Goal: Transaction & Acquisition: Book appointment/travel/reservation

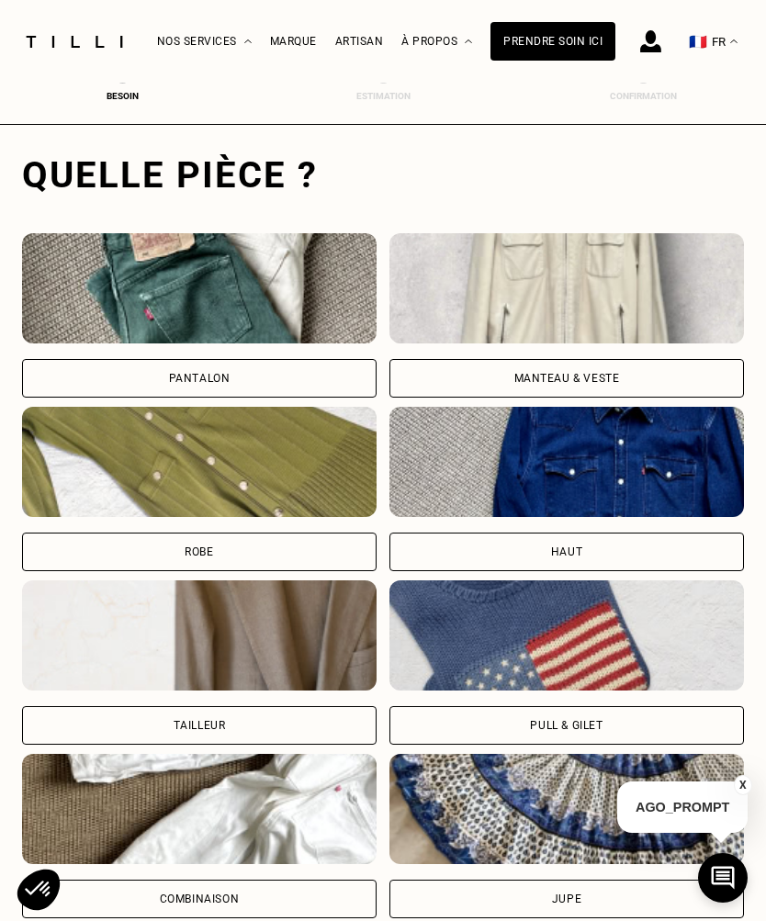
click at [129, 387] on div "Pantalon" at bounding box center [199, 378] width 354 height 39
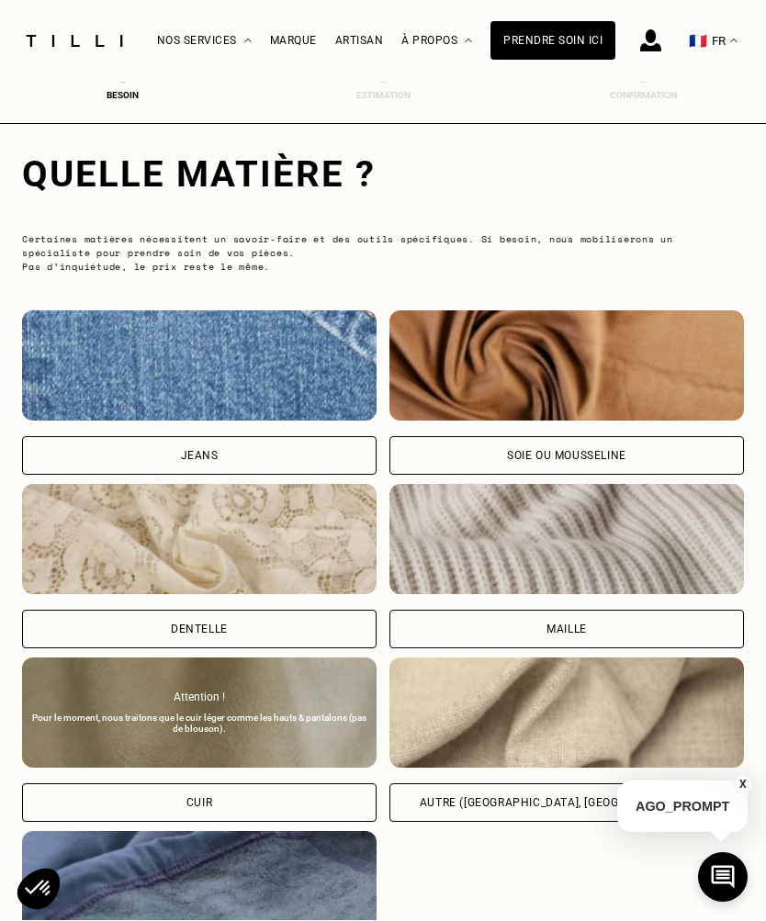
scroll to position [1716, 0]
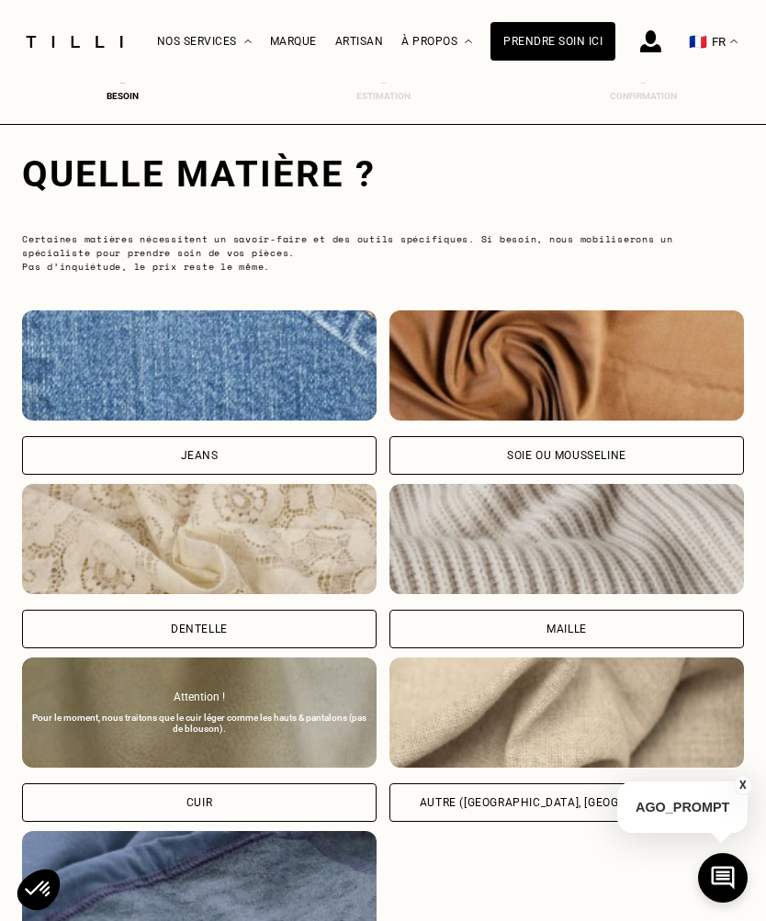
click at [125, 464] on div "Jeans" at bounding box center [199, 455] width 354 height 39
select select "FR"
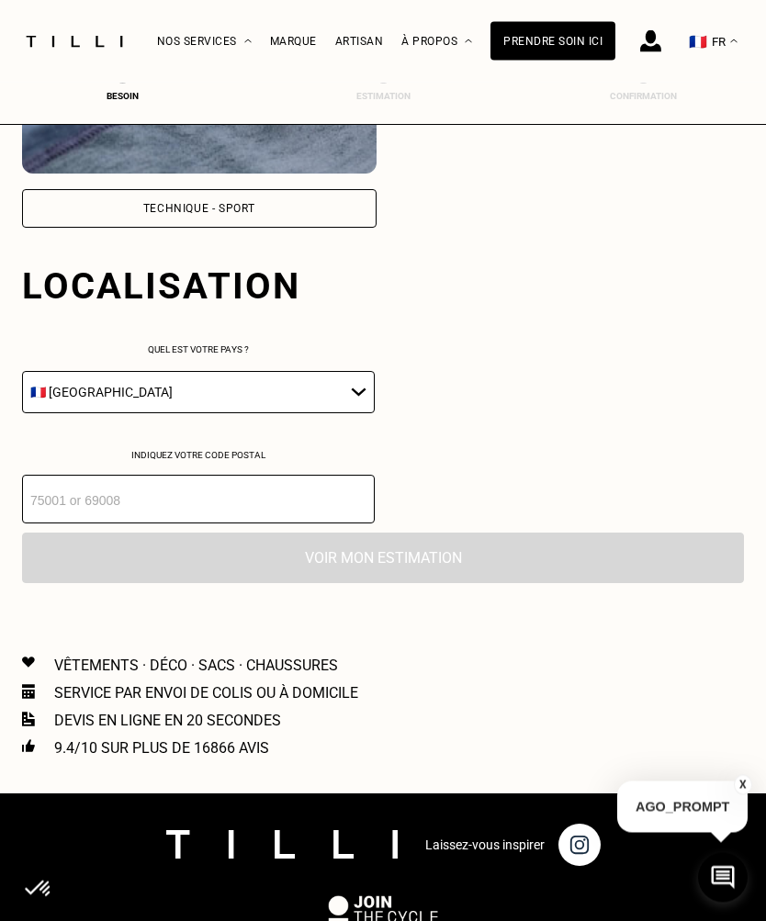
scroll to position [2599, 0]
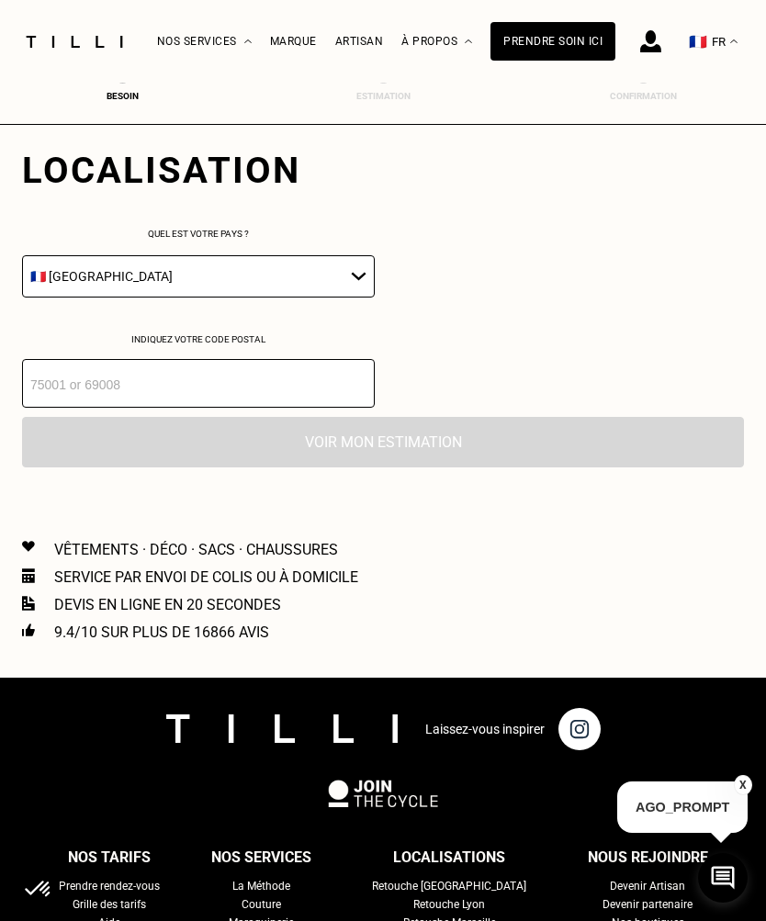
click at [65, 408] on input "number" at bounding box center [198, 383] width 353 height 49
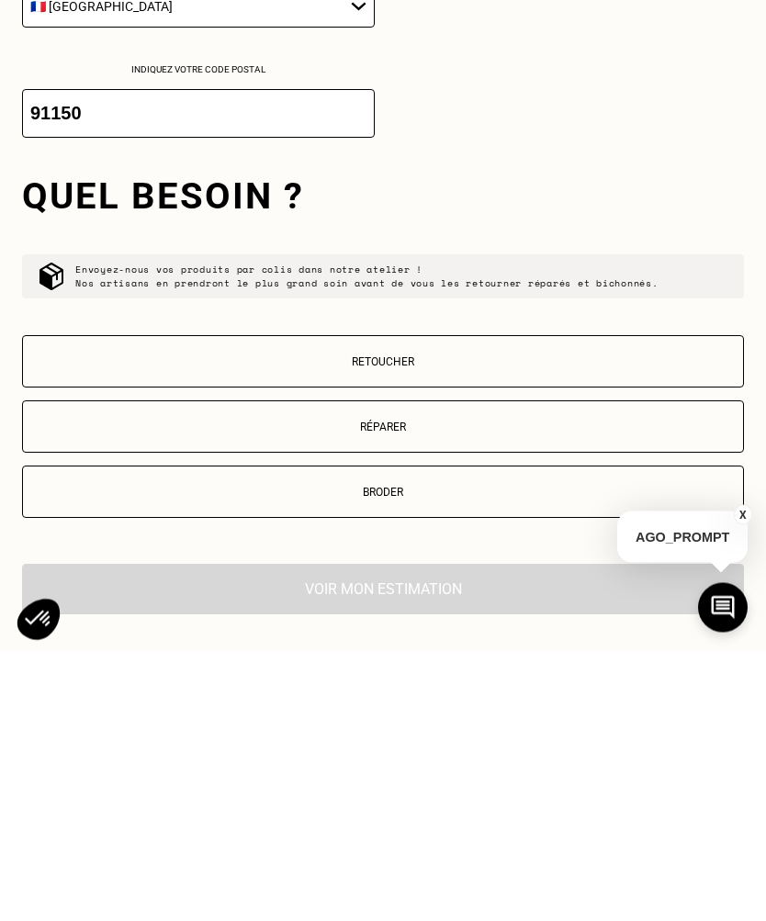
scroll to position [2614, 0]
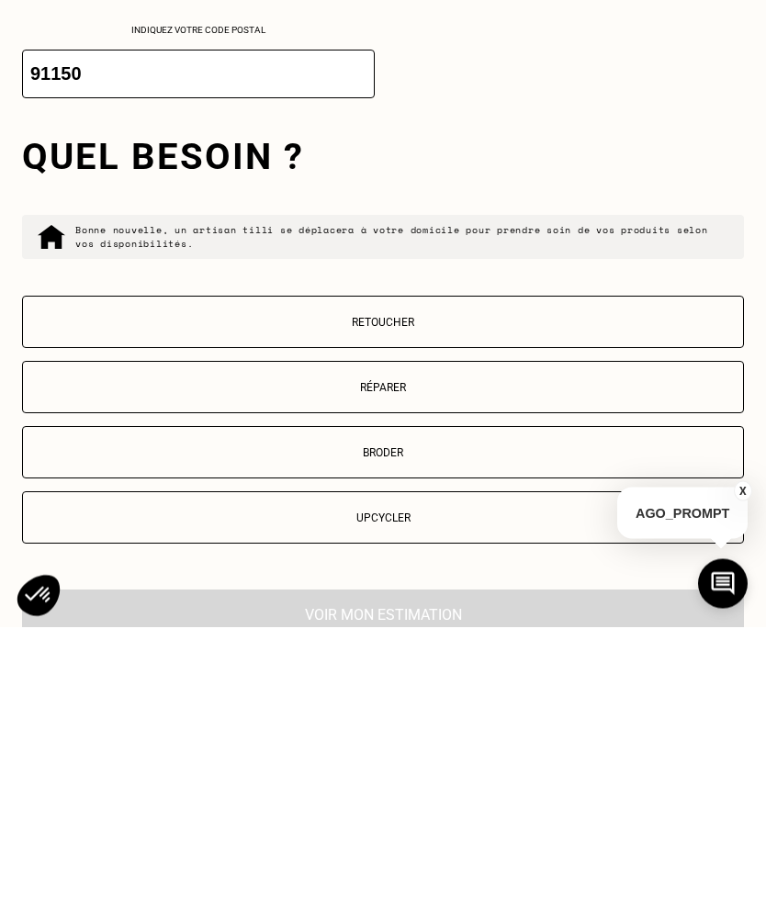
type input "91150"
click at [139, 590] on button "Retoucher" at bounding box center [383, 616] width 722 height 52
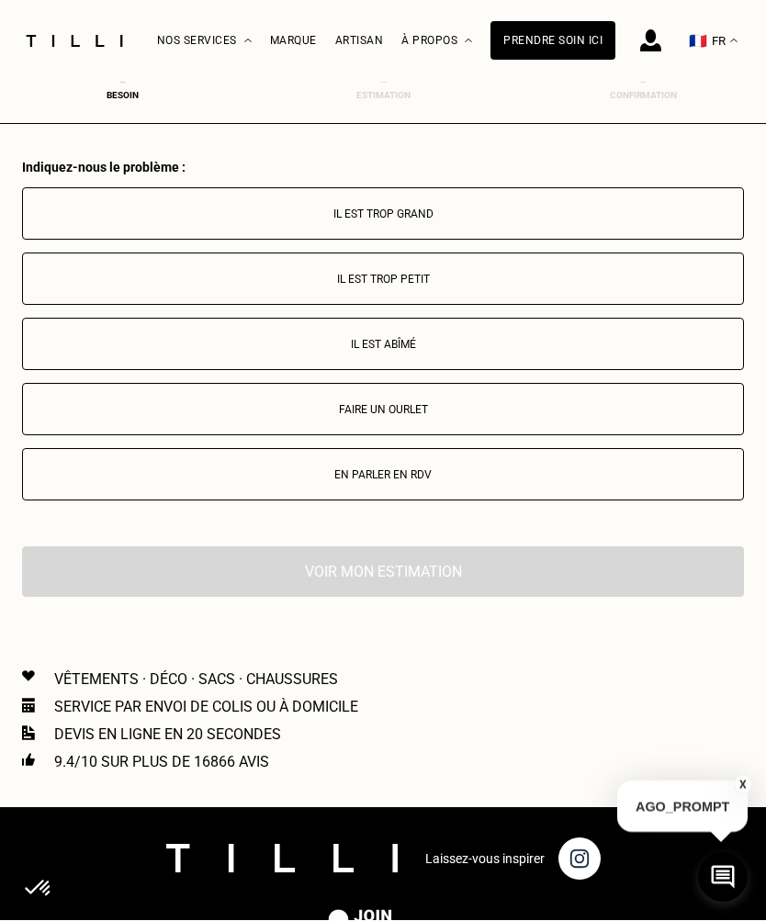
scroll to position [3390, 0]
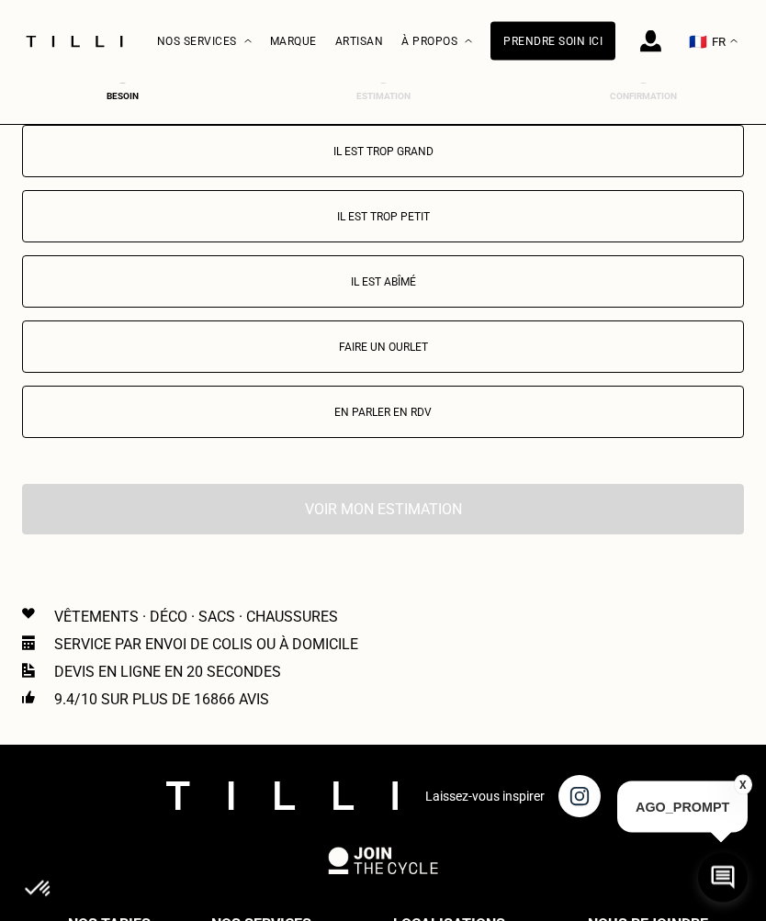
click at [319, 354] on p "Faire un ourlet" at bounding box center [382, 348] width 701 height 13
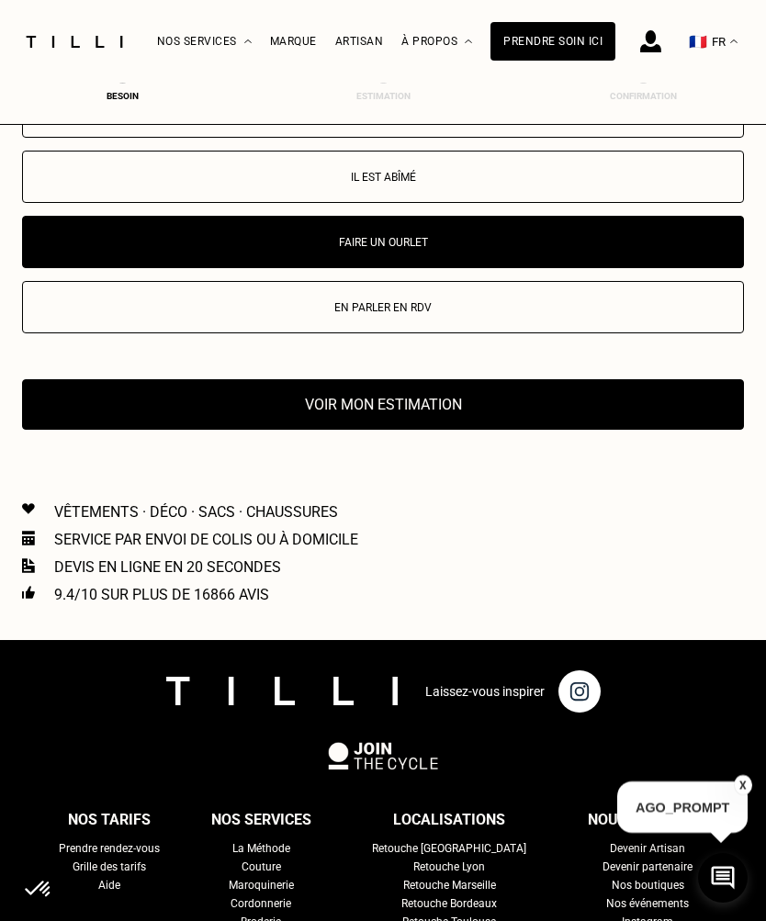
scroll to position [3494, 0]
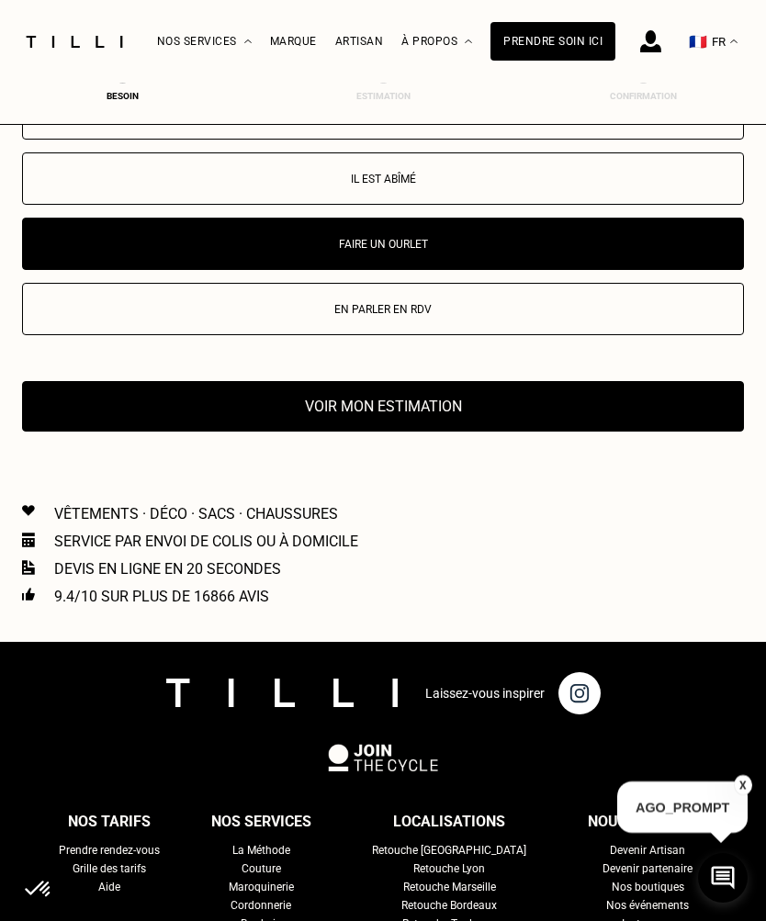
click at [644, 431] on button "Voir mon estimation" at bounding box center [383, 406] width 722 height 50
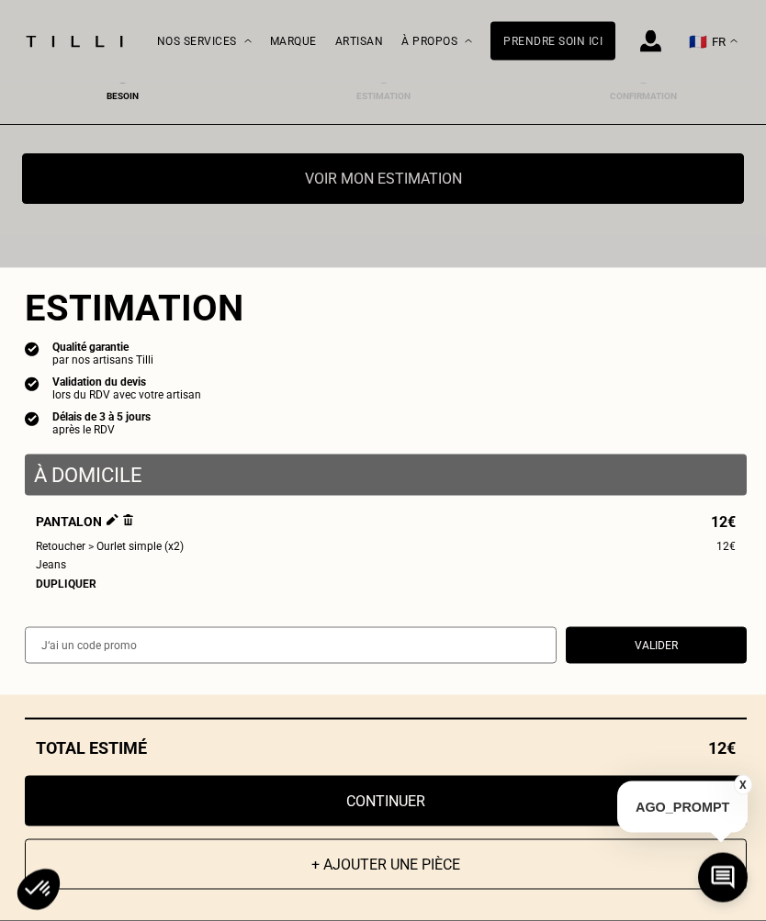
scroll to position [3722, 0]
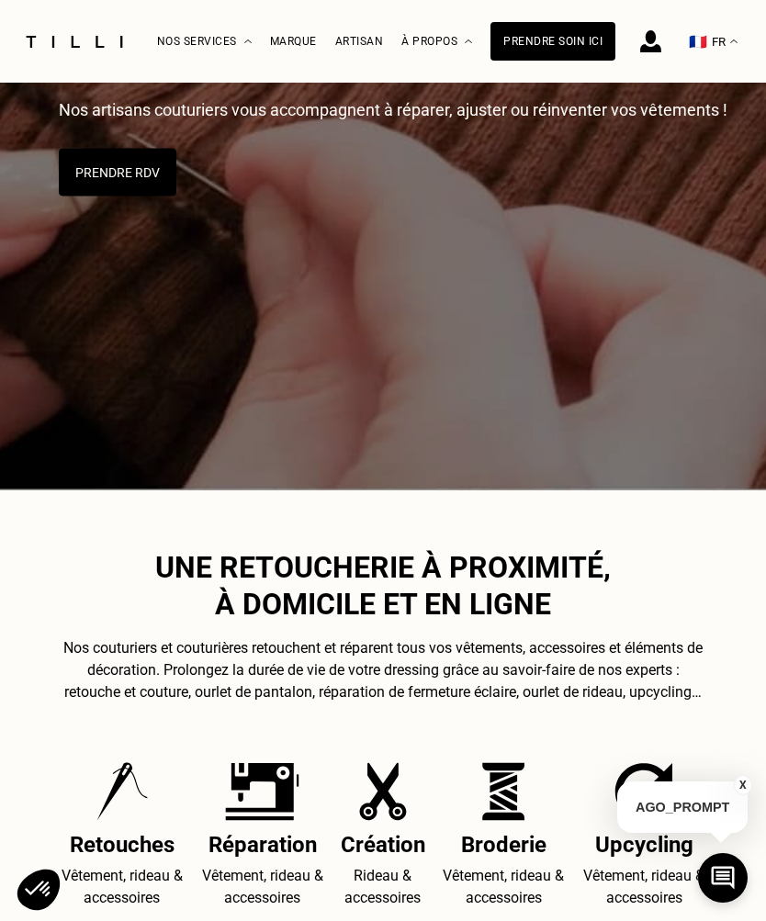
scroll to position [342, 0]
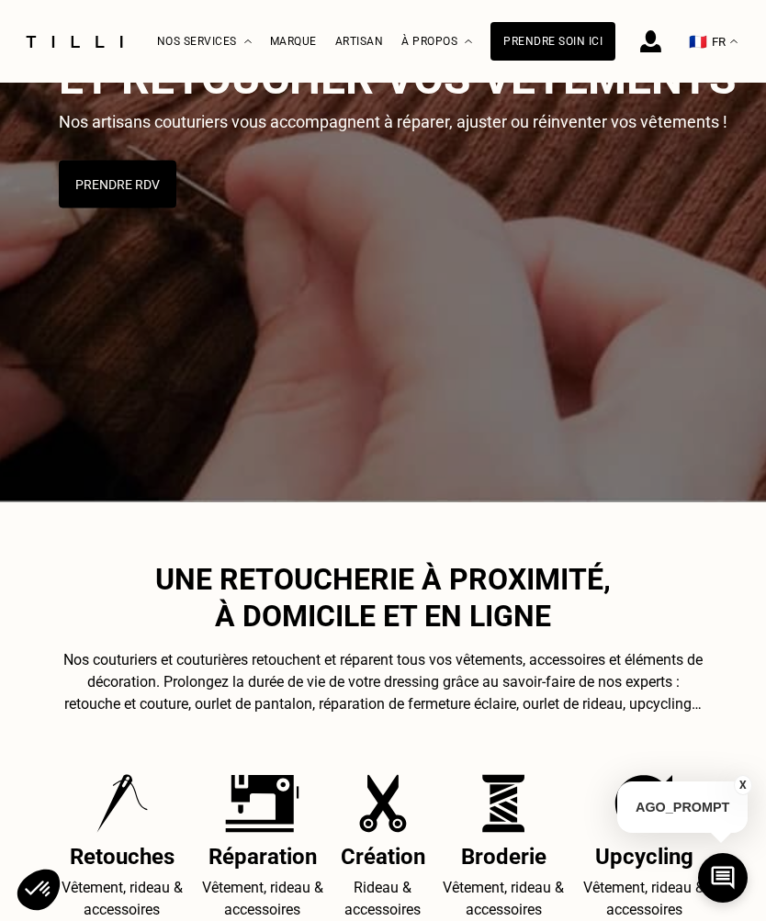
click at [114, 181] on button "Prendre RDV" at bounding box center [118, 185] width 118 height 48
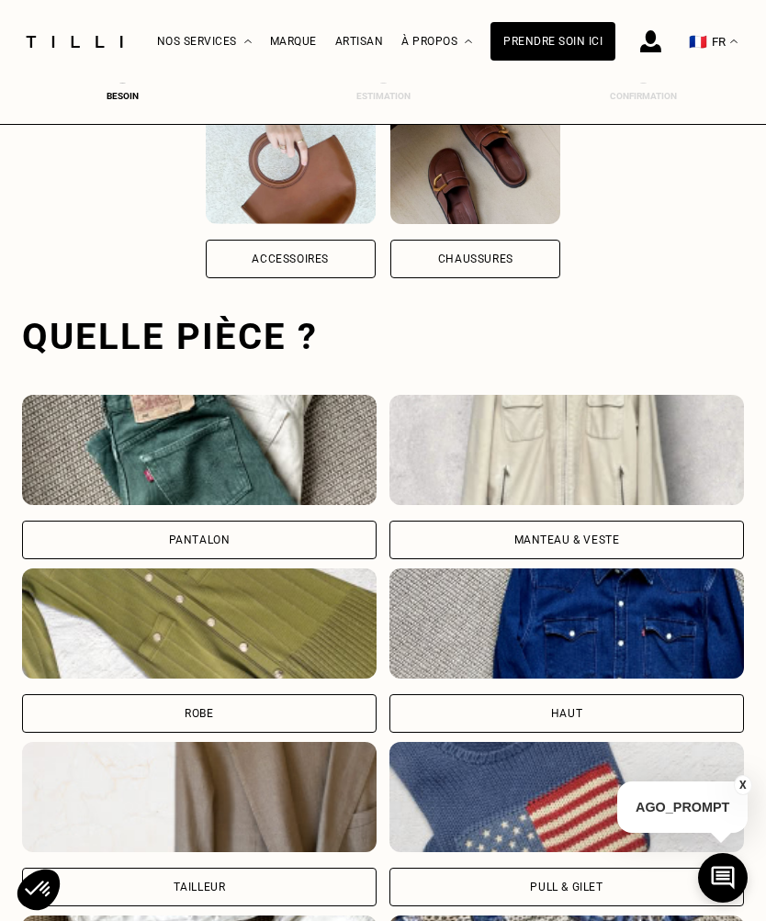
scroll to position [566, 0]
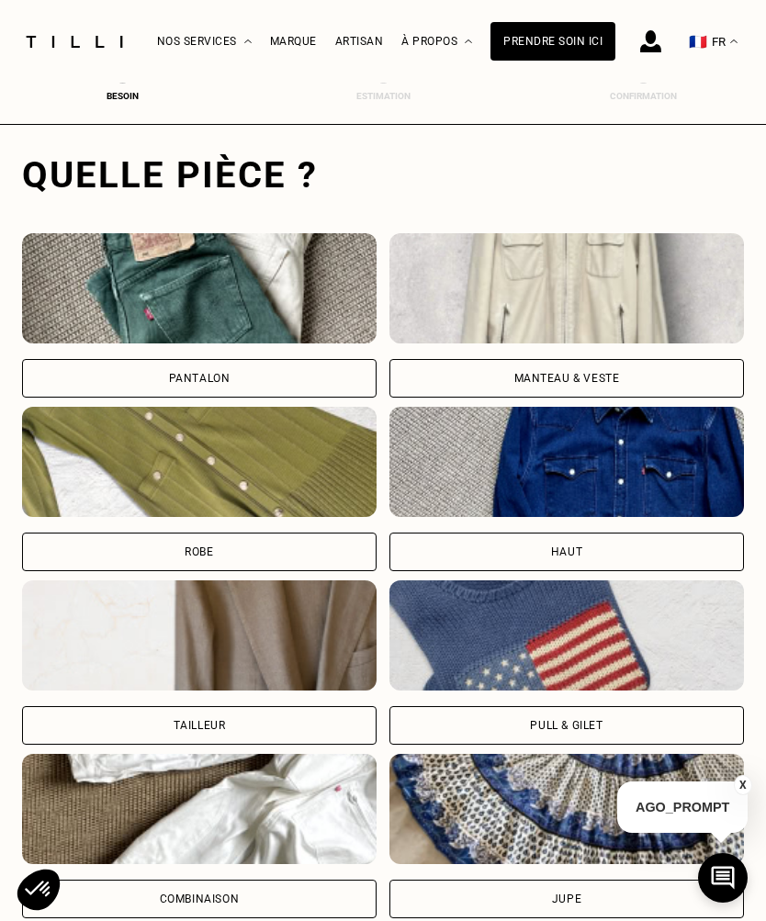
click at [149, 287] on img at bounding box center [199, 288] width 354 height 110
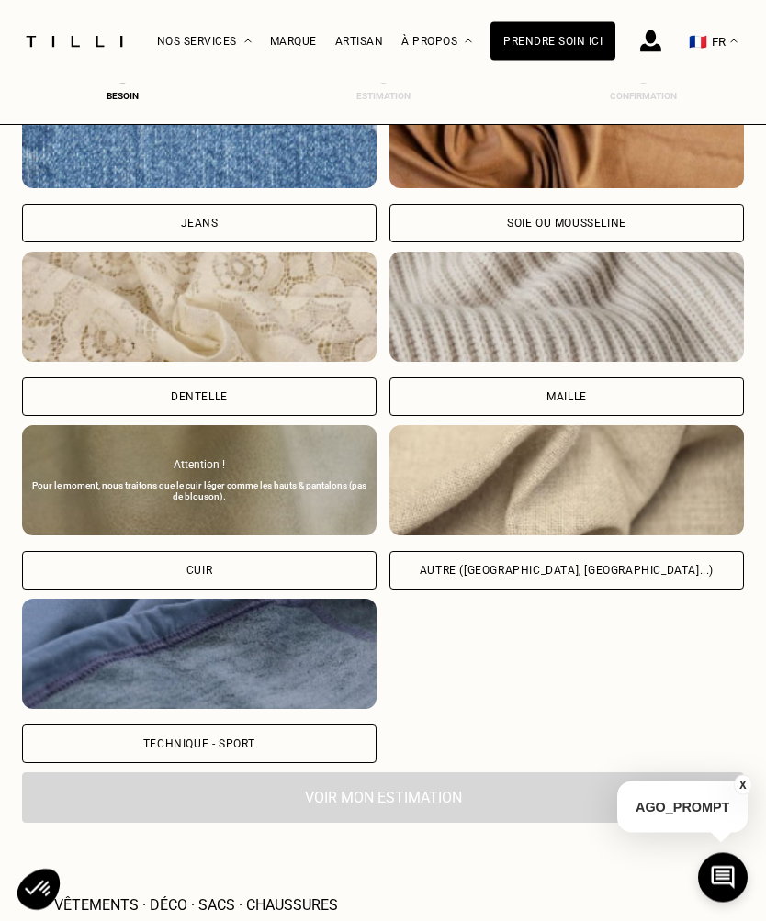
scroll to position [1950, 0]
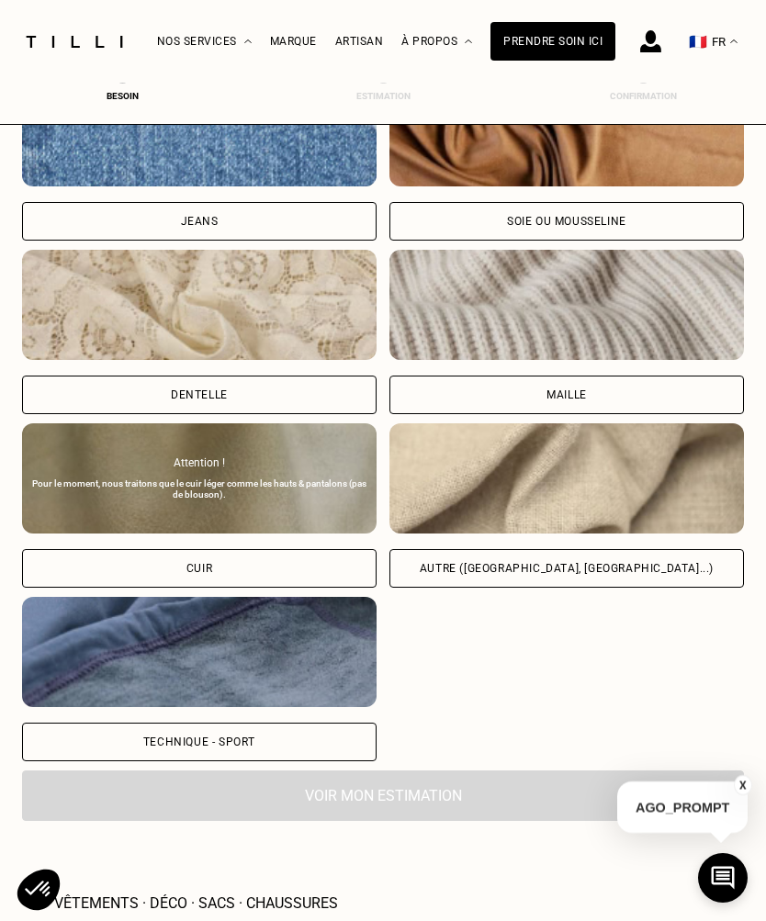
click at [692, 521] on img at bounding box center [566, 478] width 354 height 110
select select "FR"
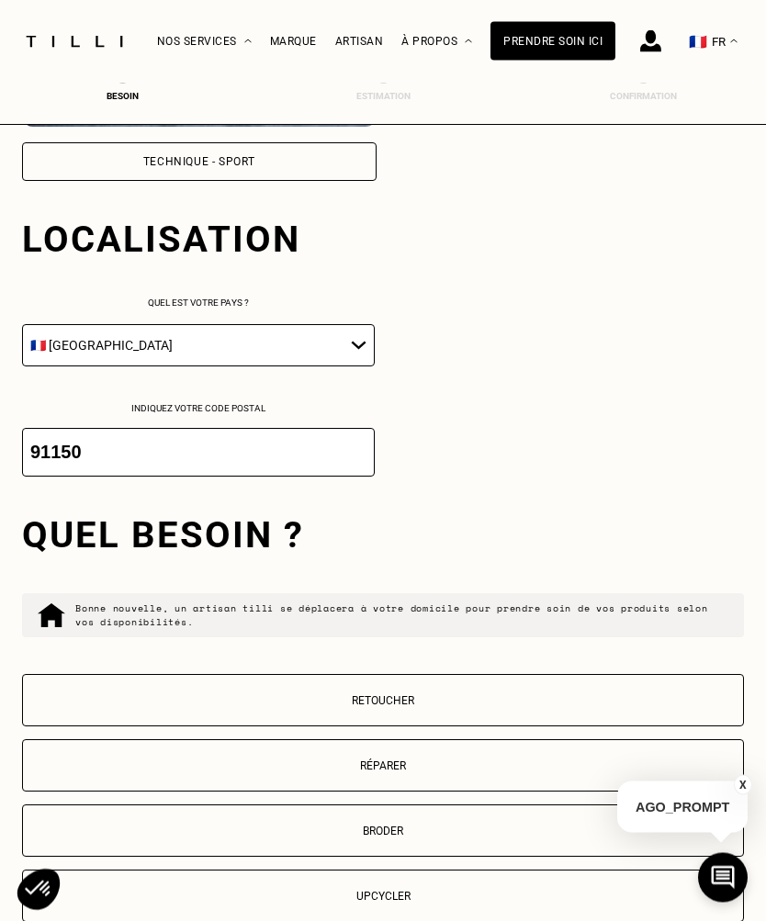
scroll to position [2599, 0]
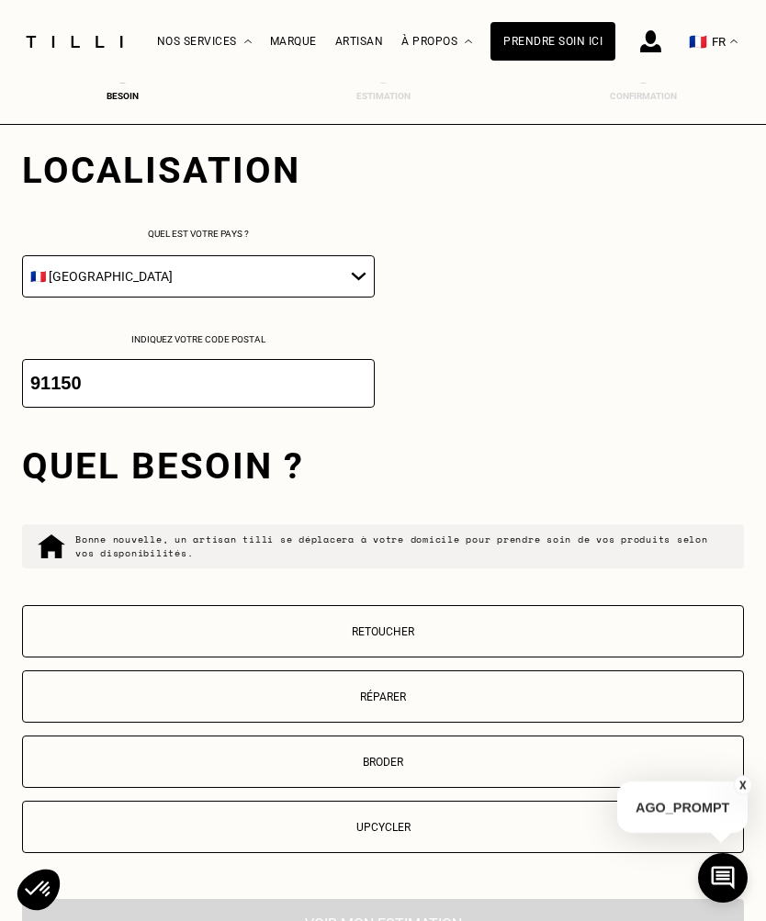
click at [601, 645] on button "Retoucher" at bounding box center [383, 631] width 722 height 52
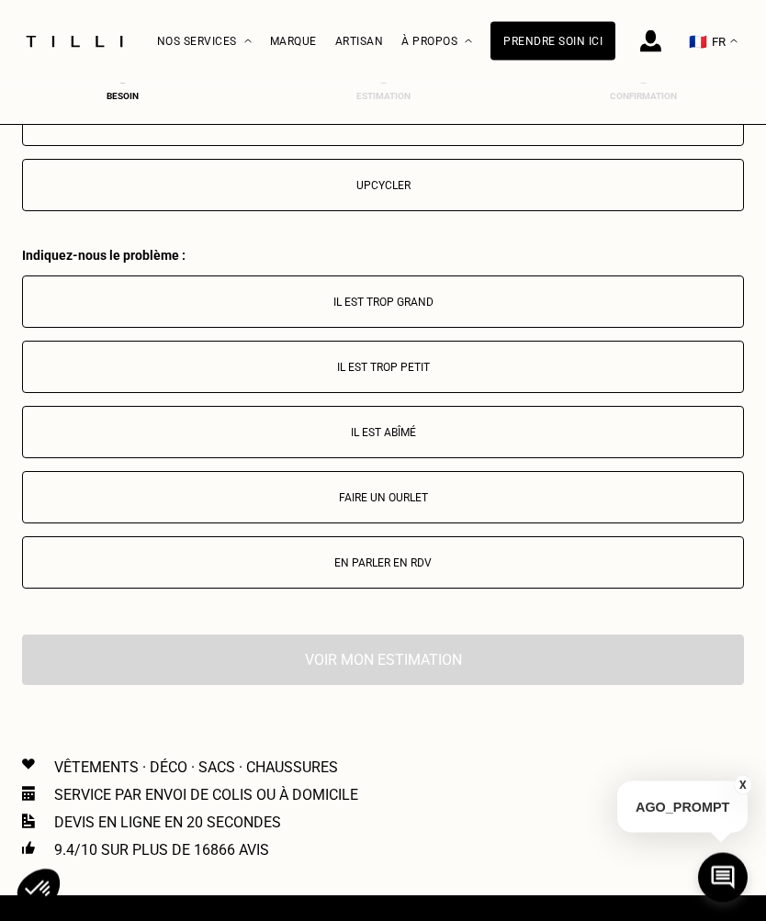
scroll to position [3391, 0]
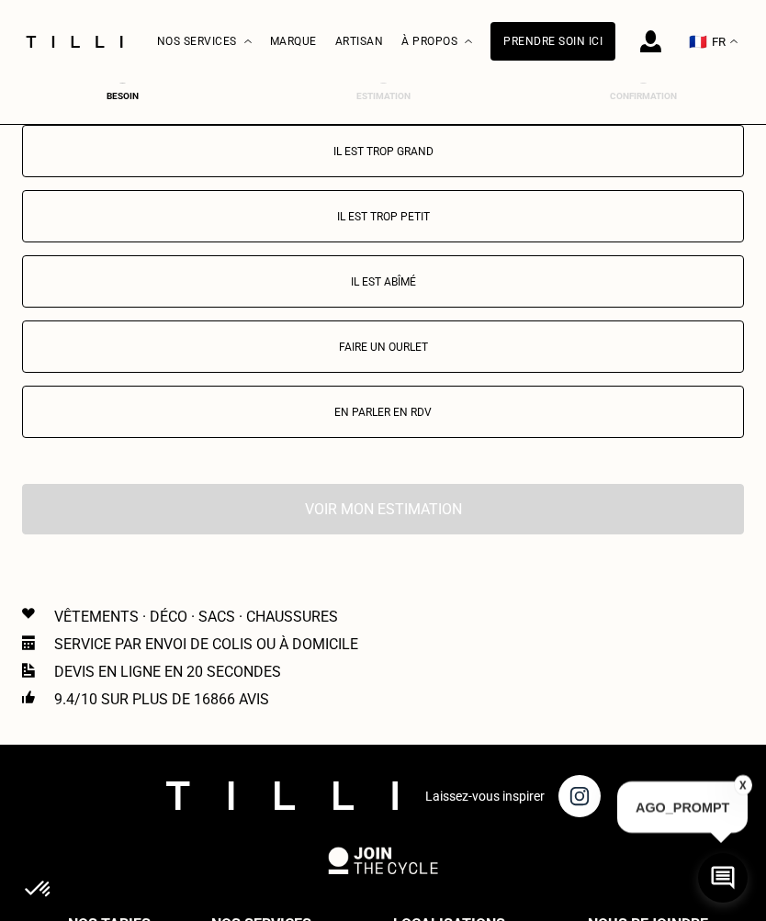
click at [308, 353] on p "Faire un ourlet" at bounding box center [382, 347] width 701 height 13
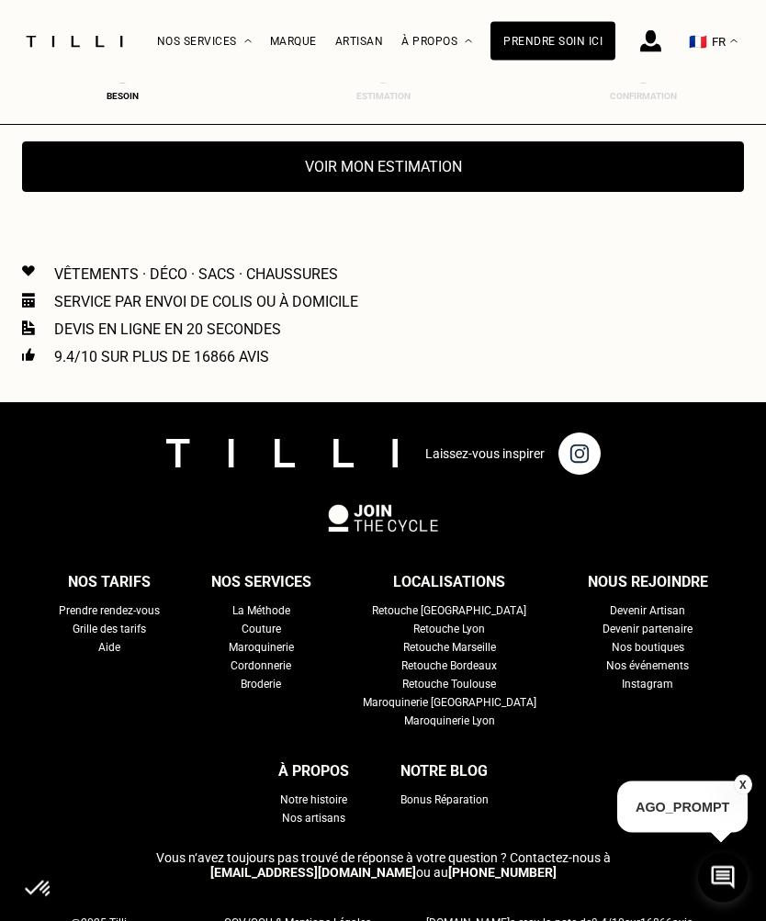
scroll to position [3770, 0]
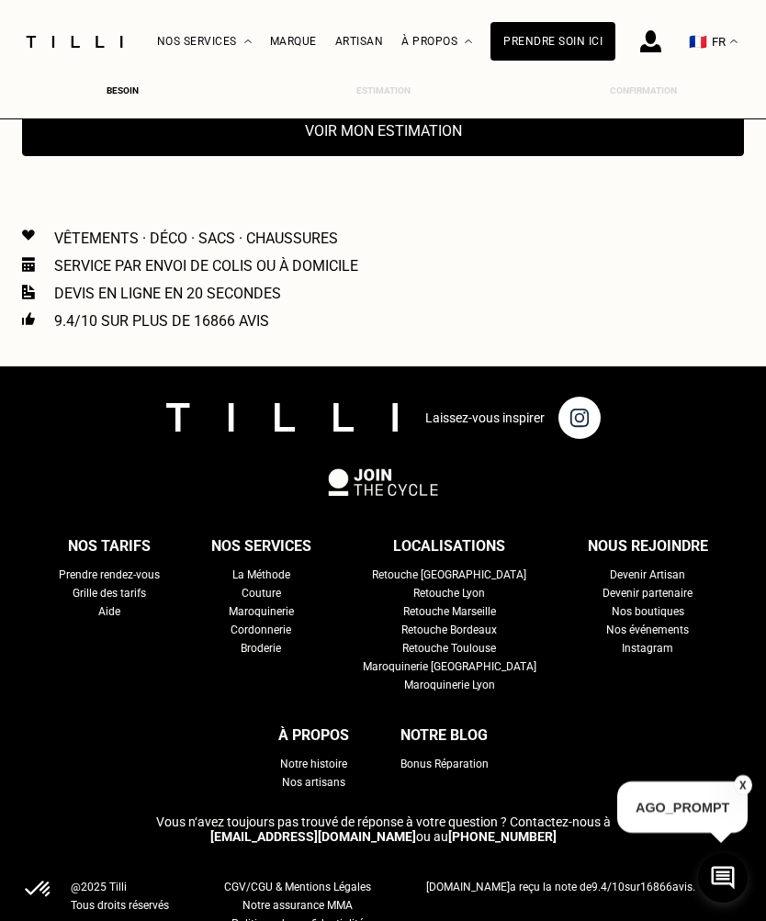
click at [192, 156] on button "Voir mon estimation" at bounding box center [383, 131] width 722 height 50
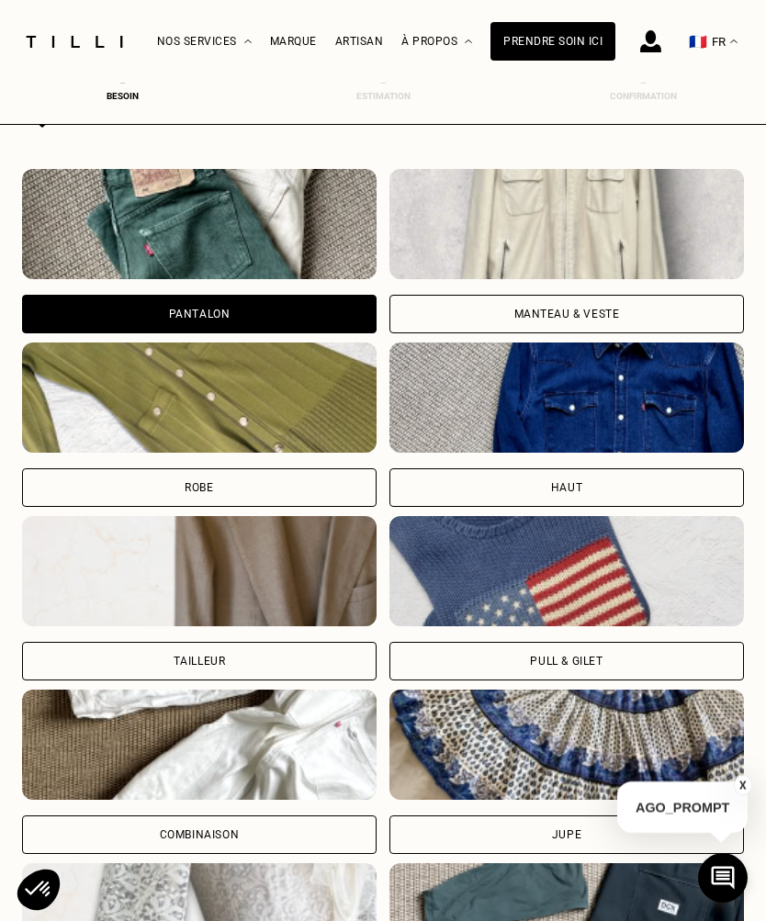
scroll to position [626, 0]
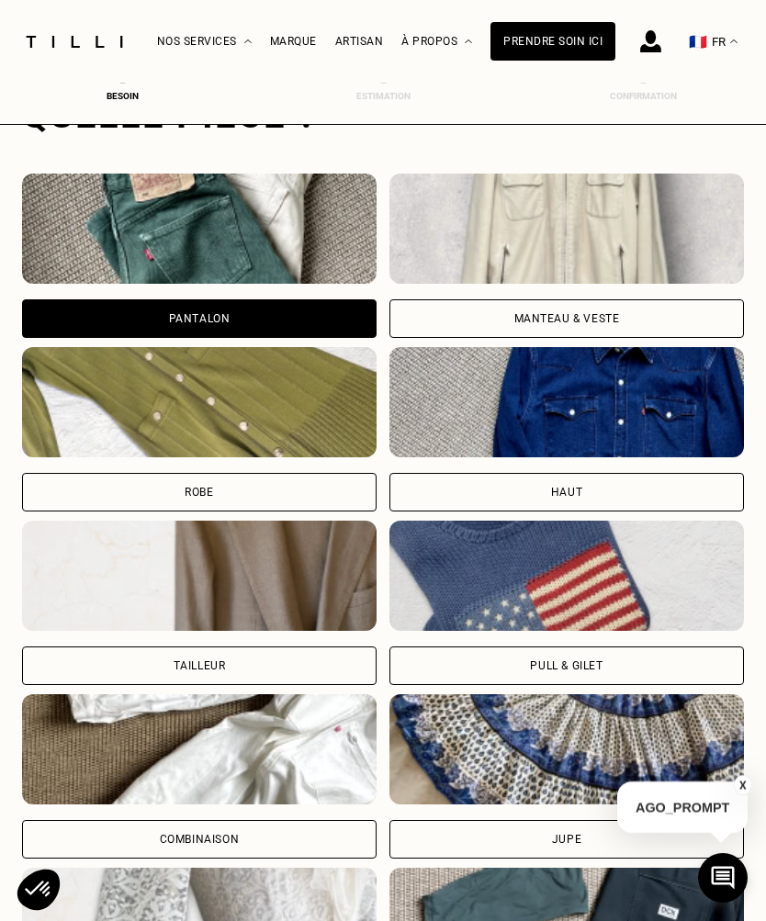
click at [162, 219] on img at bounding box center [199, 229] width 354 height 110
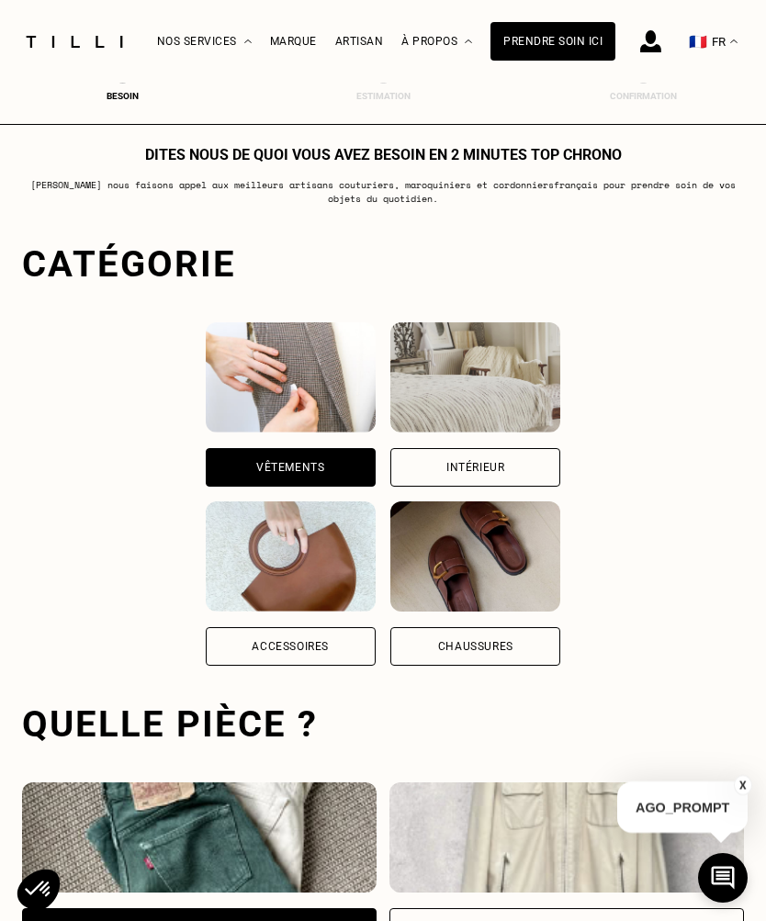
scroll to position [0, 0]
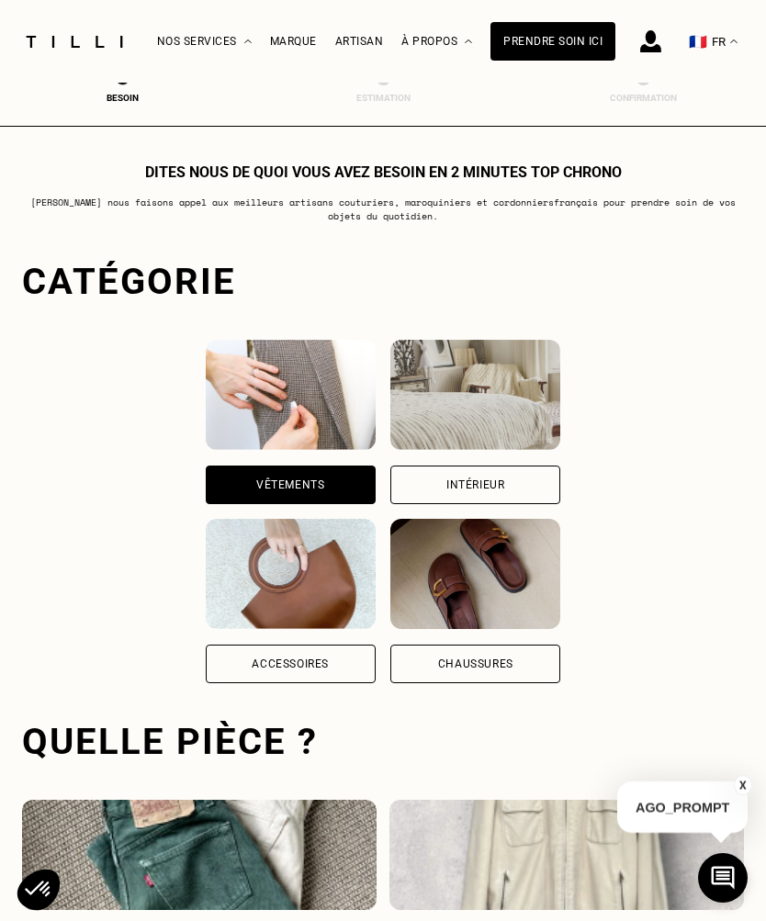
click at [279, 39] on div "Marque" at bounding box center [293, 41] width 47 height 13
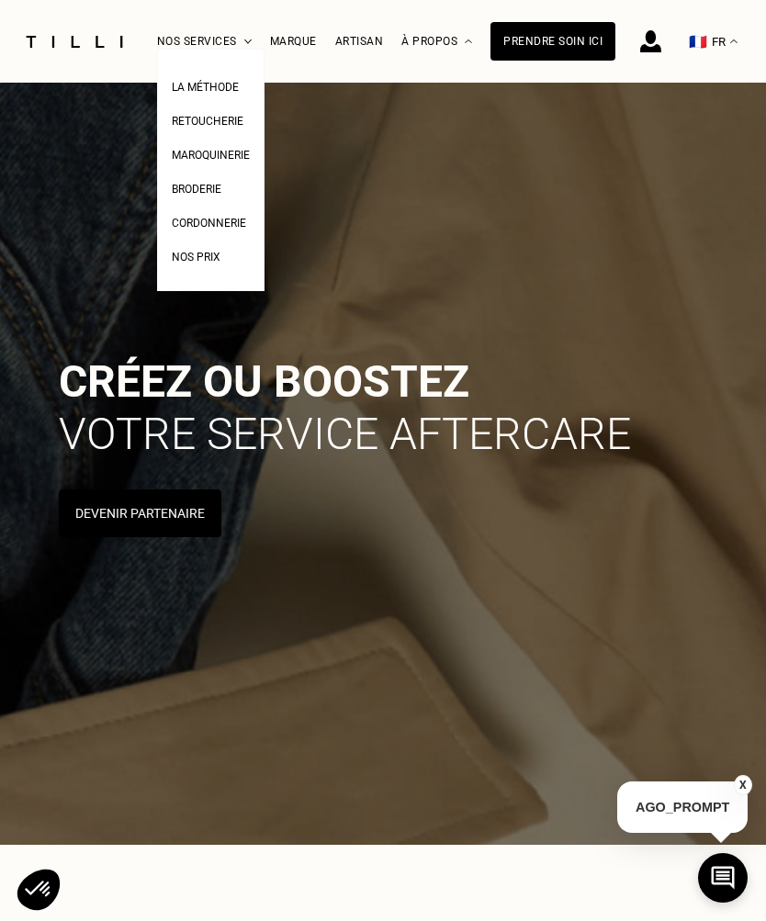
click at [191, 263] on span "Nos prix" at bounding box center [196, 257] width 49 height 13
select select "FR"
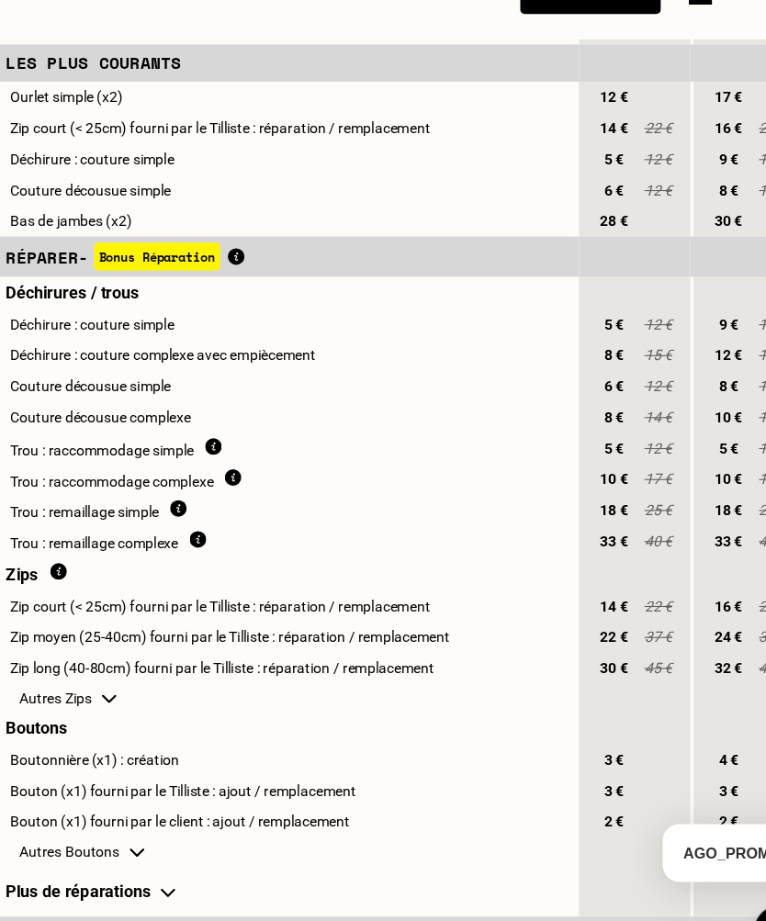
scroll to position [1064, 0]
click at [210, 437] on img at bounding box center [217, 445] width 15 height 16
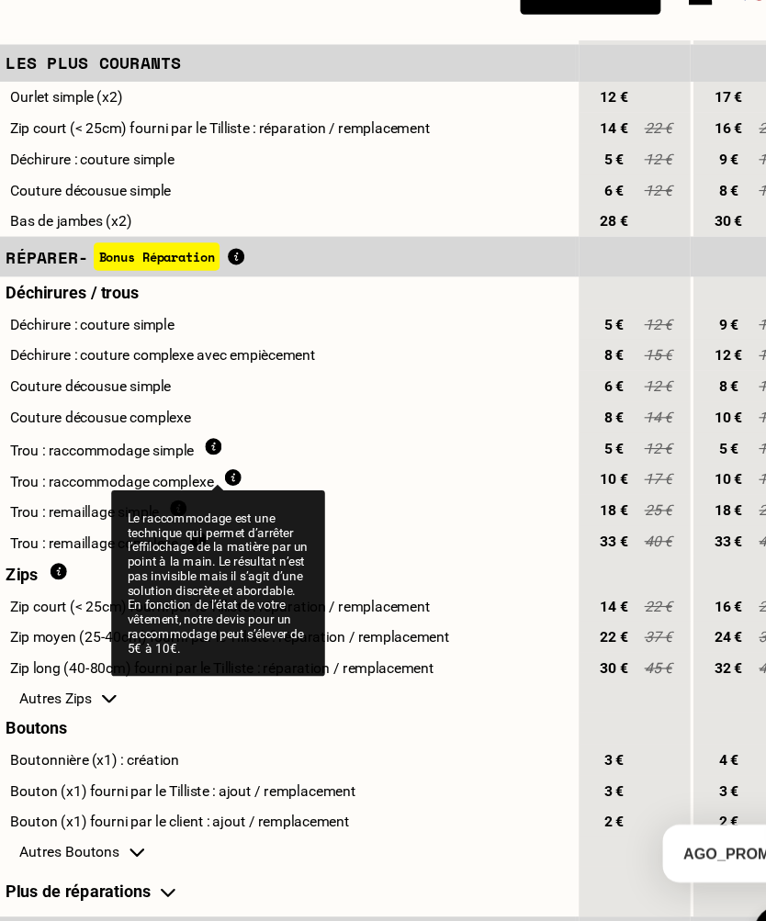
click at [543, 656] on td at bounding box center [592, 669] width 99 height 26
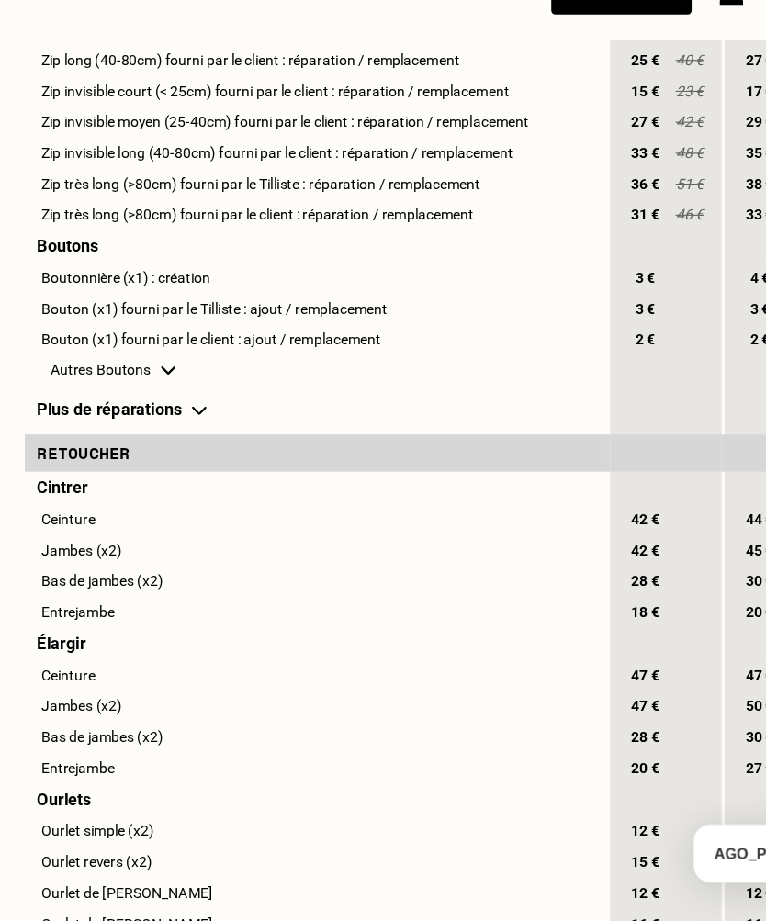
scroll to position [1820, 0]
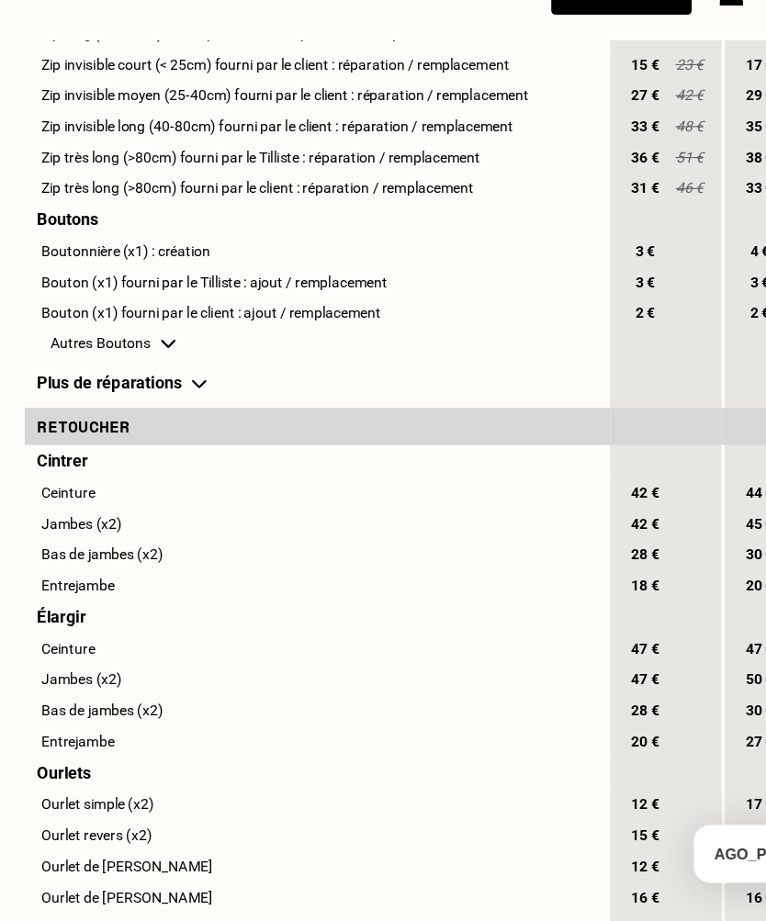
click at [164, 384] on td "Plus de réparations" at bounding box center [281, 387] width 518 height 45
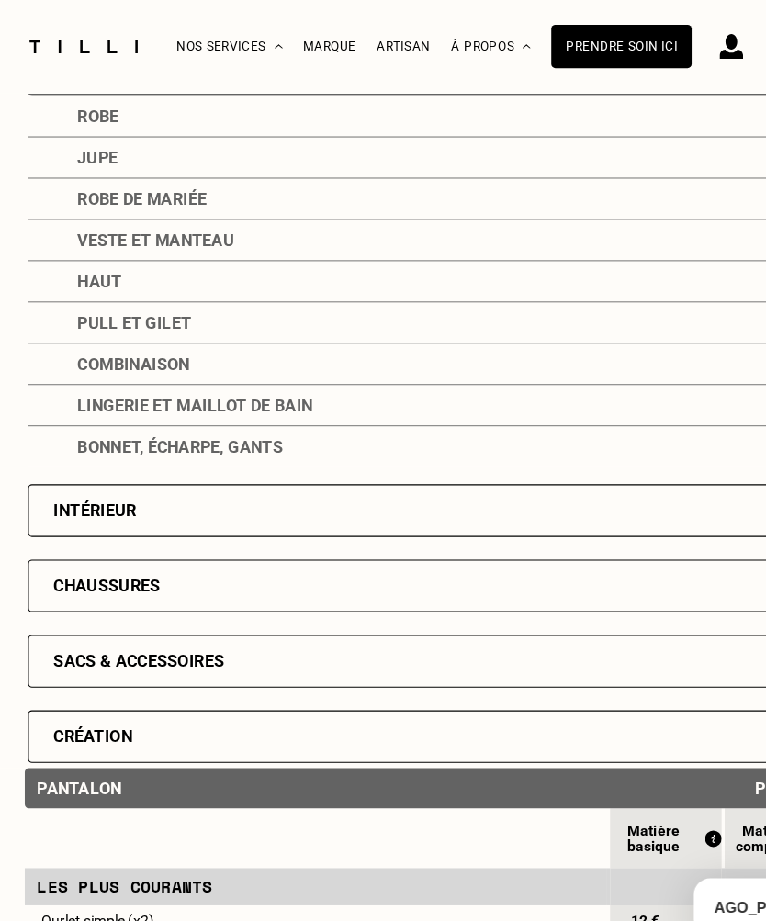
scroll to position [374, 0]
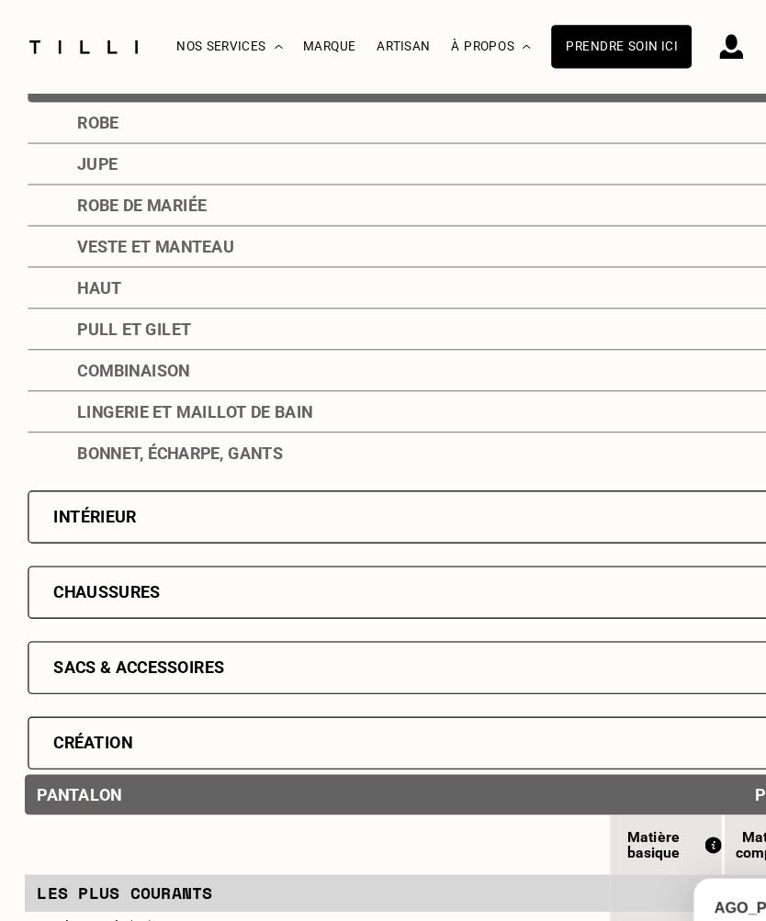
click at [82, 299] on div "Pull et gilet" at bounding box center [383, 293] width 716 height 37
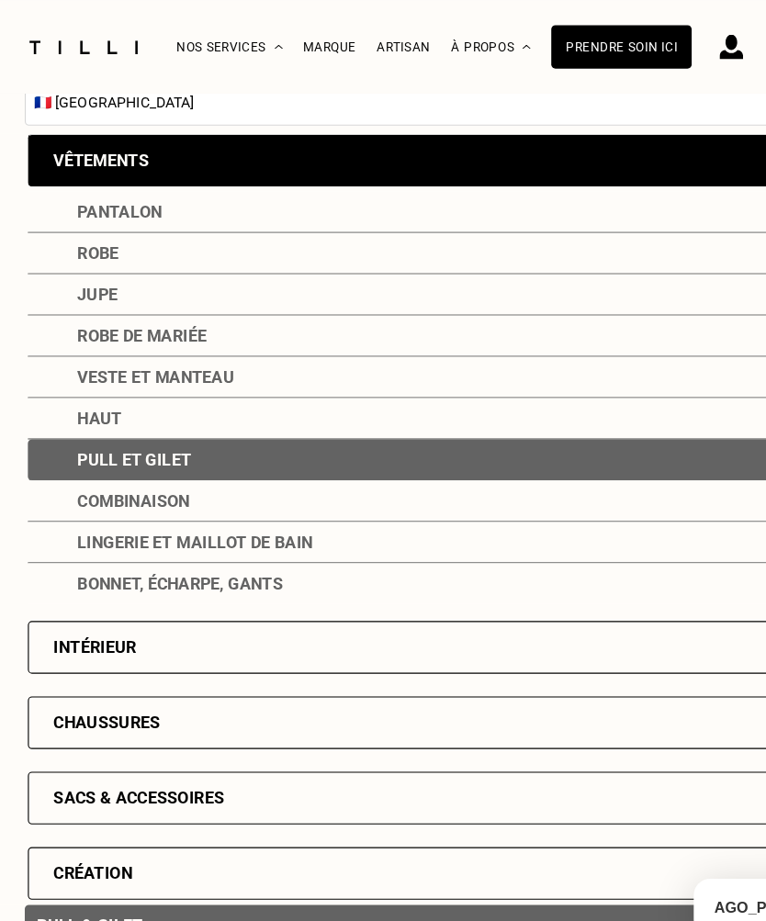
scroll to position [256, 0]
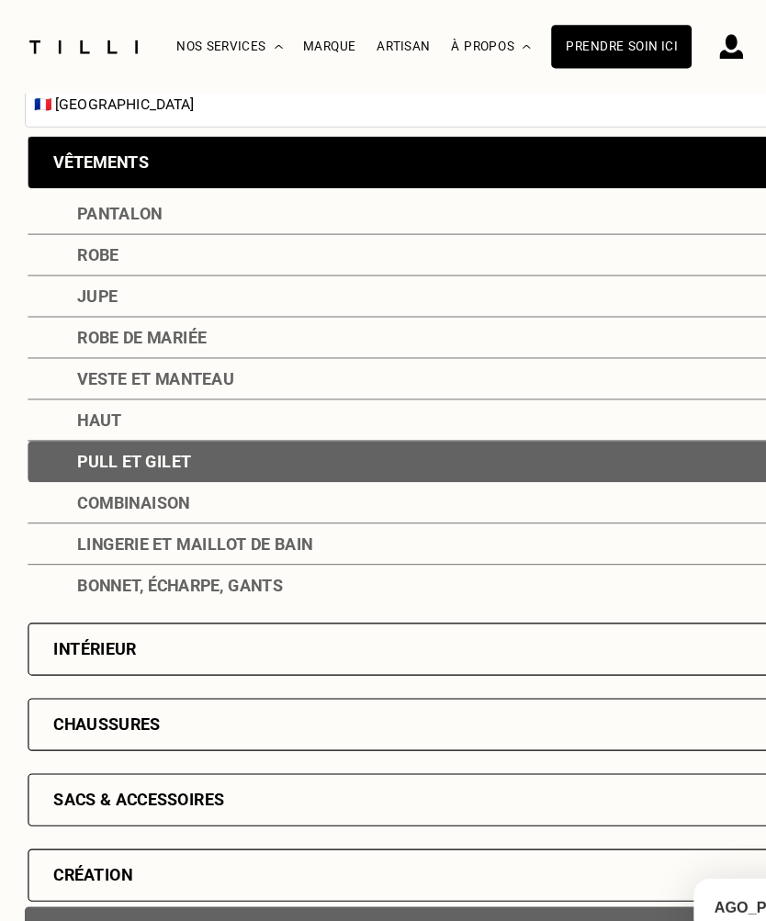
click at [69, 410] on div "Pull et gilet" at bounding box center [383, 410] width 716 height 37
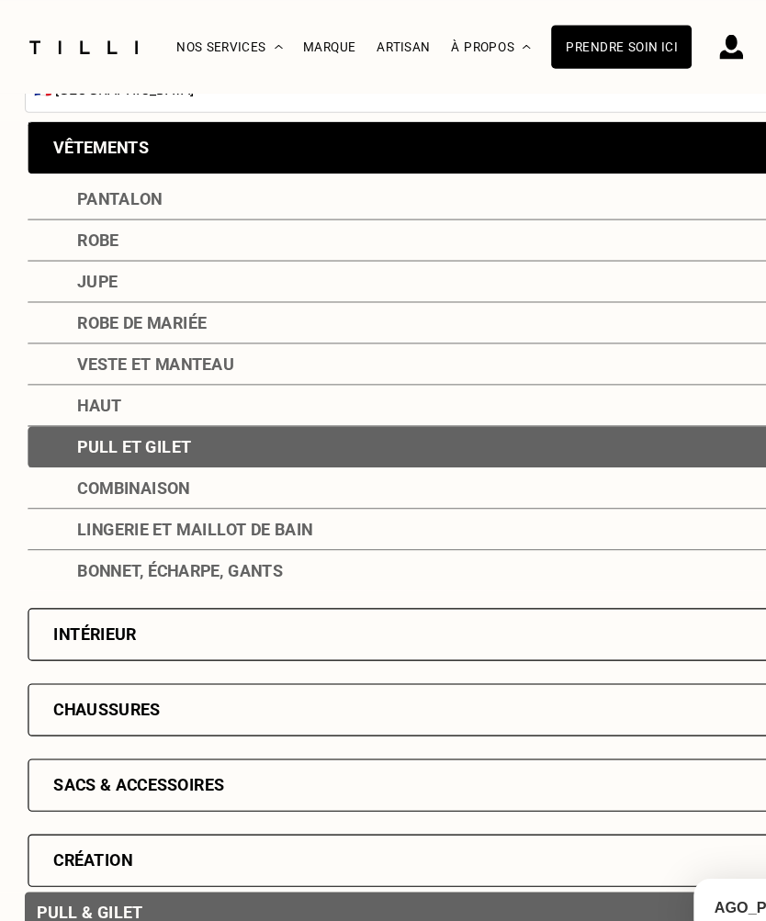
scroll to position [263, 0]
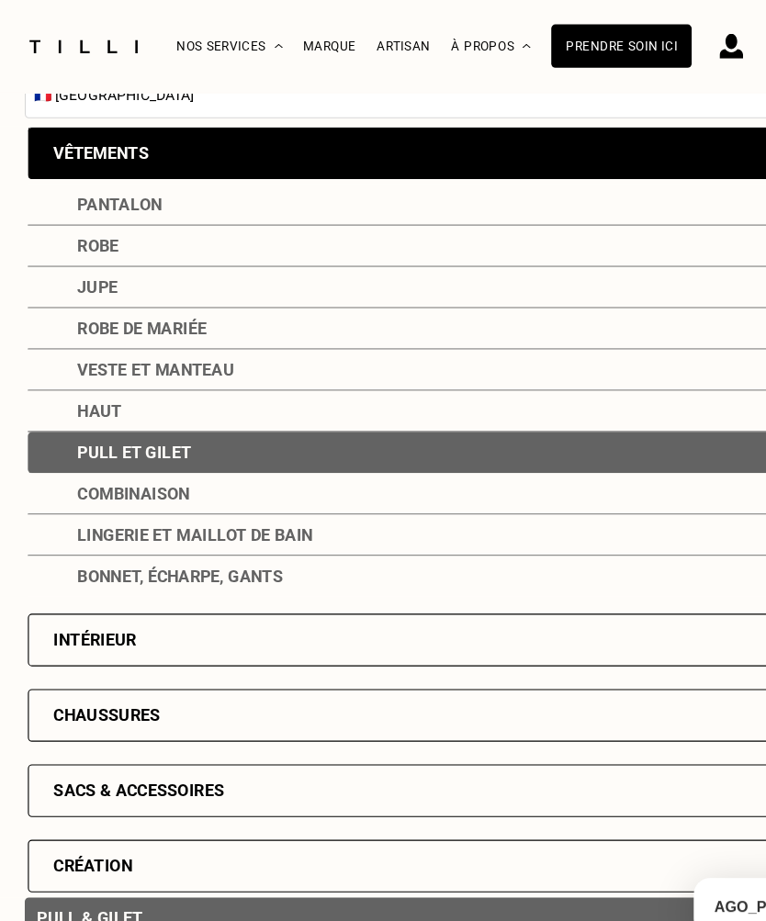
click at [62, 301] on div "Robe de mariée" at bounding box center [383, 293] width 716 height 37
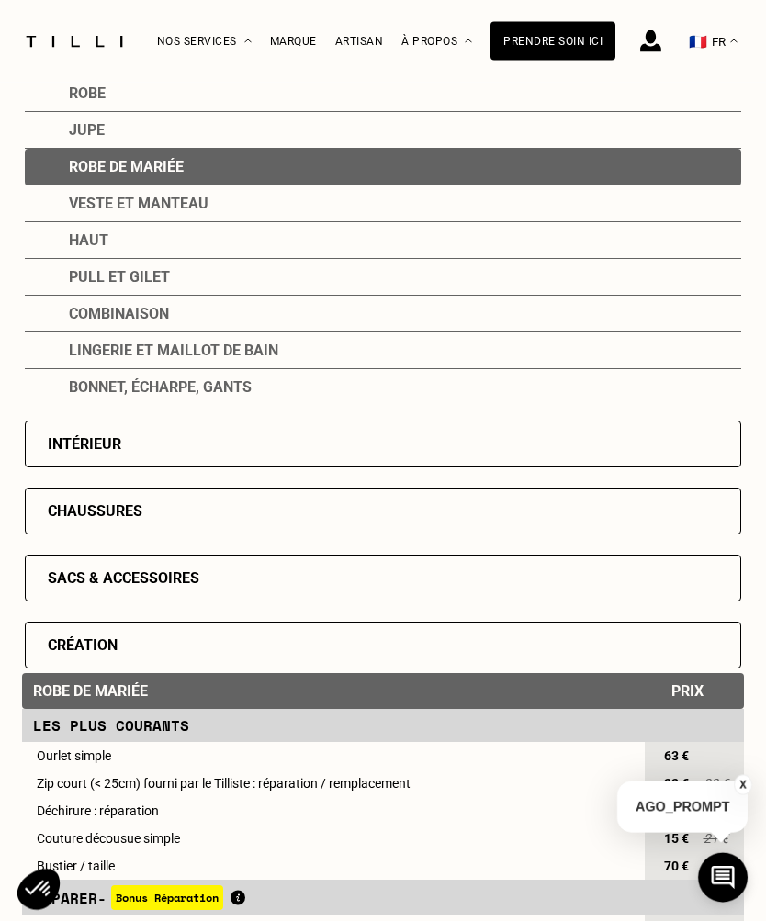
scroll to position [381, 0]
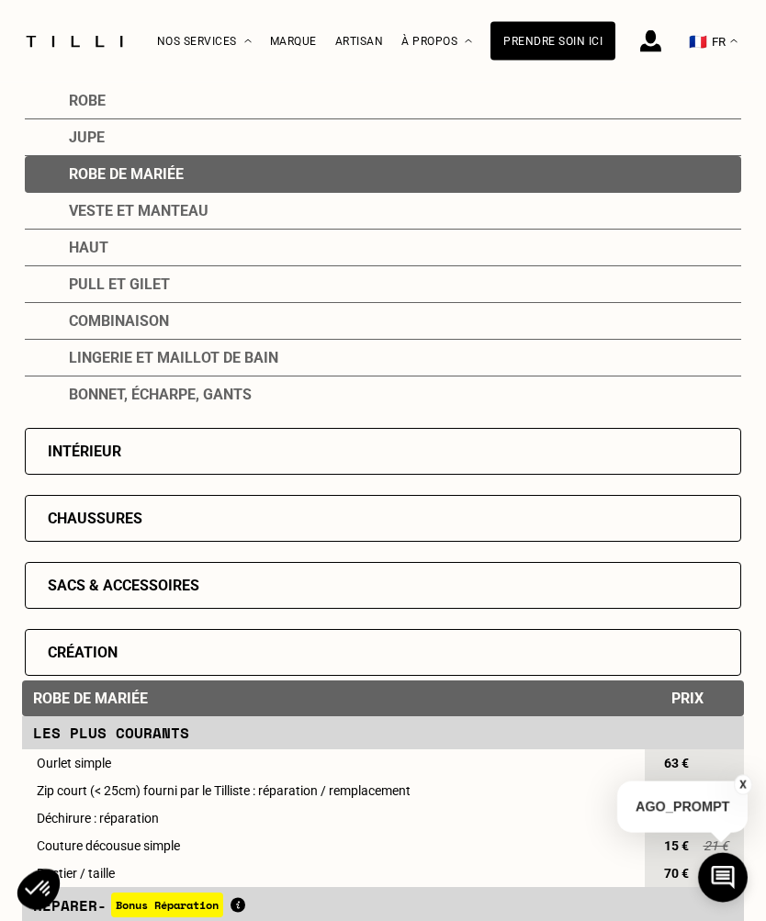
click at [72, 252] on div "Haut" at bounding box center [383, 248] width 716 height 37
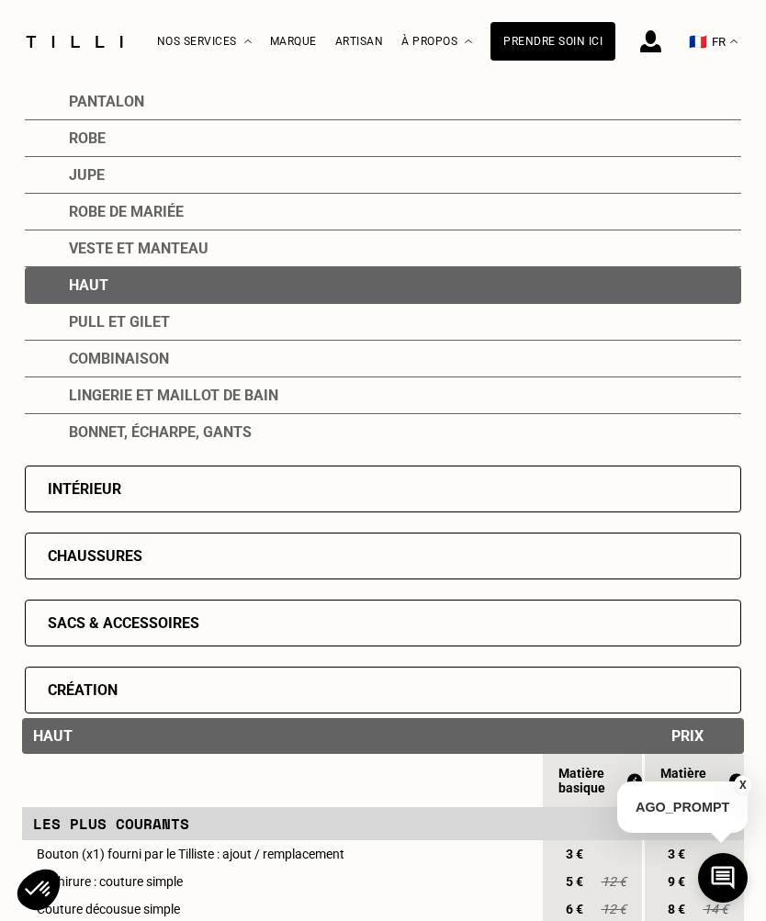
scroll to position [331, 0]
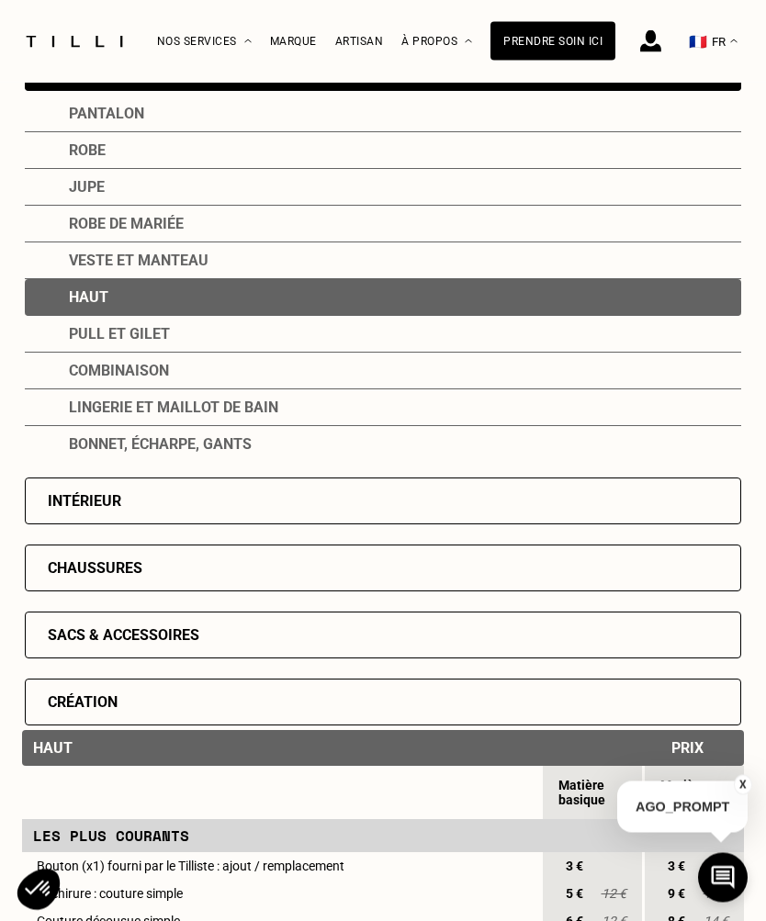
click at [70, 162] on div "Robe" at bounding box center [383, 151] width 716 height 37
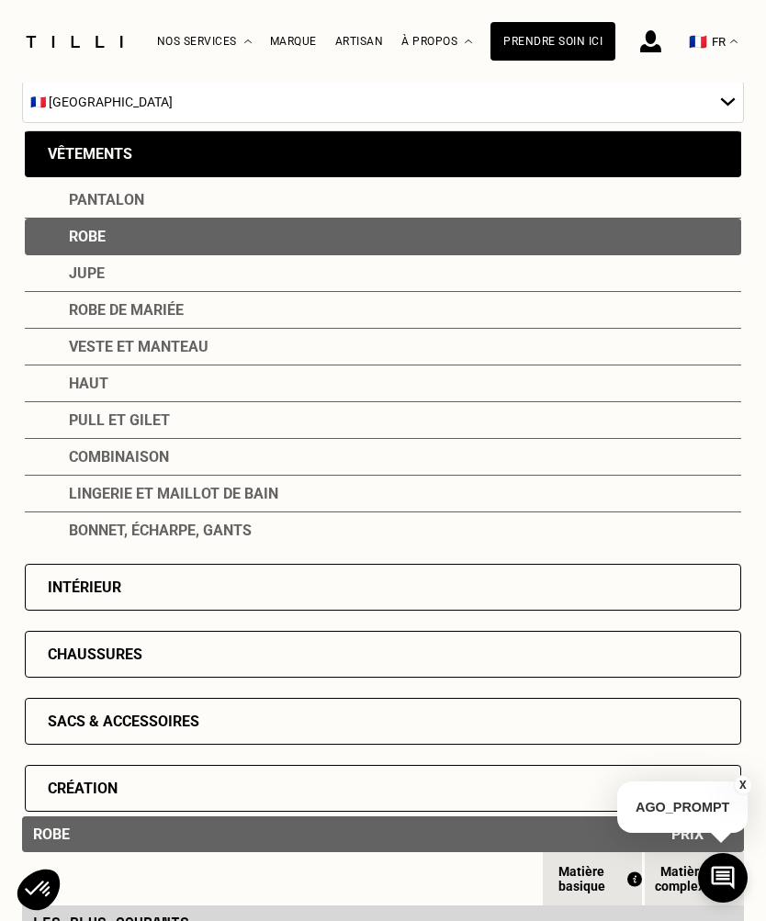
scroll to position [245, 0]
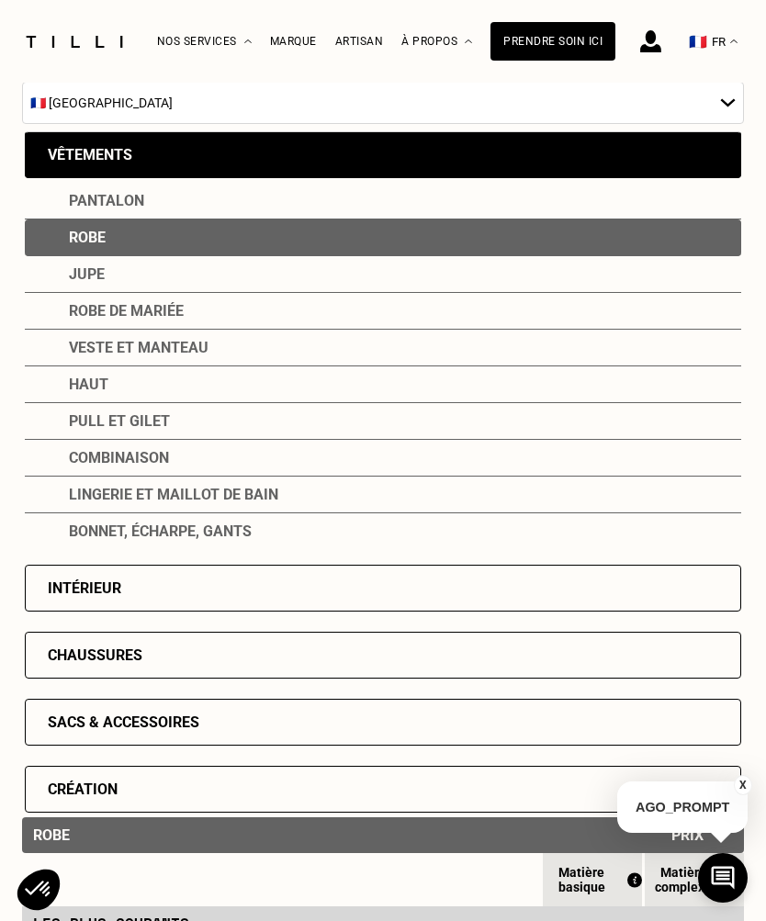
click at [81, 356] on div "Veste et manteau" at bounding box center [383, 348] width 716 height 37
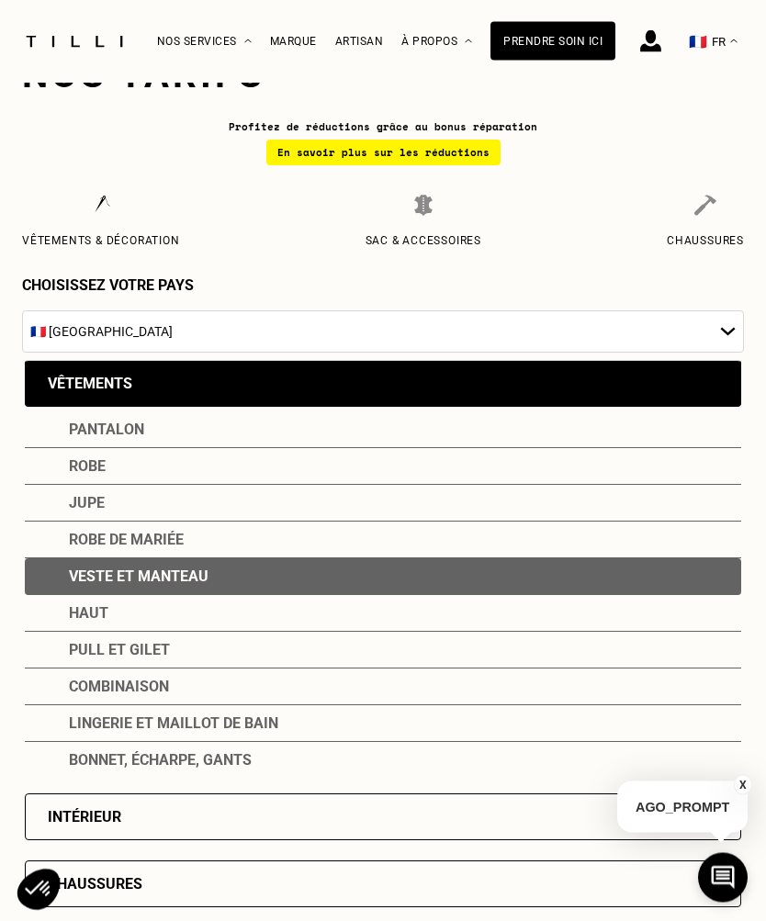
scroll to position [0, 0]
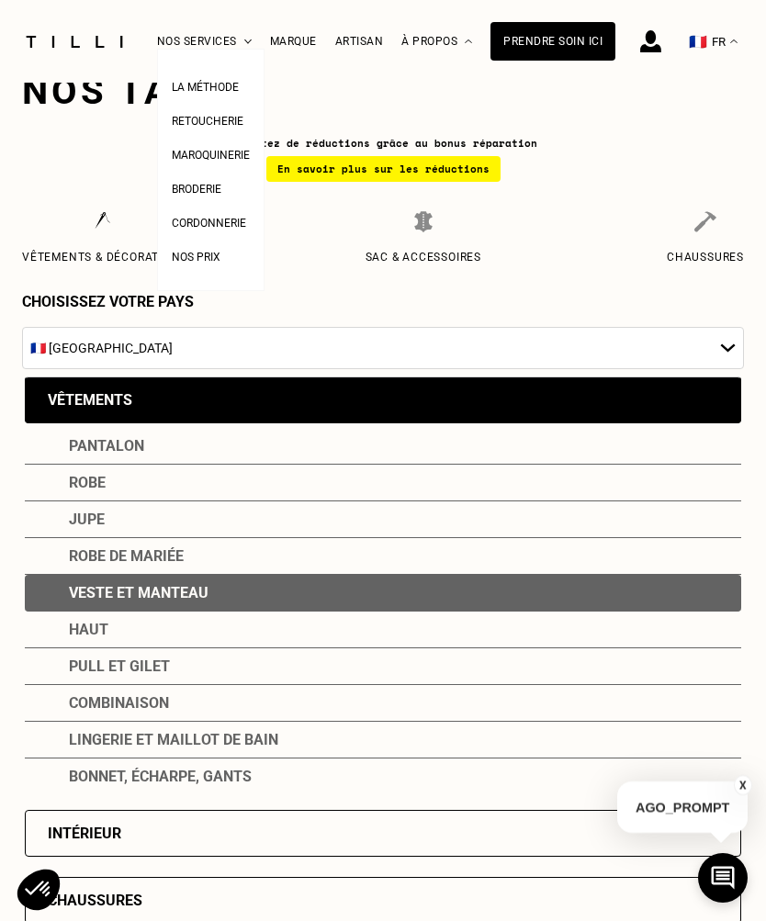
click at [190, 120] on span "Retoucherie" at bounding box center [208, 121] width 72 height 13
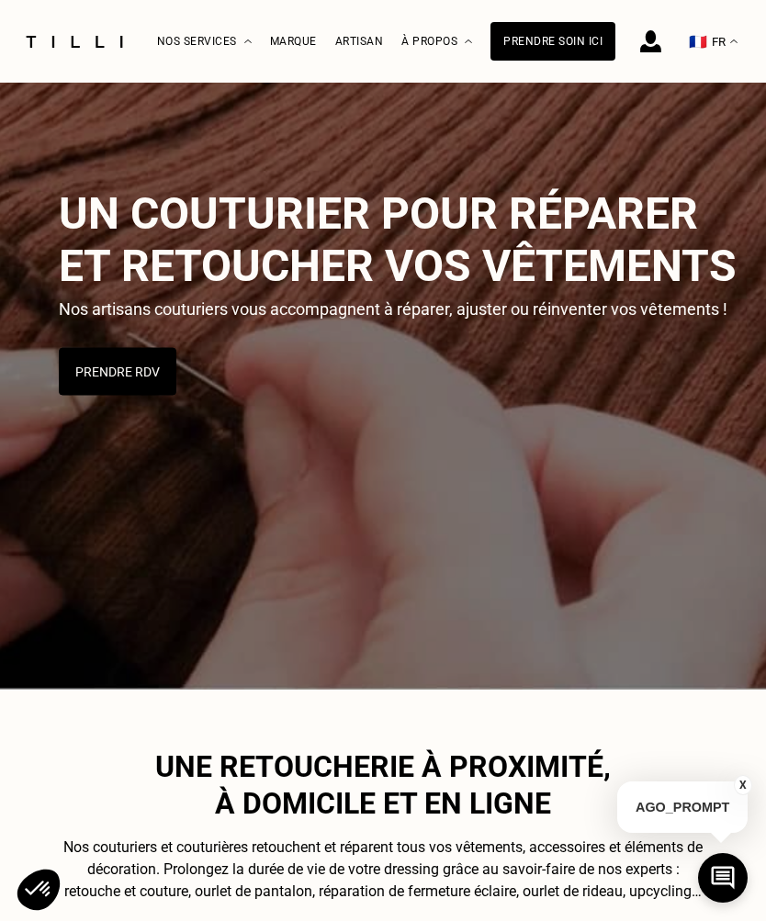
scroll to position [163, 0]
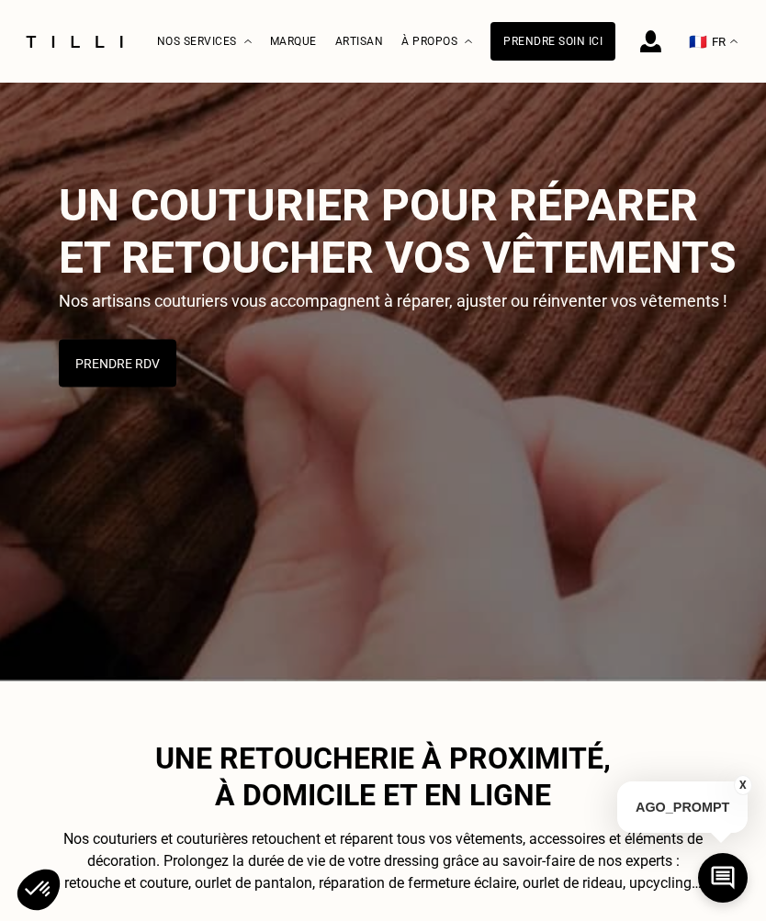
click at [113, 349] on button "Prendre RDV" at bounding box center [118, 364] width 118 height 48
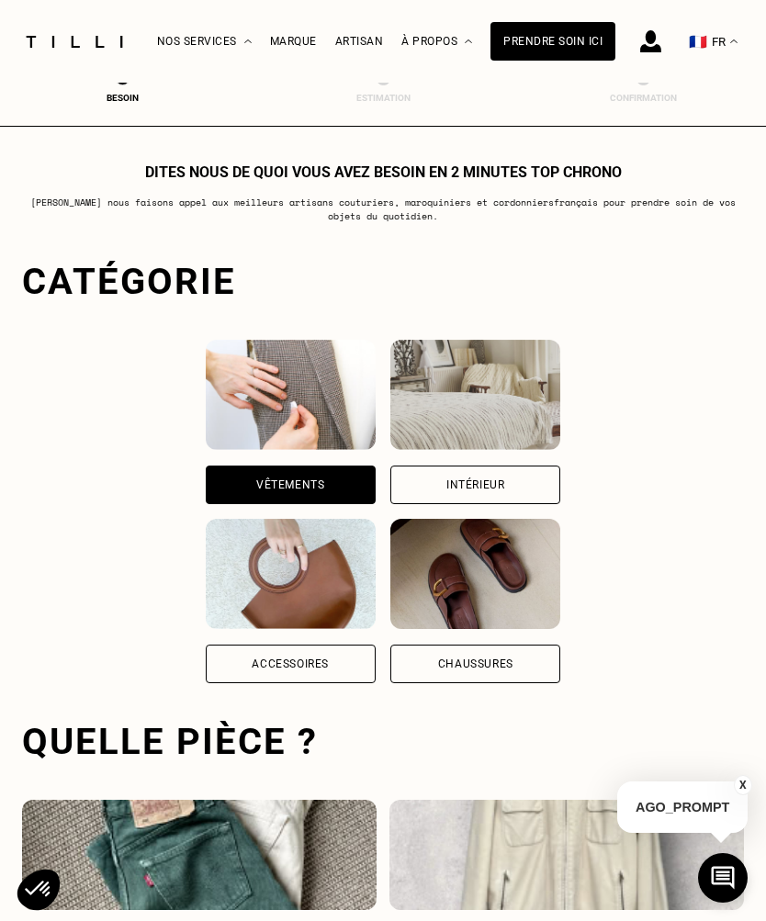
click at [206, 379] on img at bounding box center [291, 395] width 170 height 110
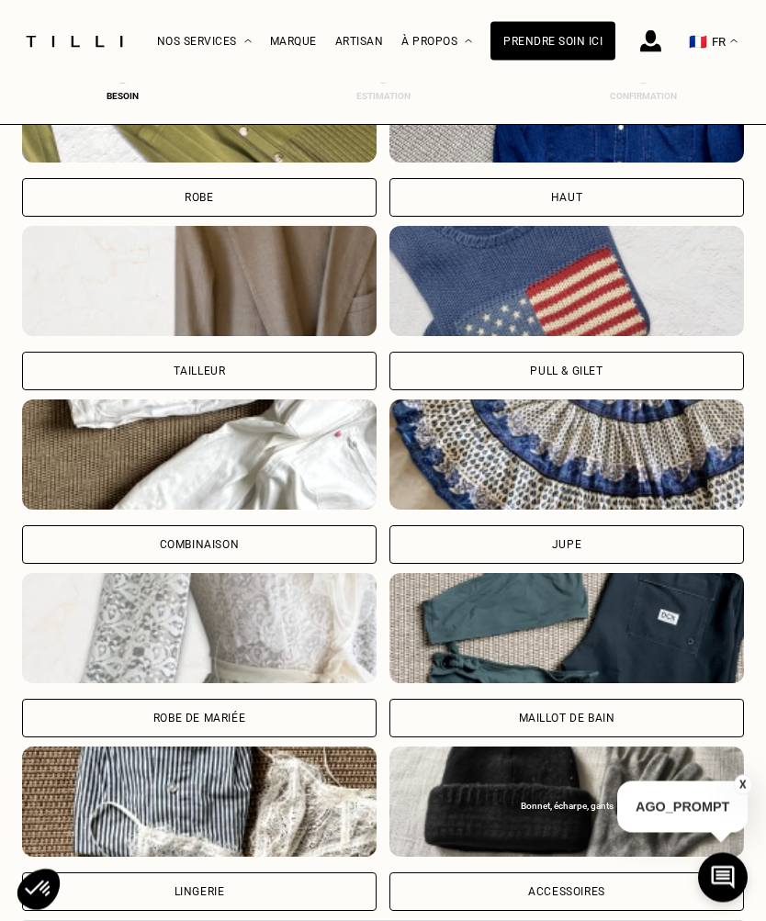
scroll to position [912, 0]
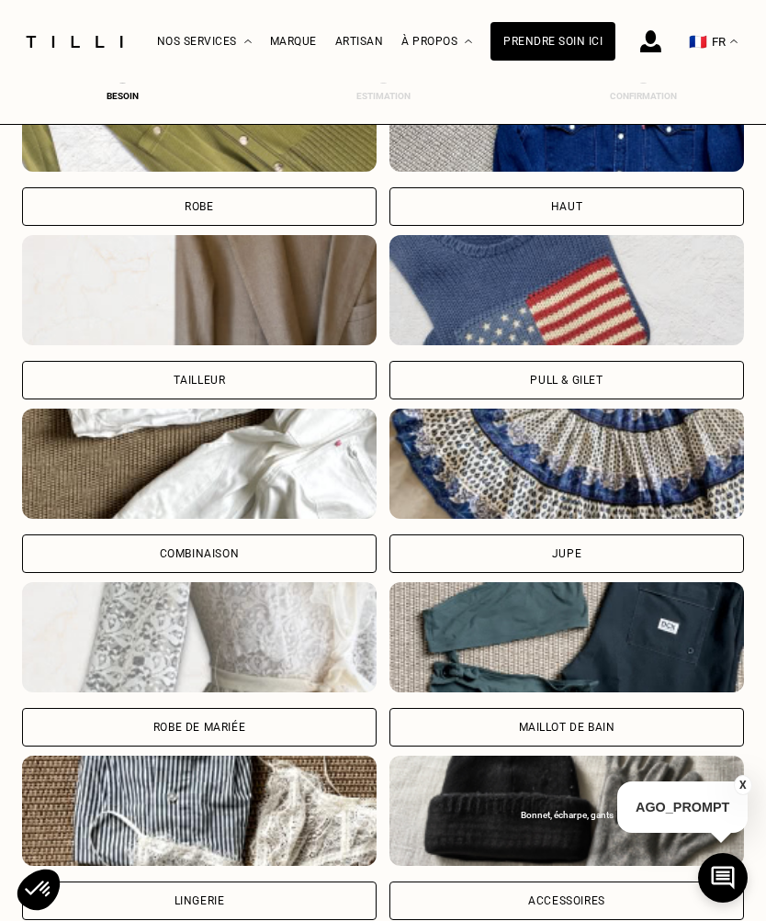
click at [174, 386] on div "Tailleur" at bounding box center [200, 380] width 52 height 11
select select "FR"
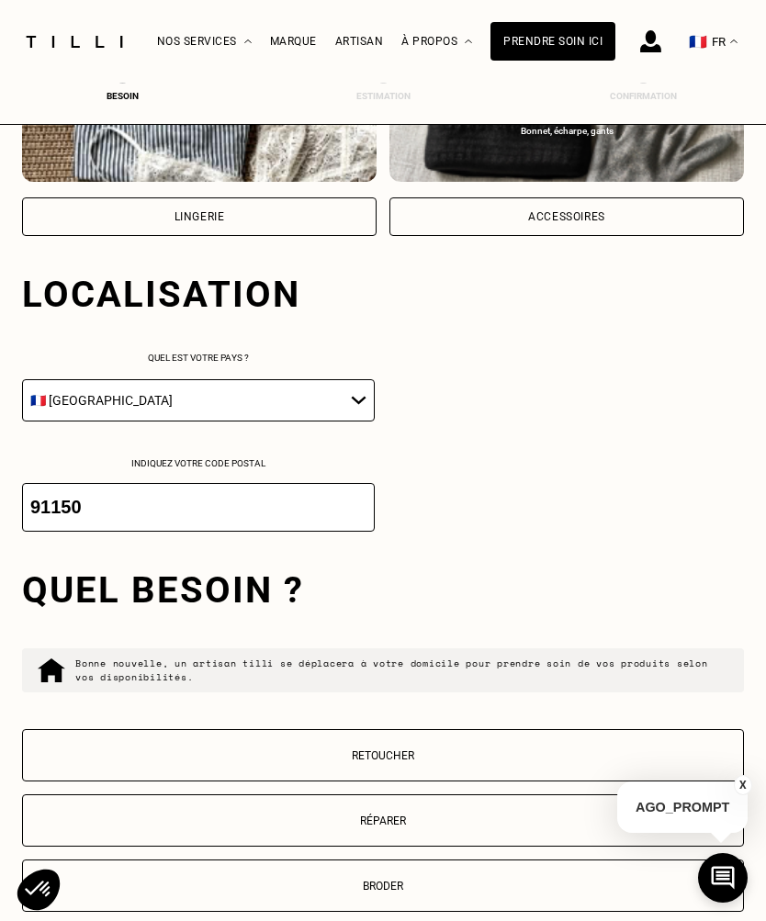
scroll to position [1714, 0]
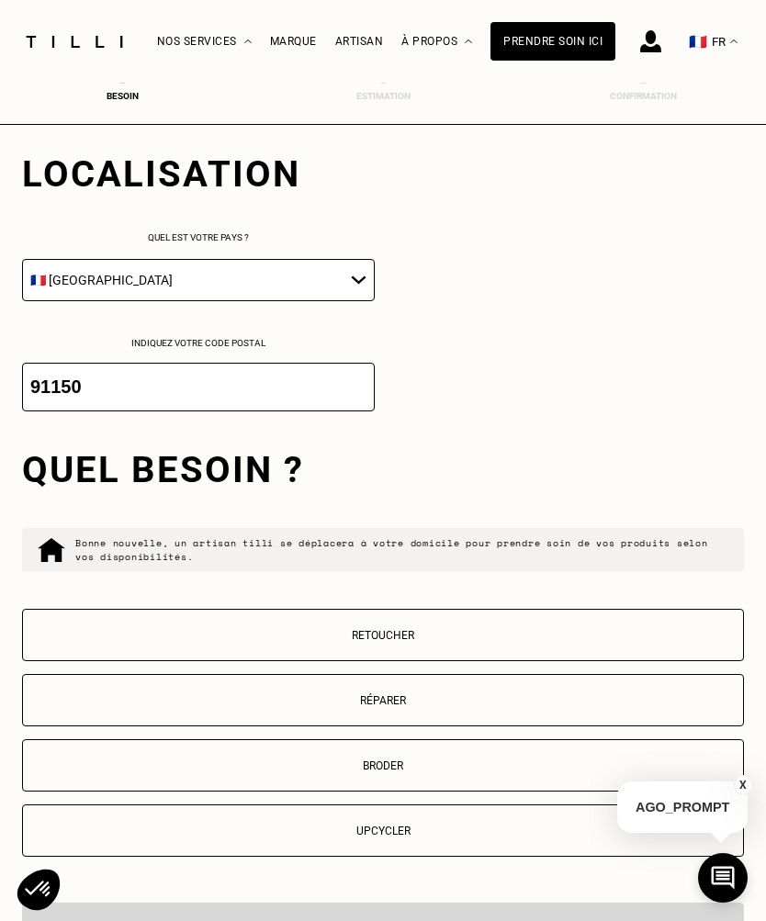
click at [638, 642] on p "Retoucher" at bounding box center [382, 635] width 701 height 13
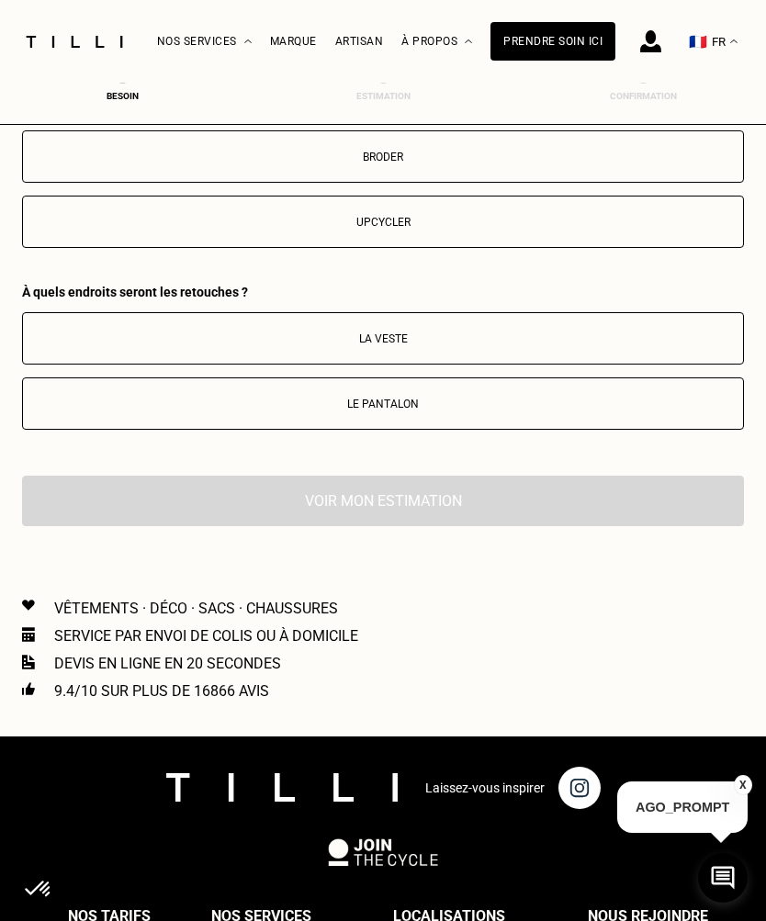
scroll to position [2508, 0]
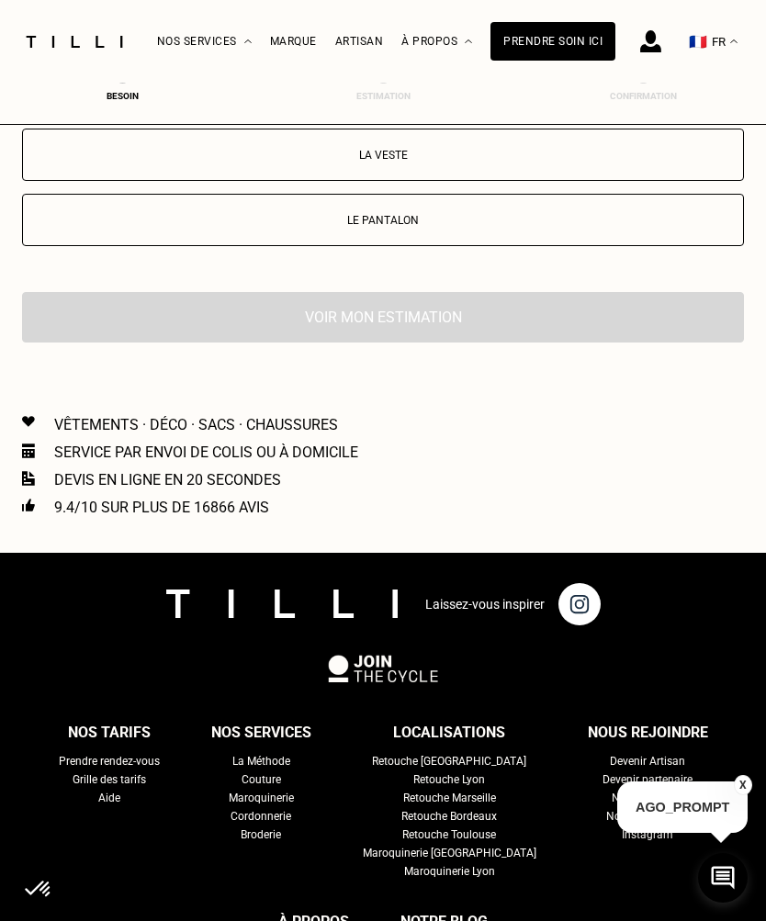
click at [308, 162] on p "La veste" at bounding box center [382, 155] width 701 height 13
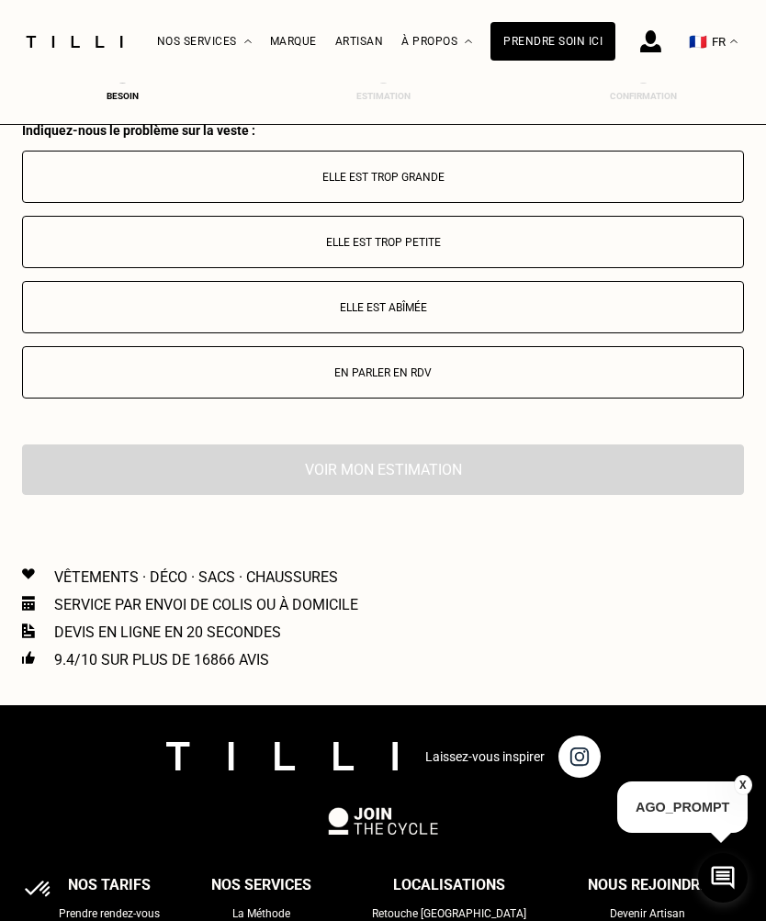
scroll to position [2691, 0]
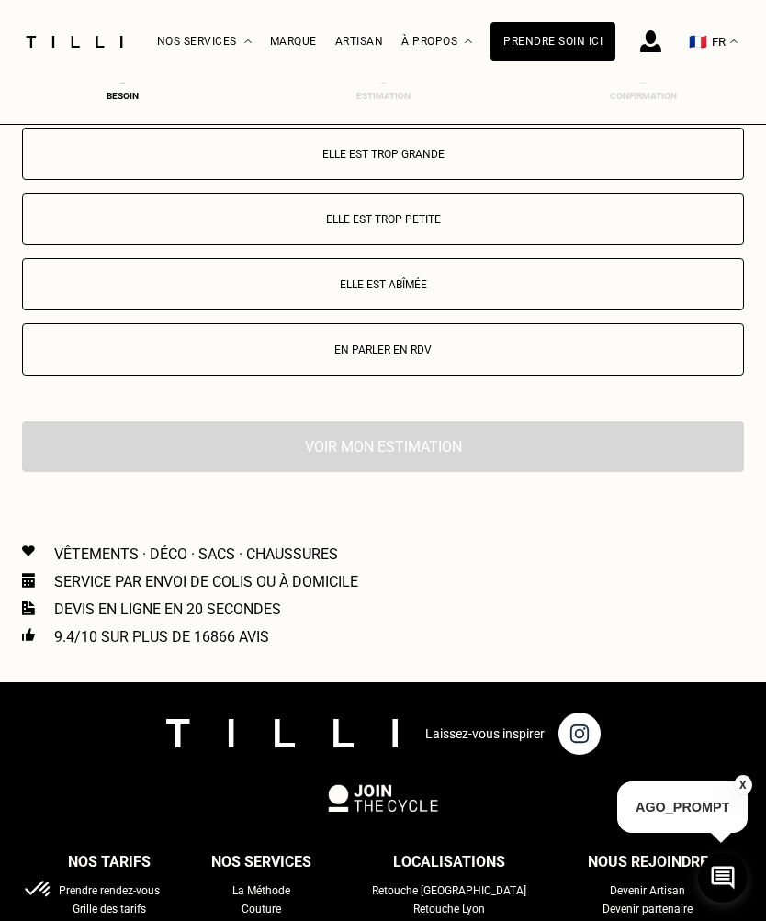
click at [304, 165] on button "Elle est trop grande" at bounding box center [383, 154] width 722 height 52
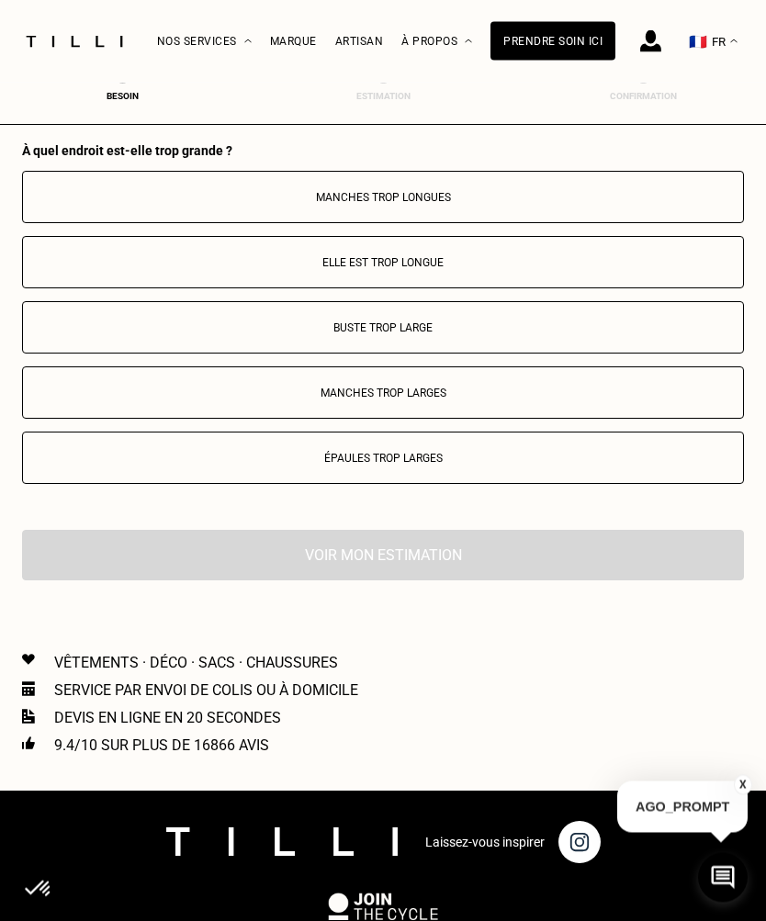
scroll to position [3004, 0]
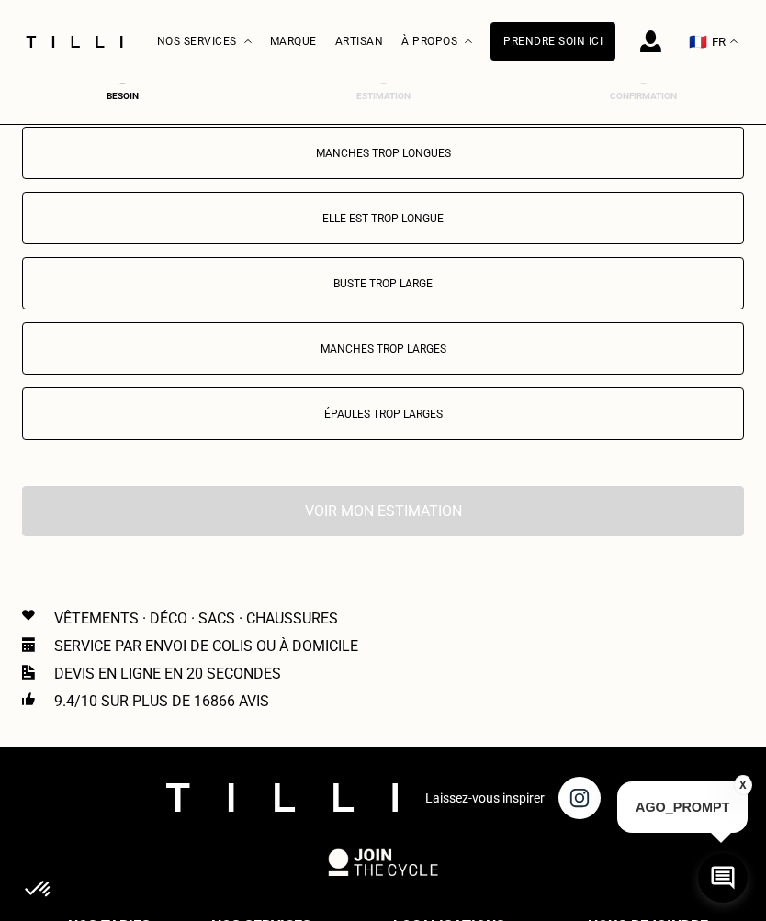
click at [328, 160] on p "Manches trop longues" at bounding box center [382, 153] width 701 height 13
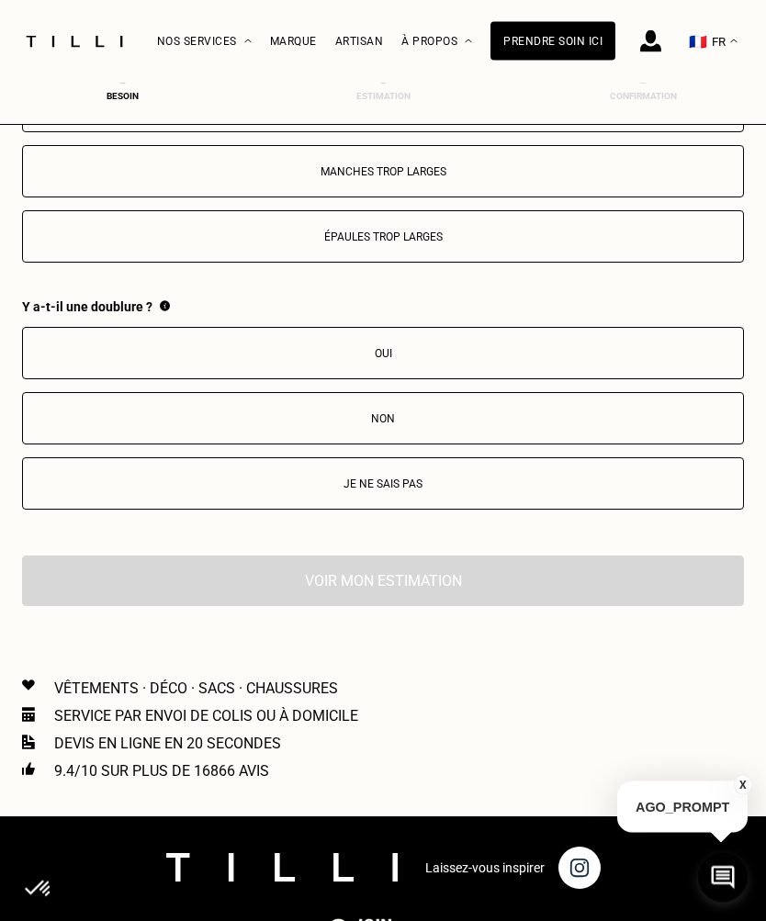
scroll to position [3188, 0]
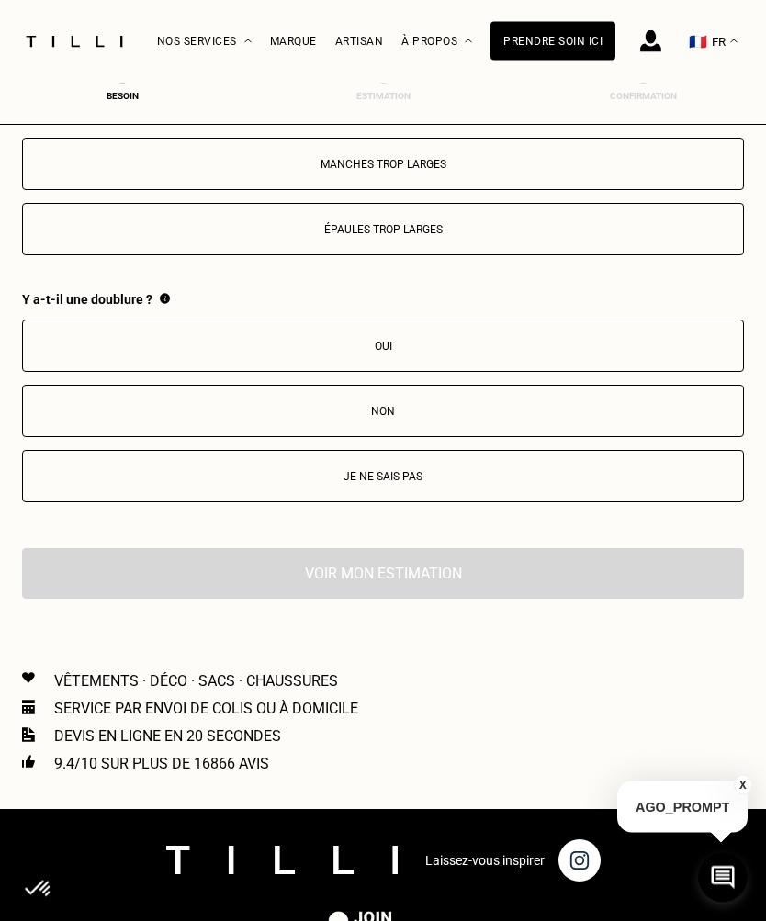
click at [282, 373] on button "Oui" at bounding box center [383, 346] width 722 height 52
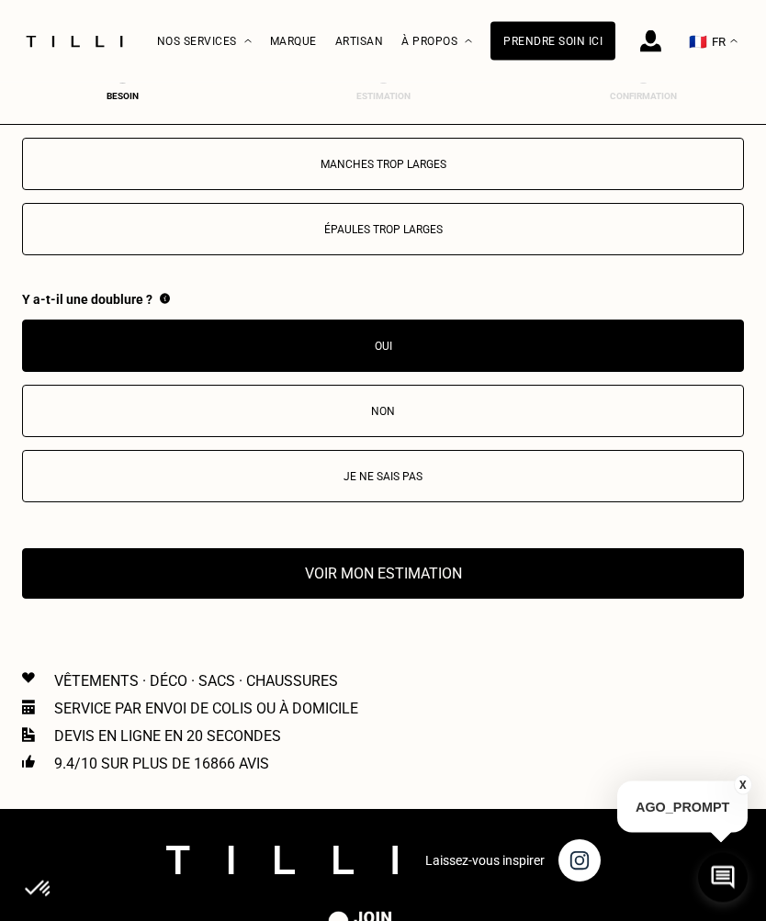
click at [224, 595] on button "Voir mon estimation" at bounding box center [383, 574] width 722 height 50
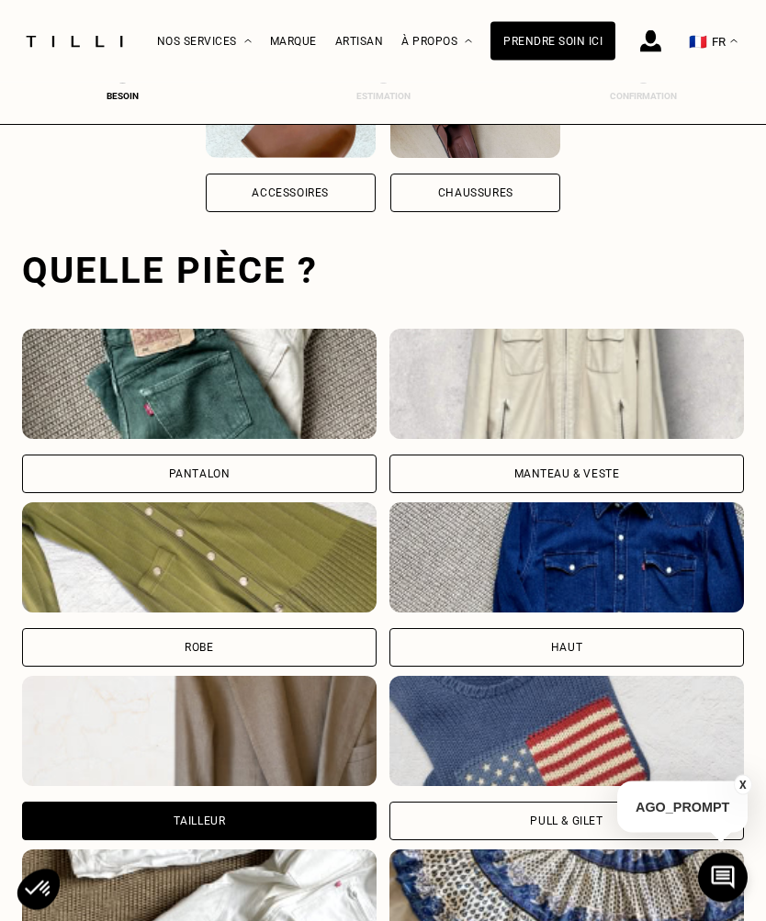
scroll to position [471, 0]
click at [508, 400] on img at bounding box center [566, 384] width 354 height 110
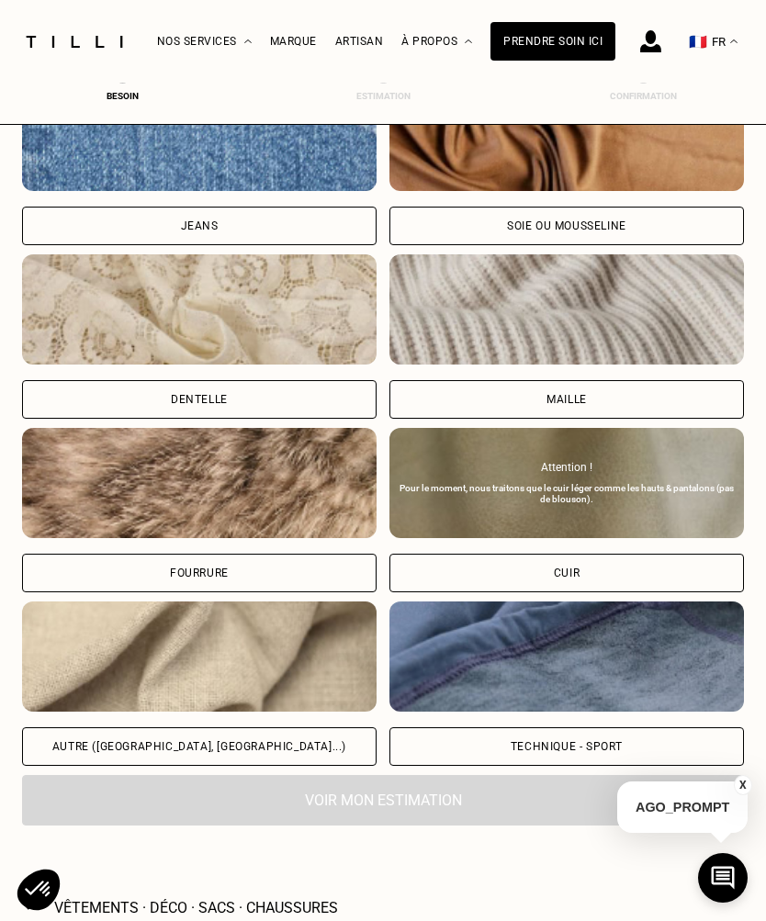
scroll to position [1947, 0]
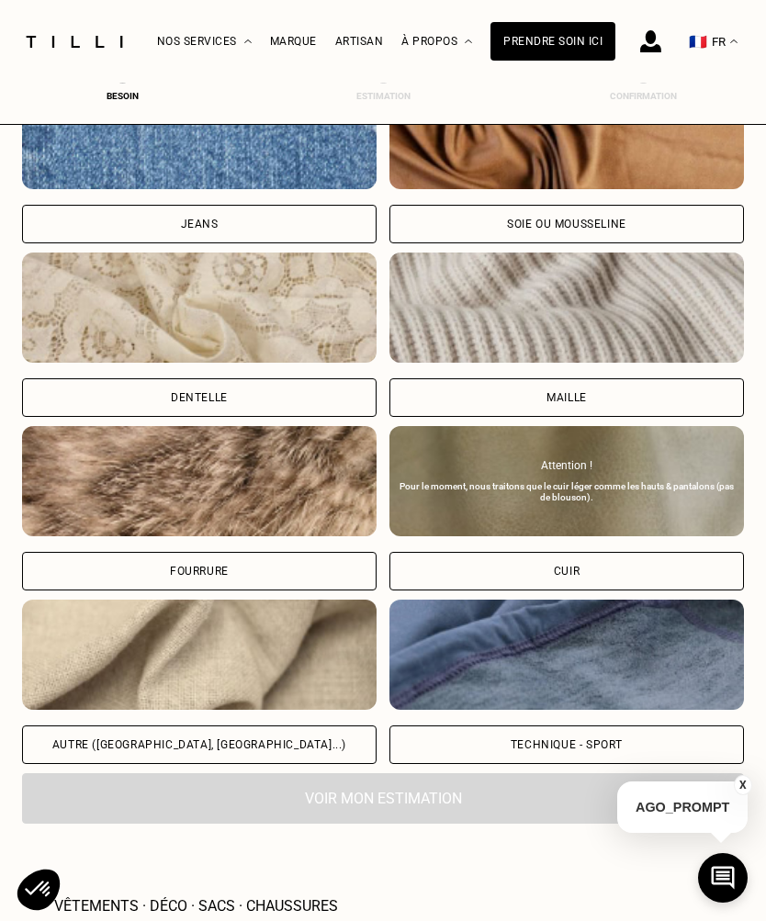
click at [678, 569] on div "Cuir" at bounding box center [566, 571] width 354 height 39
select select "FR"
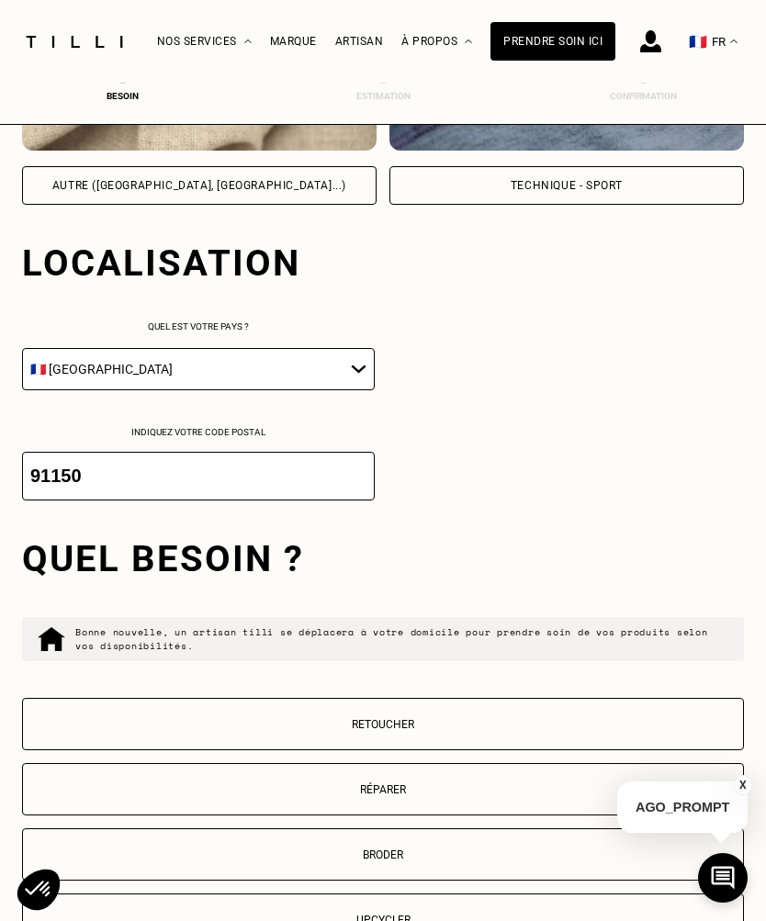
scroll to position [2598, 0]
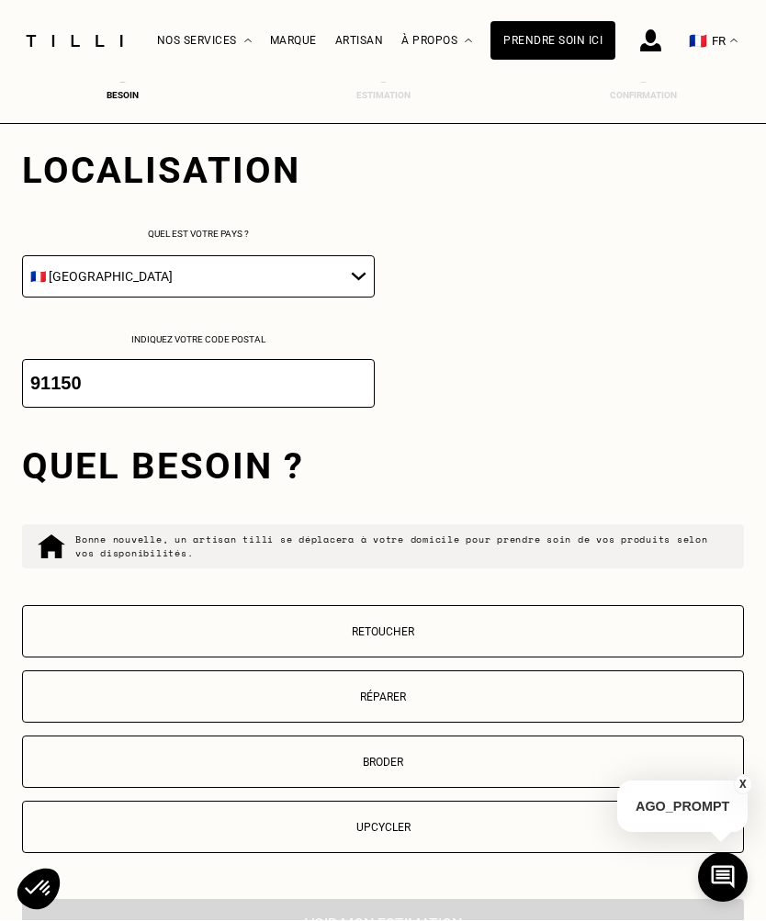
click at [620, 639] on p "Retoucher" at bounding box center [382, 632] width 701 height 13
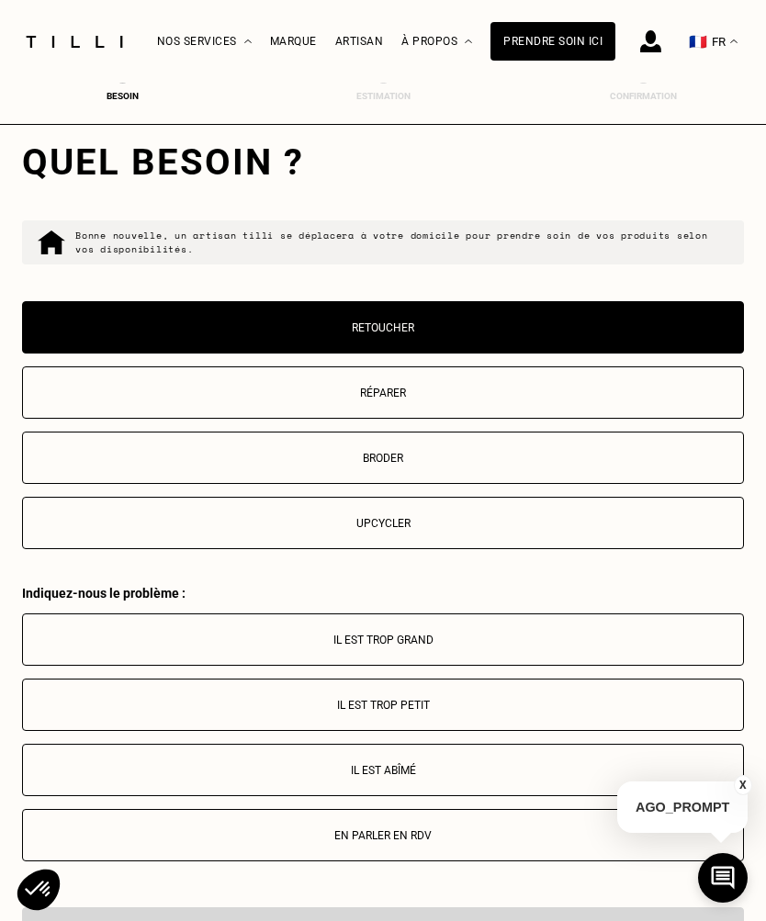
scroll to position [2902, 0]
click at [299, 420] on button "Réparer" at bounding box center [383, 393] width 722 height 52
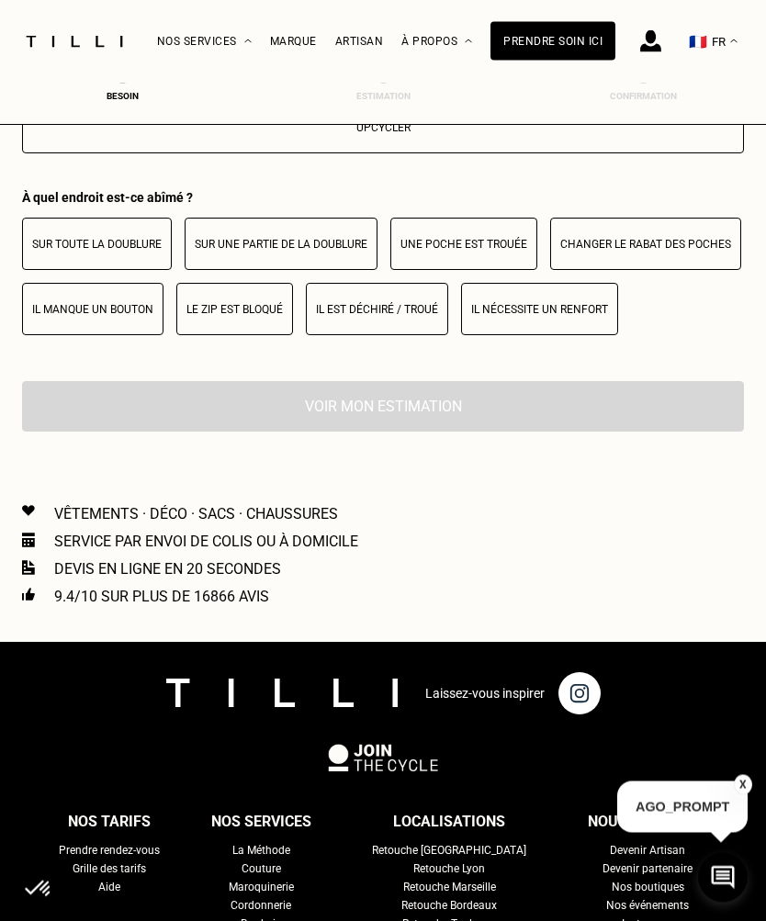
scroll to position [3390, 0]
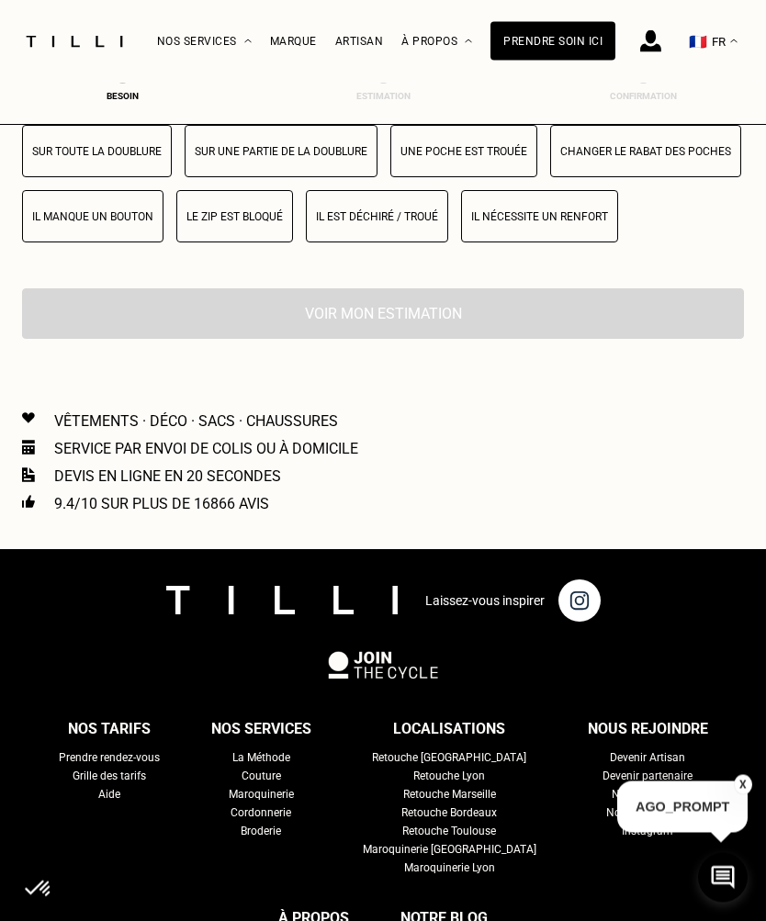
click at [240, 243] on button "Le zip est bloqué" at bounding box center [234, 217] width 117 height 52
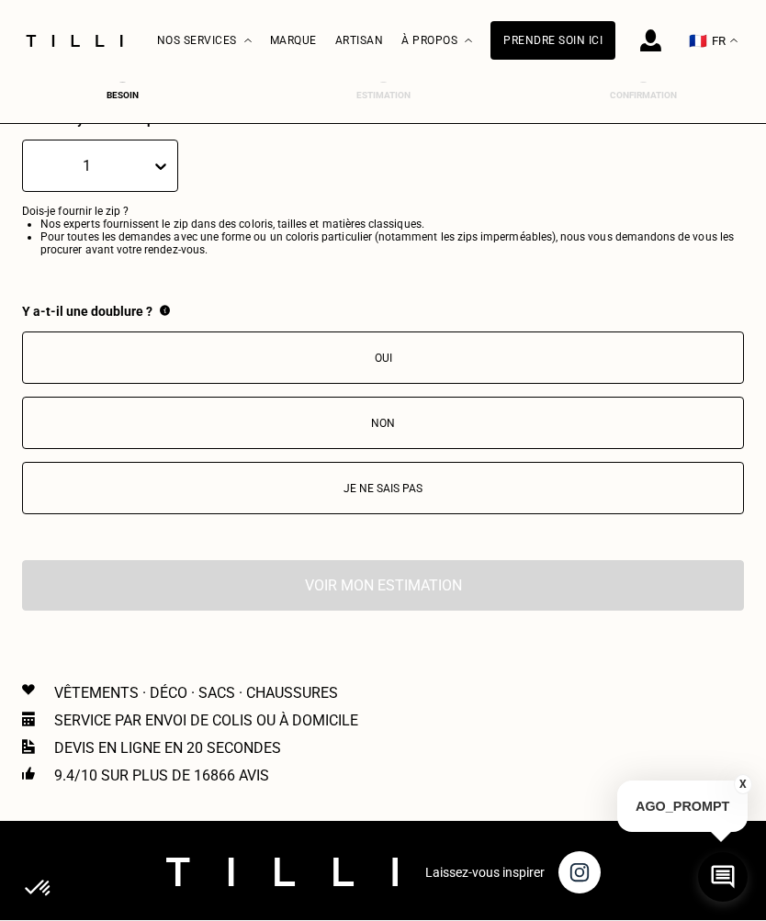
scroll to position [3574, 0]
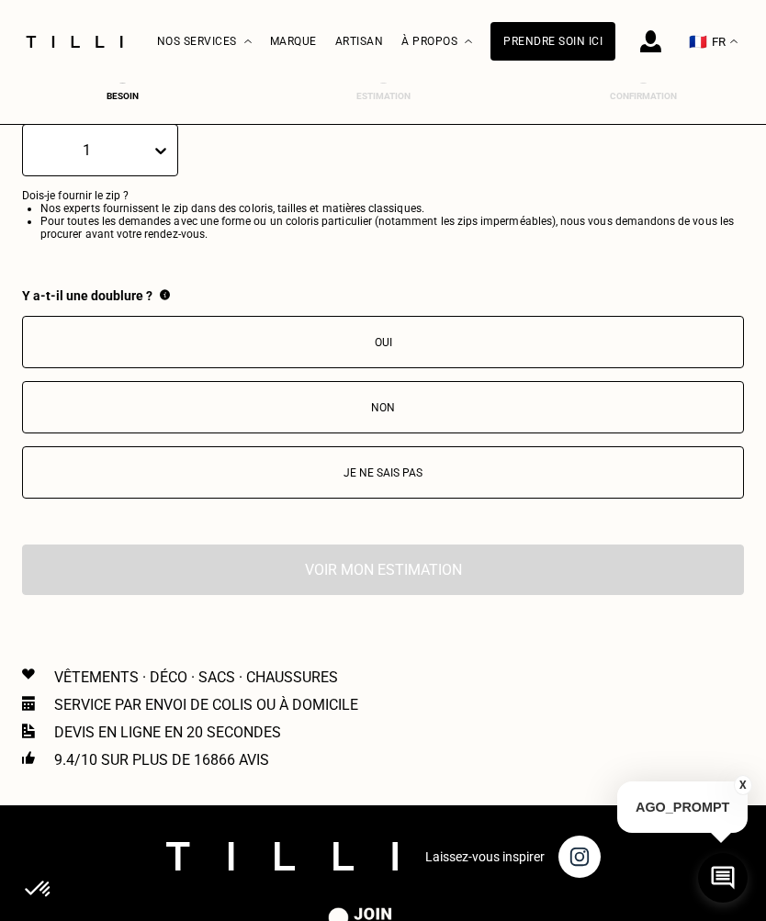
click at [276, 349] on p "Oui" at bounding box center [382, 342] width 701 height 13
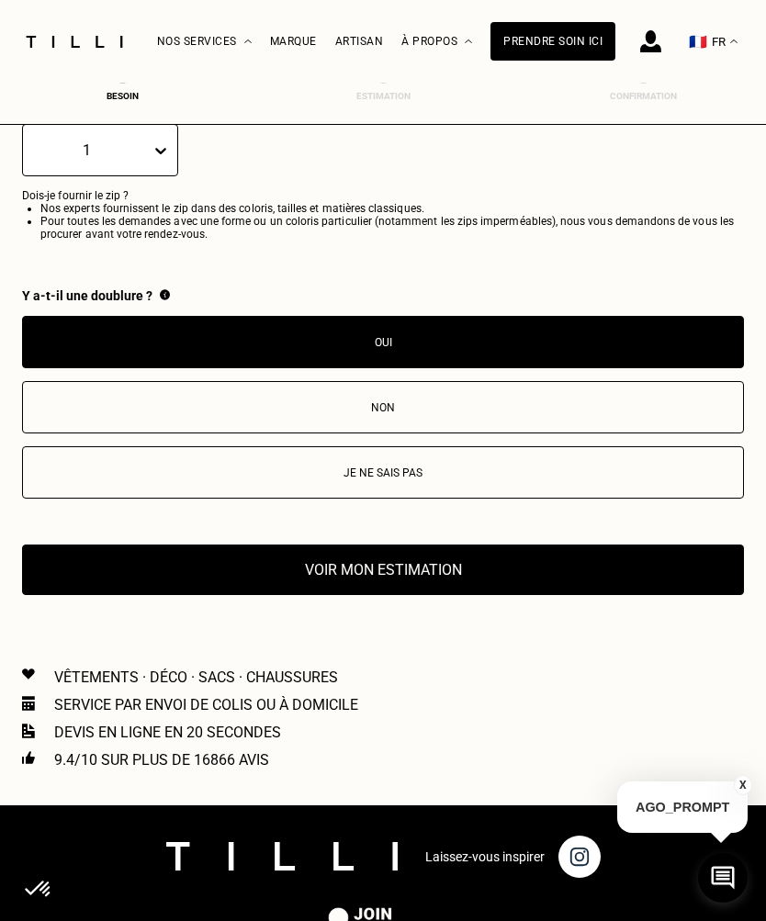
click at [611, 595] on button "Voir mon estimation" at bounding box center [383, 569] width 722 height 50
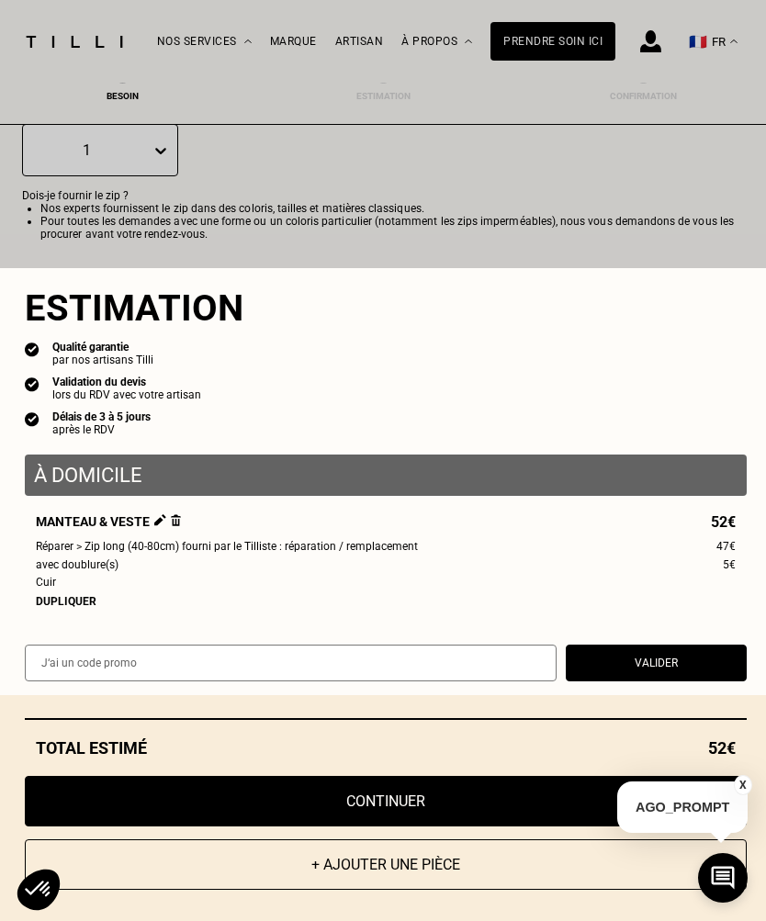
scroll to position [163, 0]
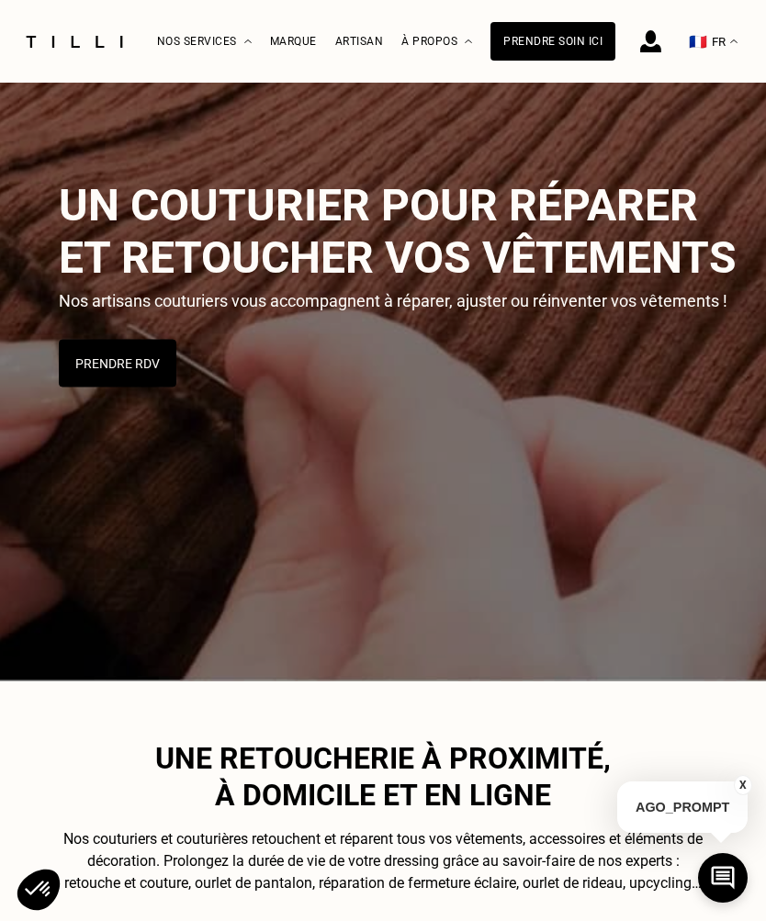
click at [108, 364] on button "Prendre RDV" at bounding box center [118, 364] width 118 height 48
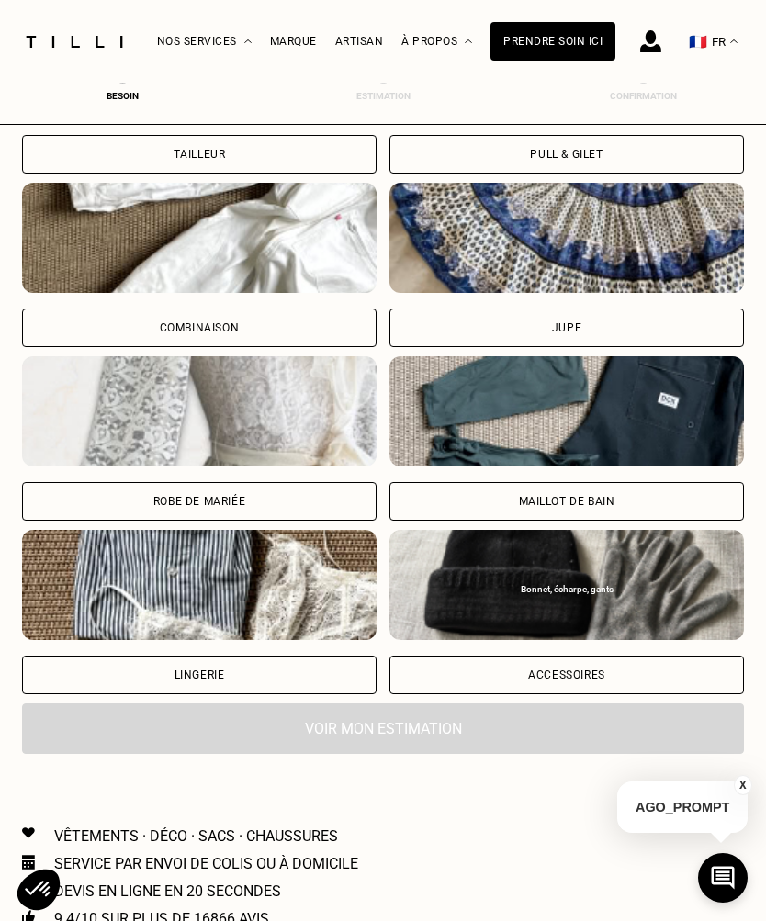
scroll to position [1137, 0]
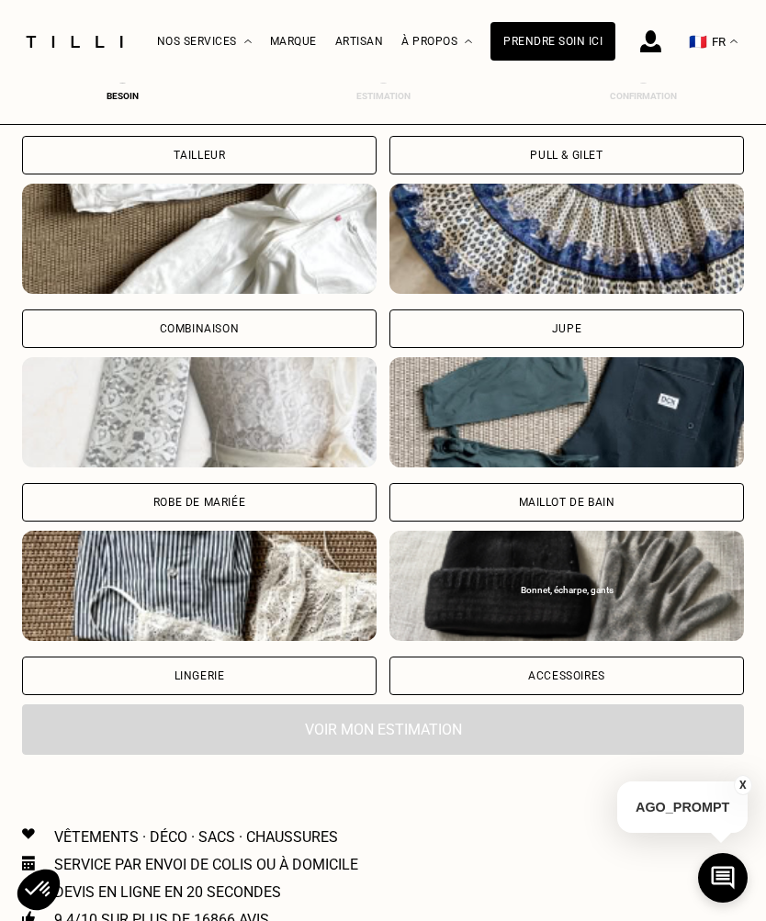
click at [92, 320] on div "Combinaison" at bounding box center [199, 328] width 354 height 39
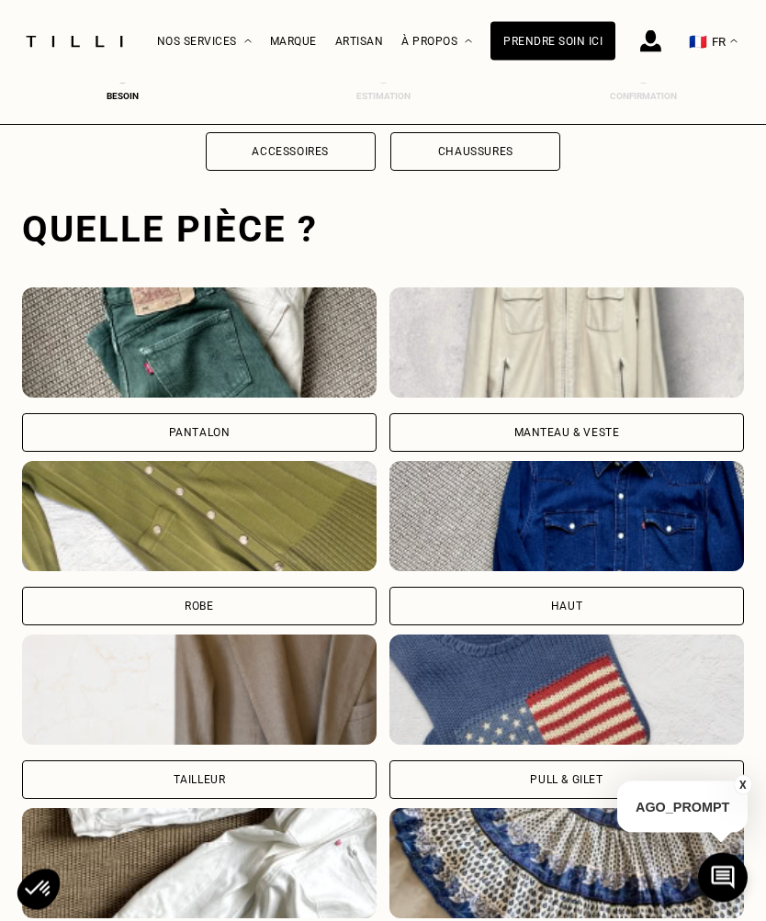
scroll to position [509, 0]
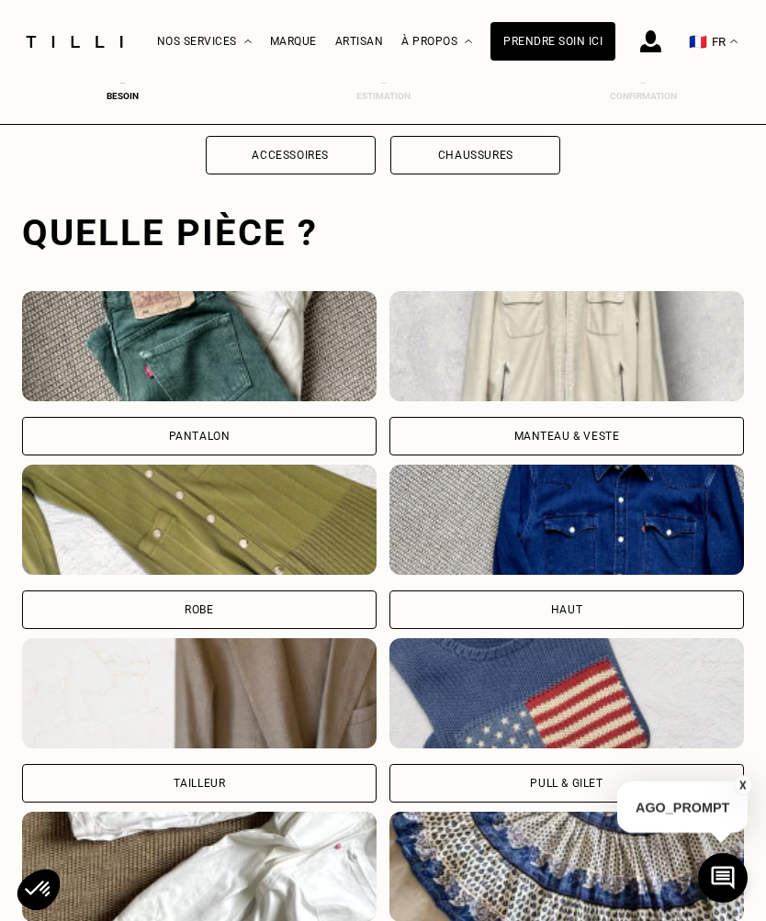
click at [527, 422] on div "Manteau & Veste" at bounding box center [566, 436] width 354 height 39
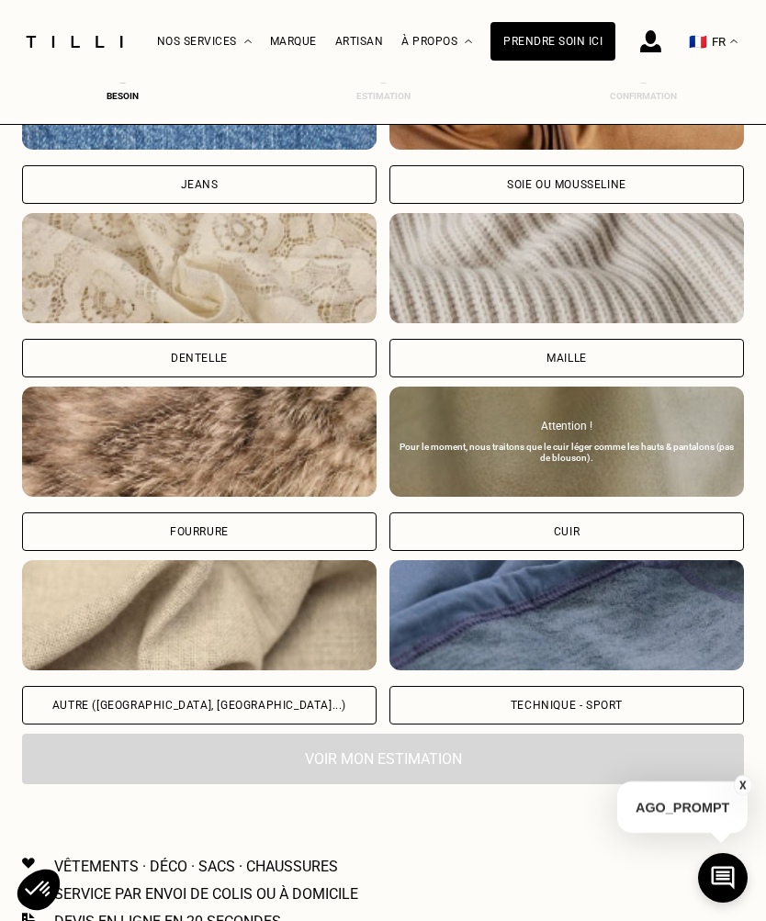
scroll to position [1982, 0]
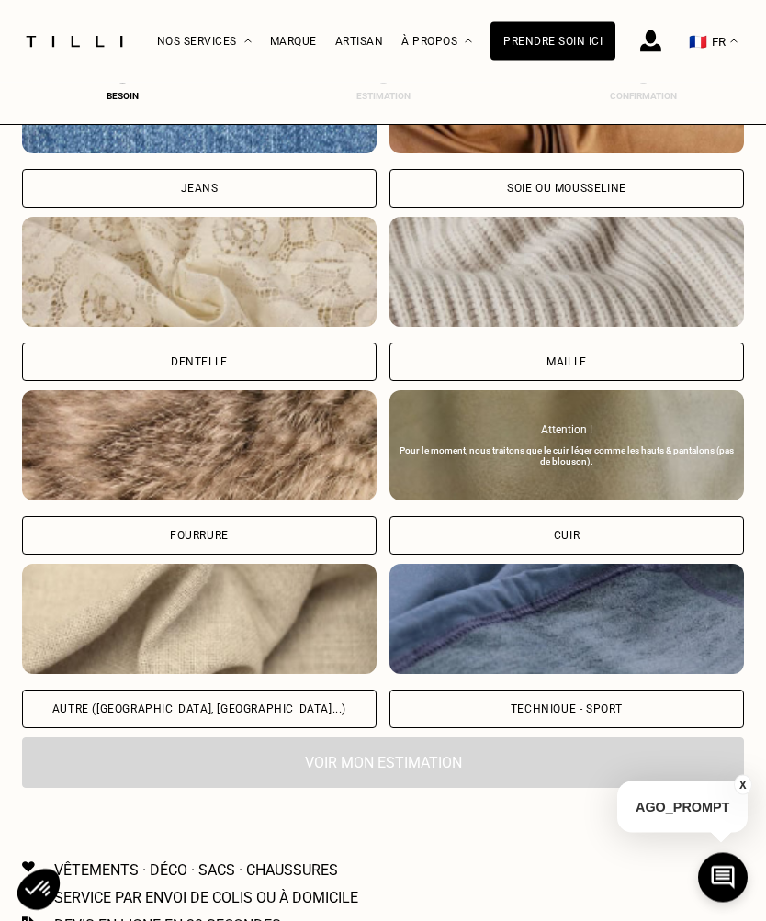
click at [656, 645] on img at bounding box center [566, 620] width 354 height 110
select select "FR"
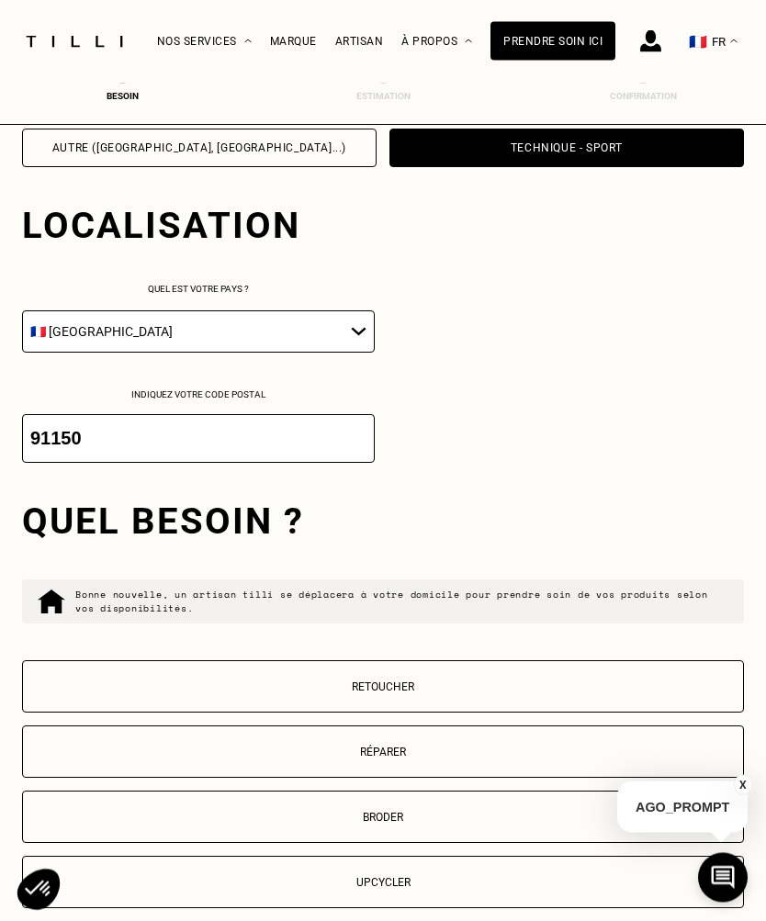
scroll to position [2599, 0]
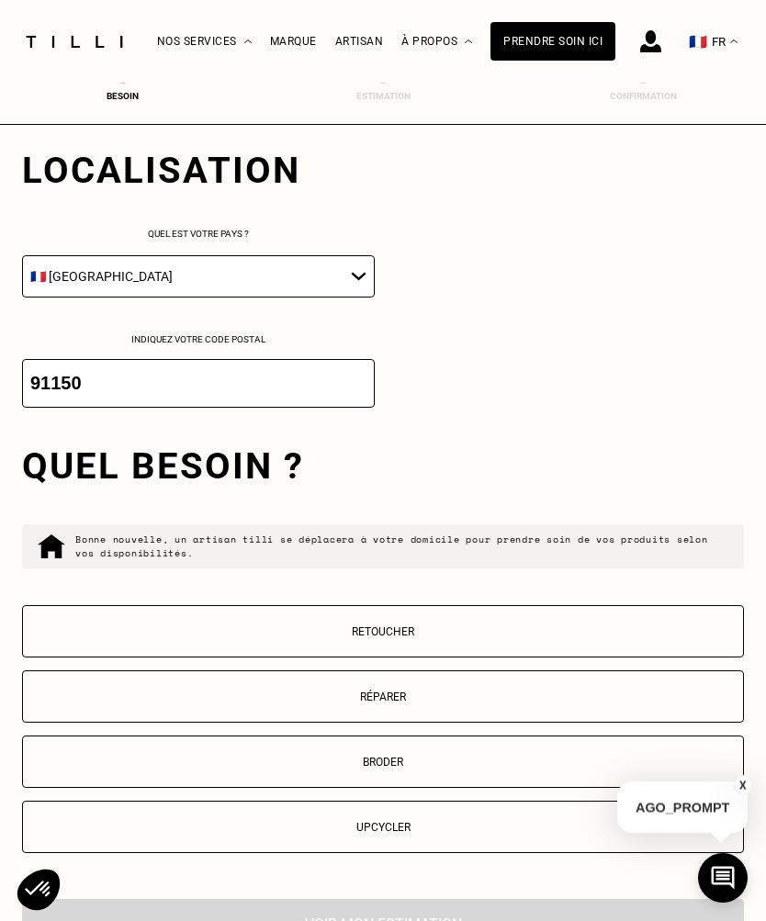
click at [596, 723] on button "Réparer" at bounding box center [383, 696] width 722 height 52
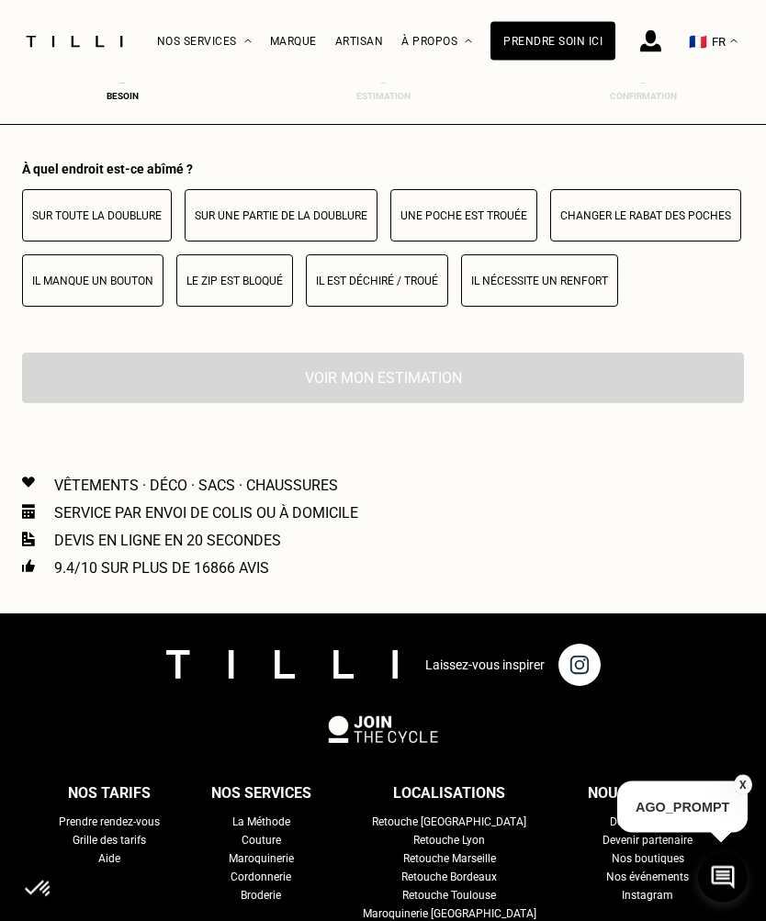
scroll to position [3391, 0]
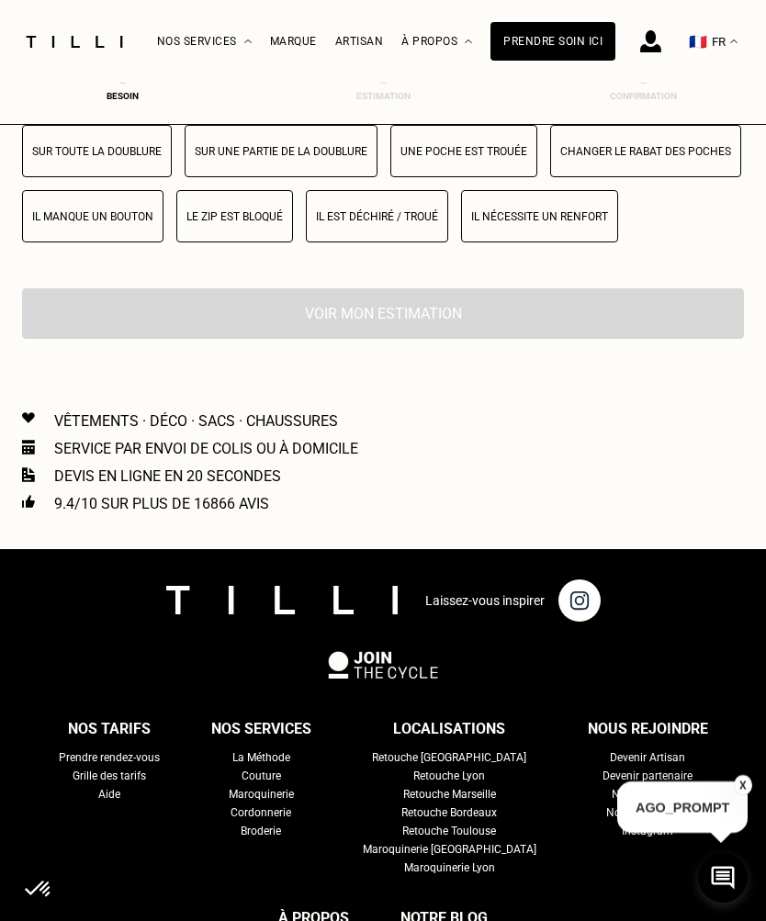
click at [216, 223] on p "Le zip est bloqué" at bounding box center [234, 216] width 96 height 13
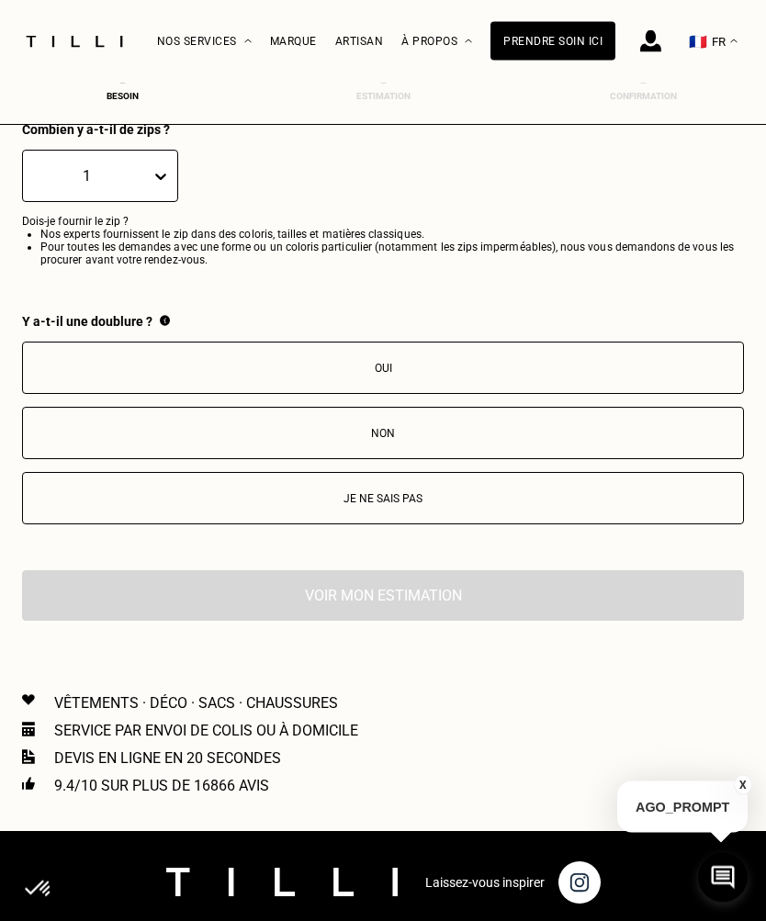
scroll to position [3574, 0]
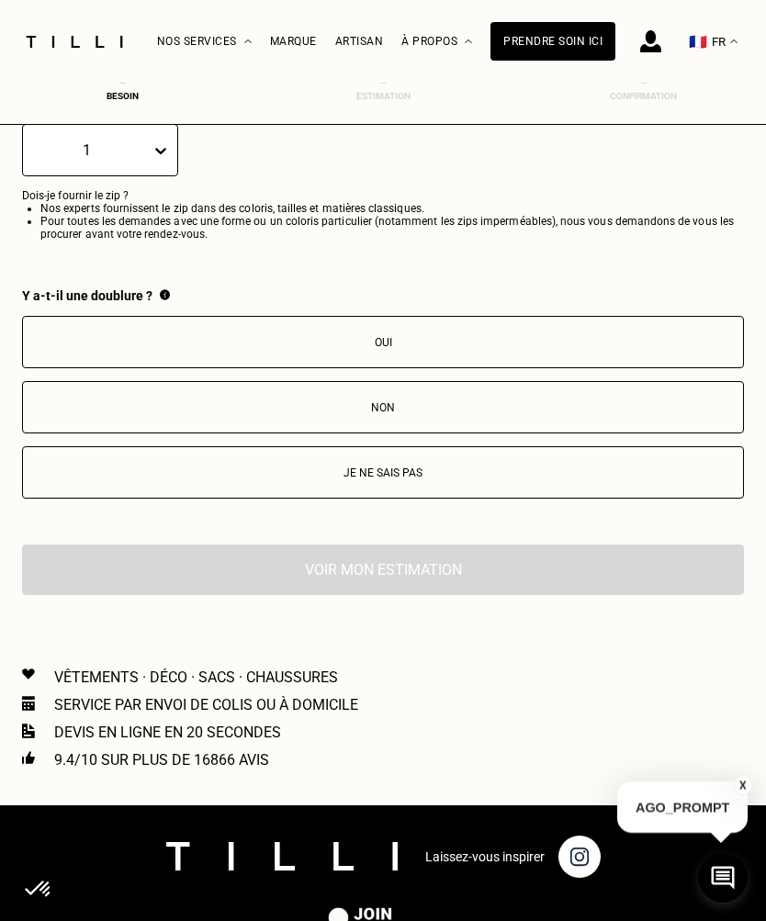
click at [280, 349] on p "Oui" at bounding box center [382, 342] width 701 height 13
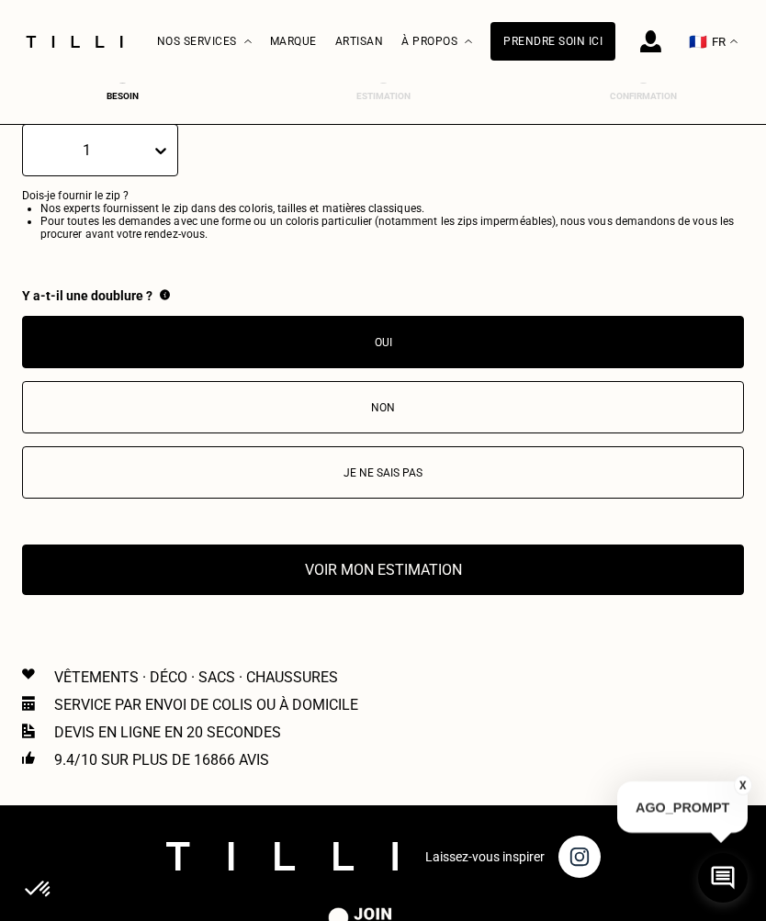
click at [662, 595] on button "Voir mon estimation" at bounding box center [383, 569] width 722 height 50
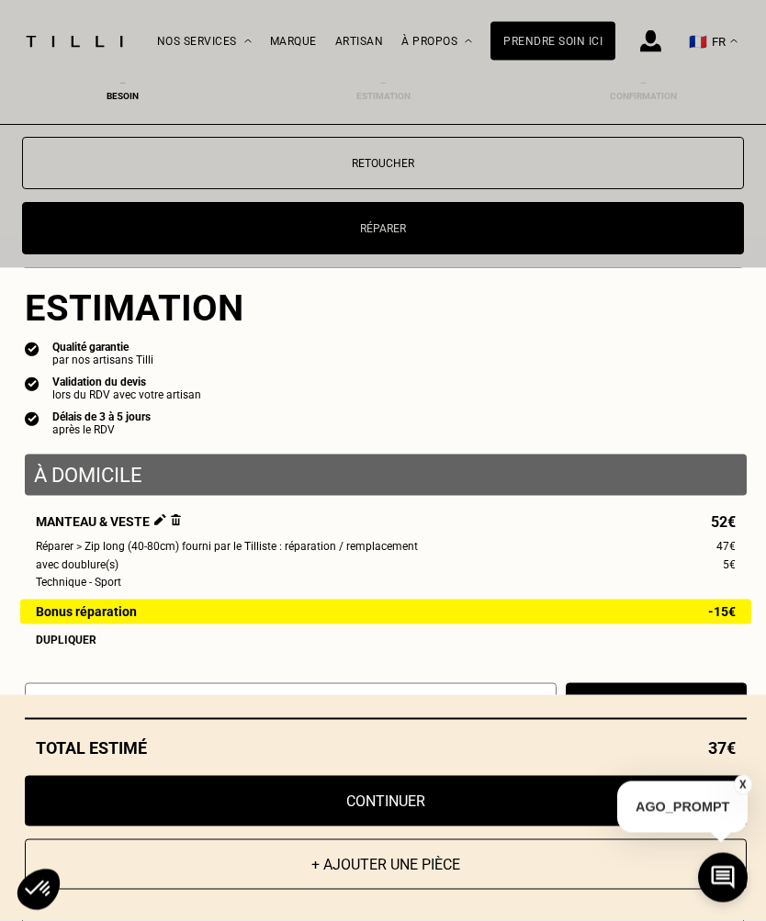
scroll to position [0, 0]
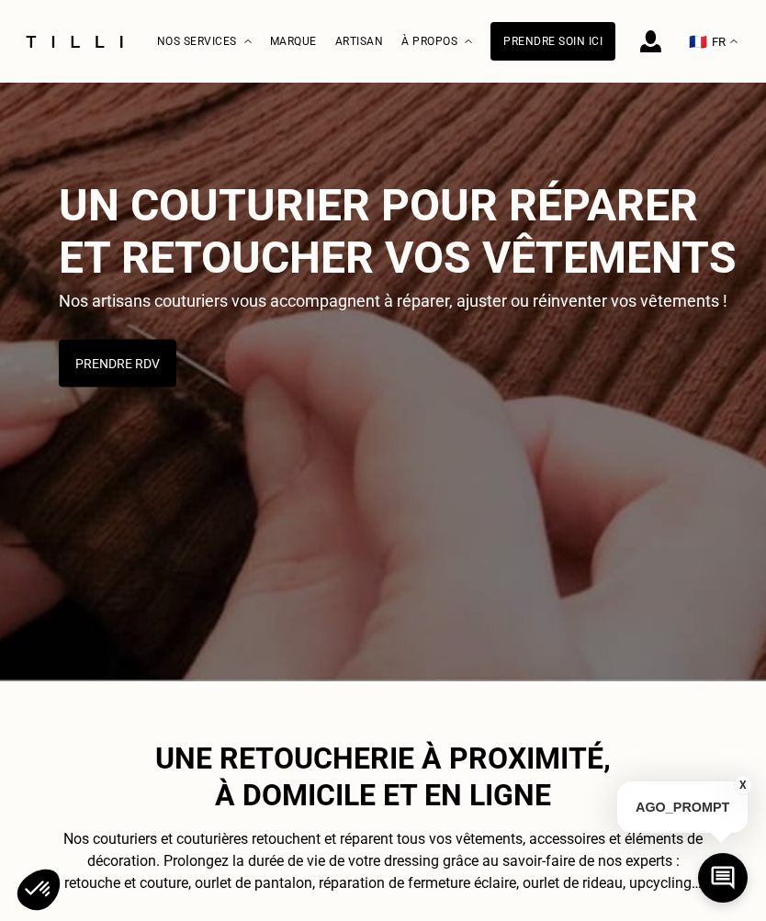
click at [109, 364] on button "Prendre RDV" at bounding box center [118, 364] width 118 height 48
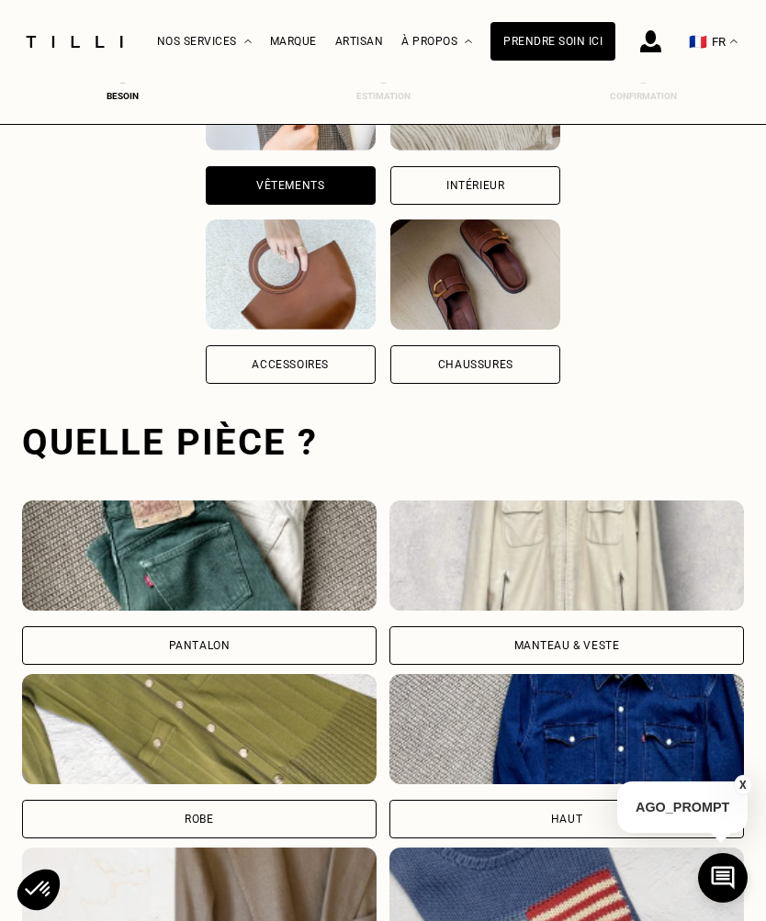
scroll to position [295, 0]
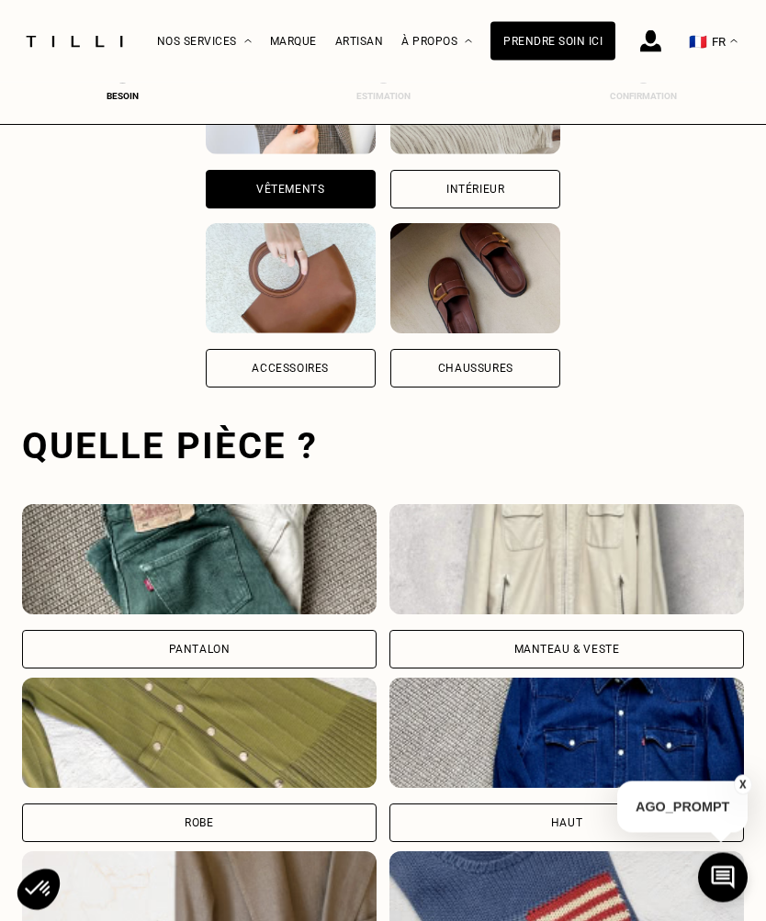
click at [671, 568] on img at bounding box center [566, 560] width 354 height 110
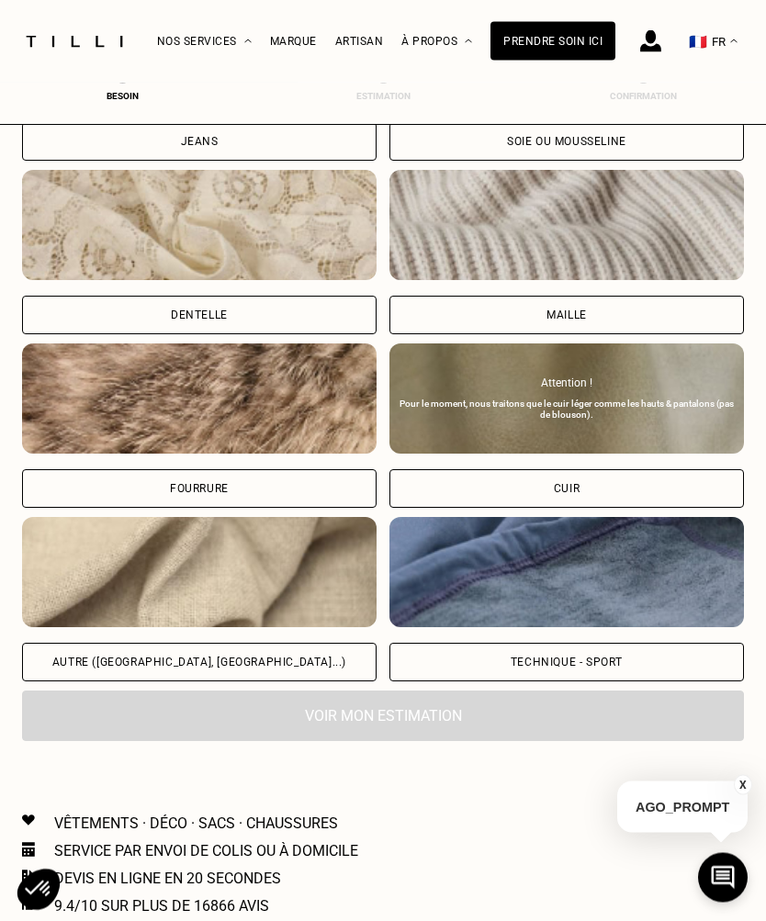
scroll to position [2044, 0]
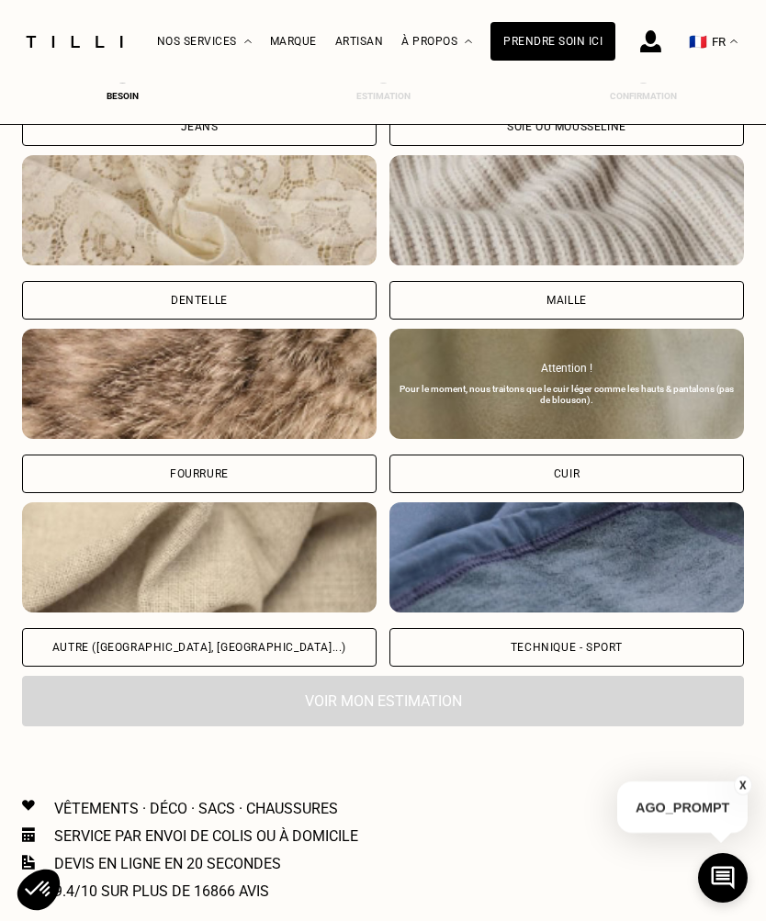
click at [175, 544] on img at bounding box center [199, 557] width 354 height 110
select select "FR"
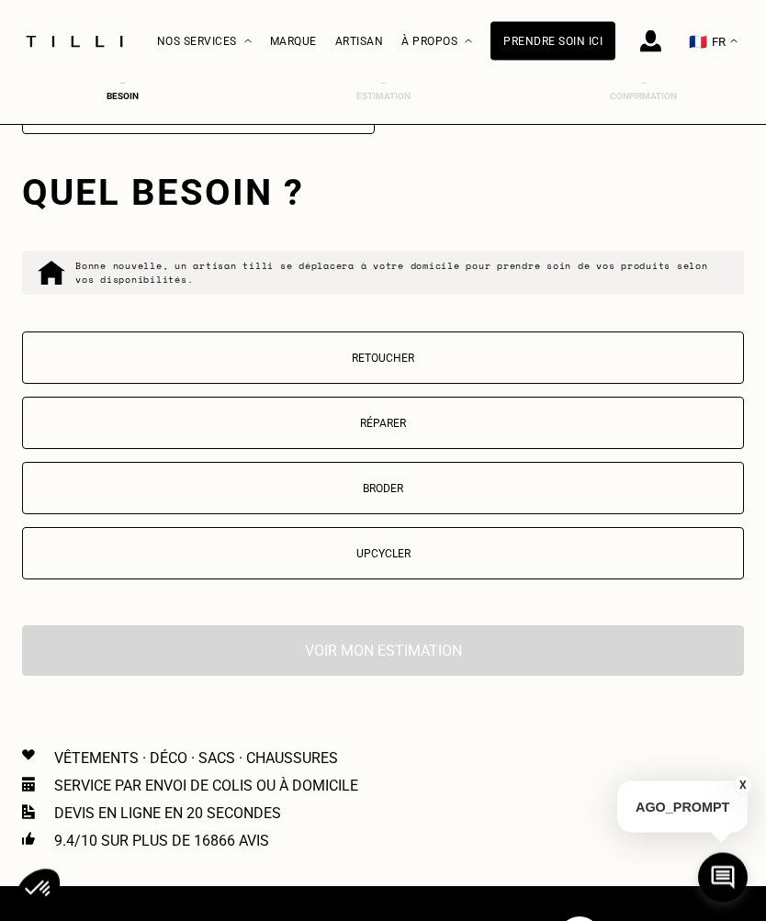
scroll to position [2895, 0]
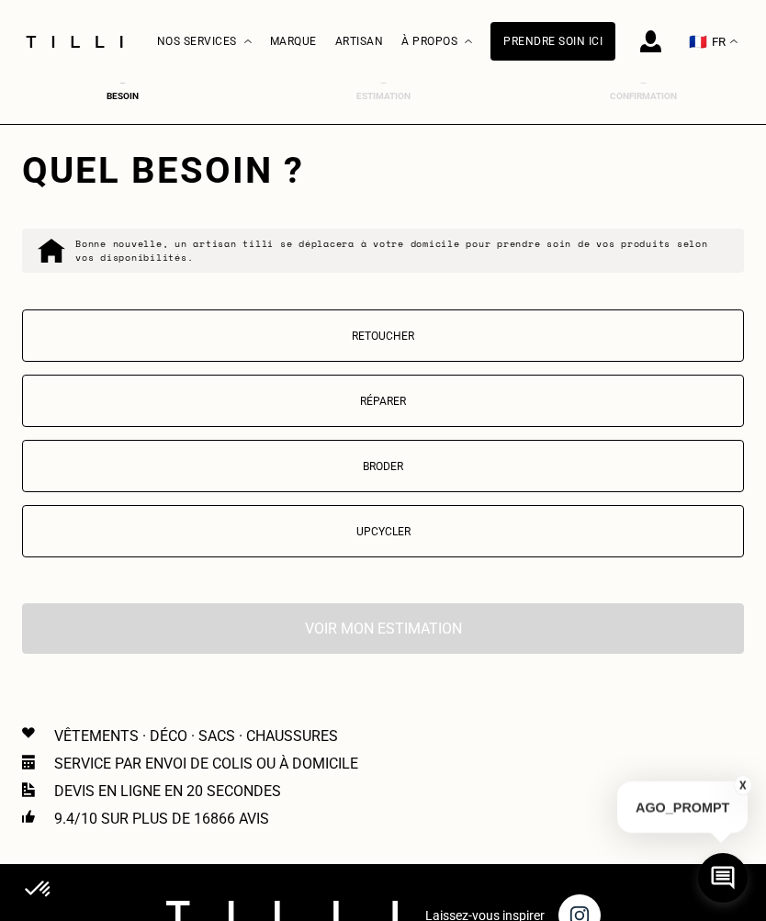
click at [216, 362] on button "Retoucher" at bounding box center [383, 335] width 722 height 52
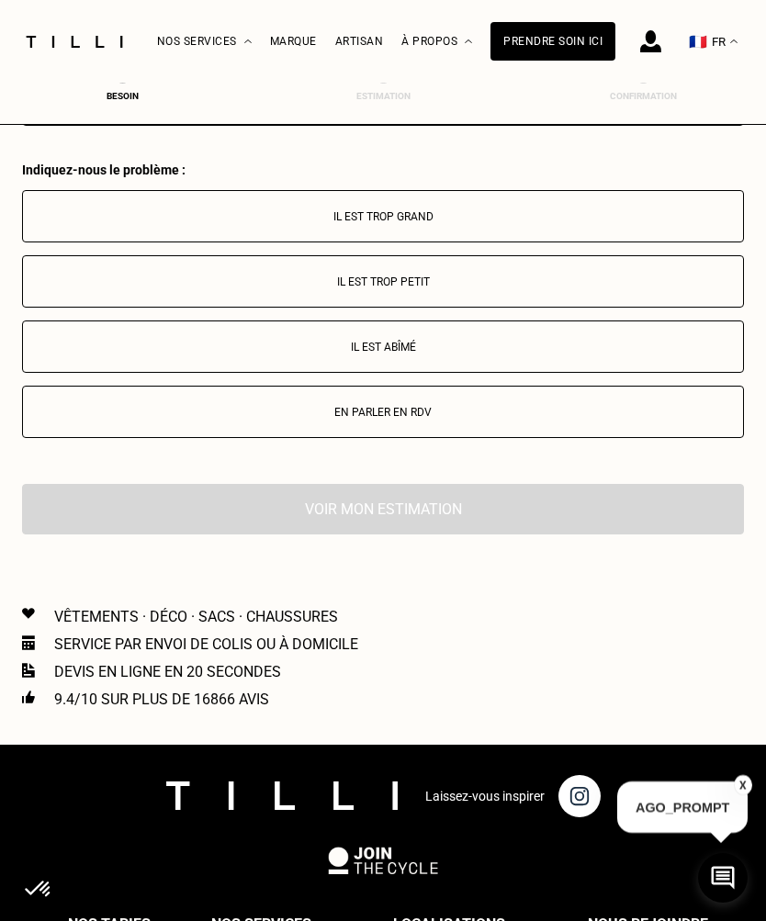
scroll to position [3391, 0]
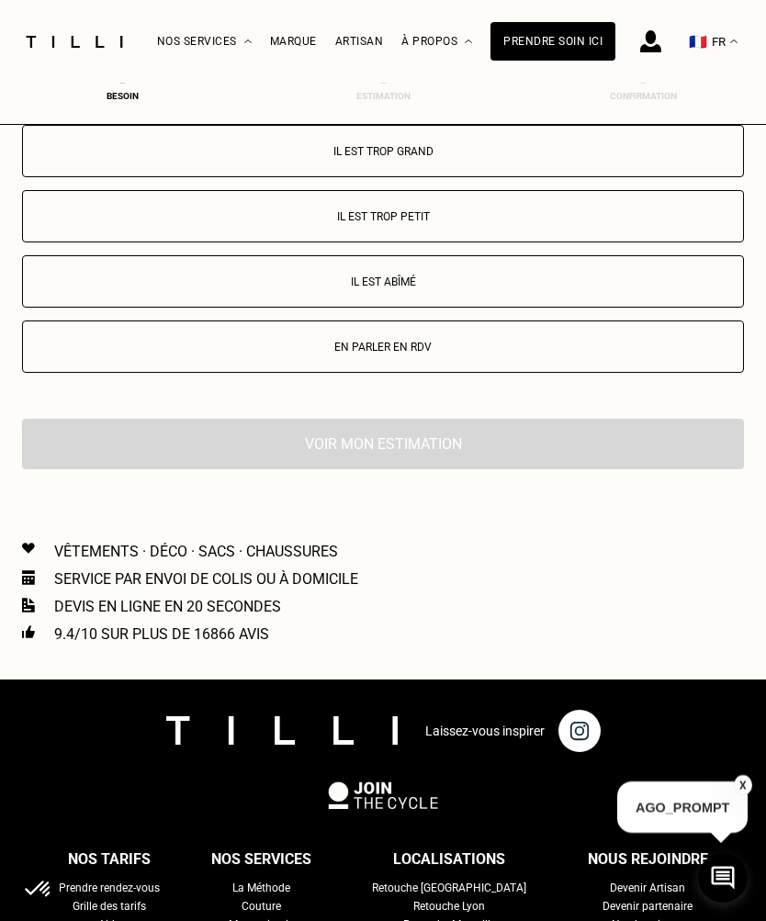
click at [169, 177] on button "Il est trop grand" at bounding box center [383, 151] width 722 height 52
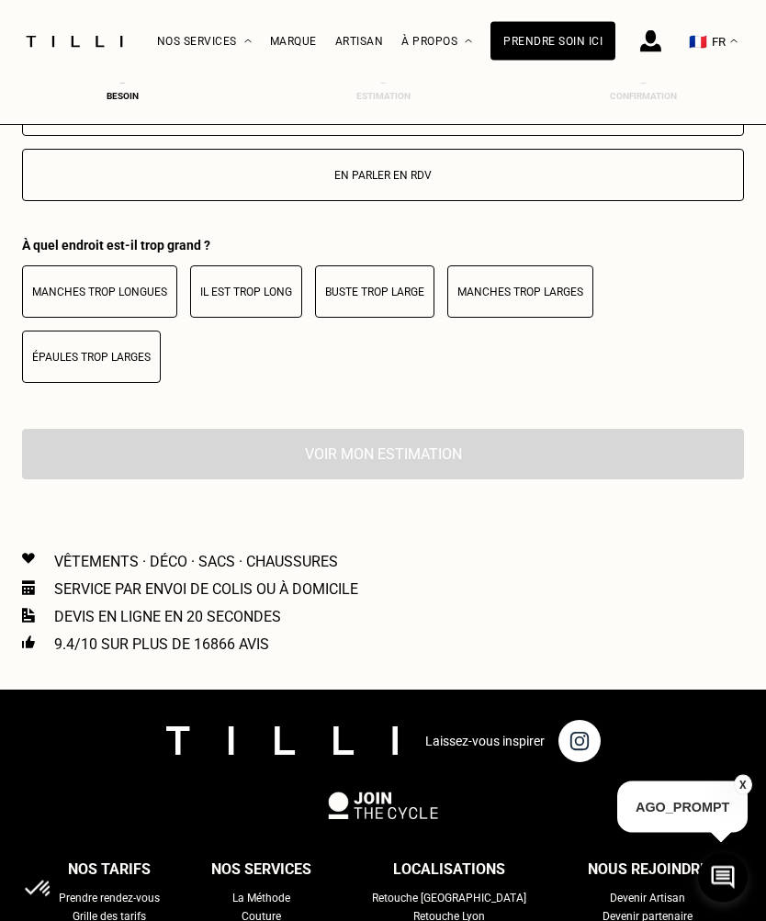
scroll to position [3555, 0]
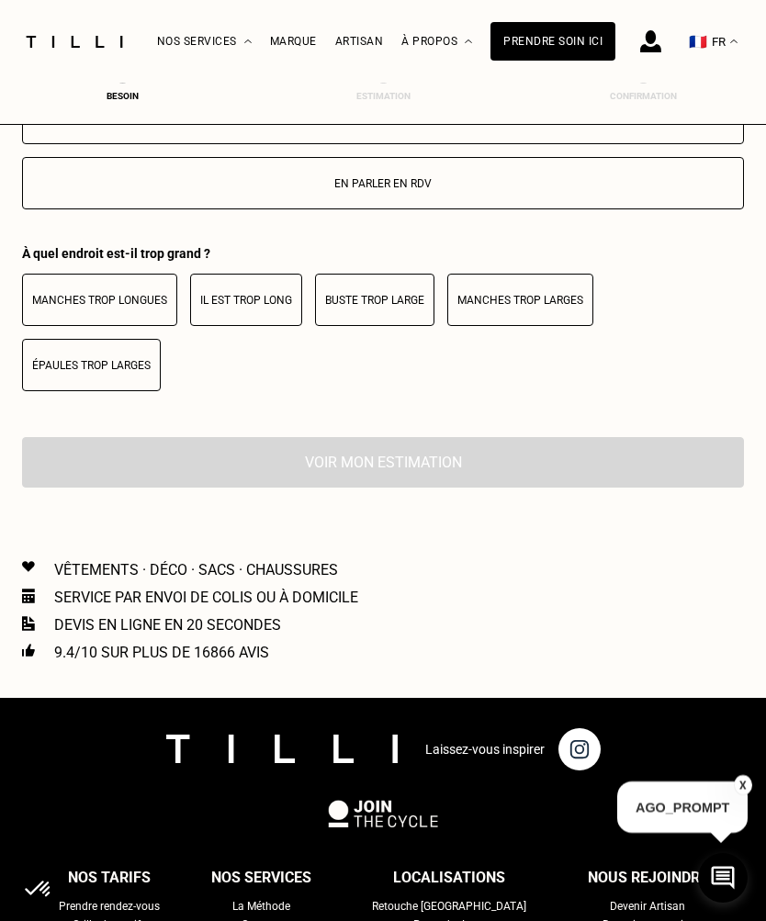
click at [151, 359] on p "Épaules trop larges" at bounding box center [91, 365] width 118 height 13
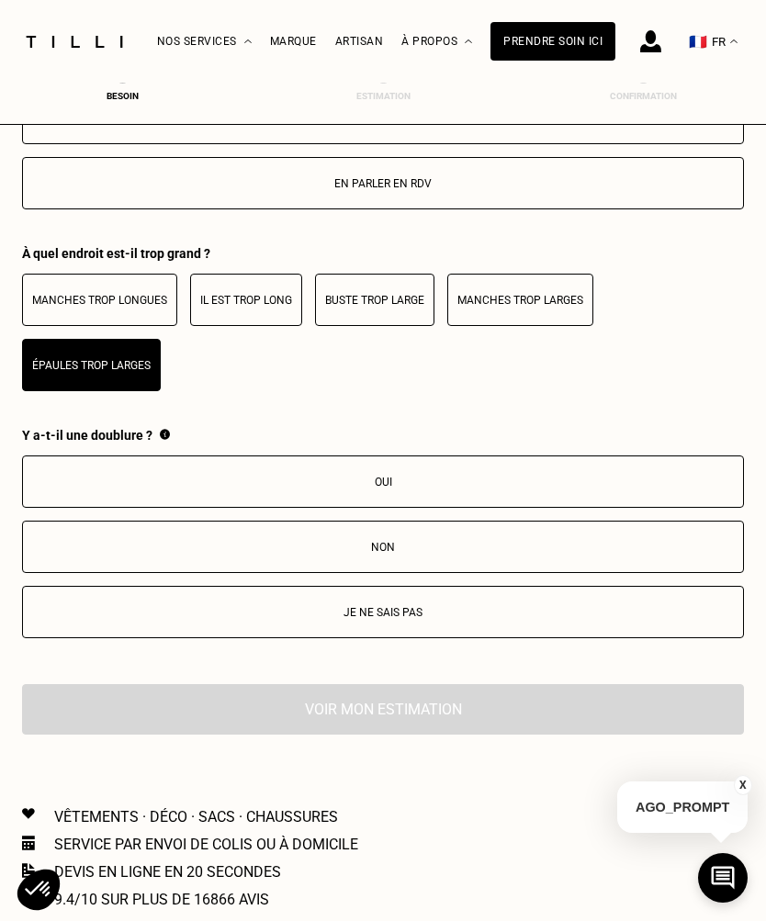
click at [226, 476] on p "Oui" at bounding box center [382, 482] width 701 height 13
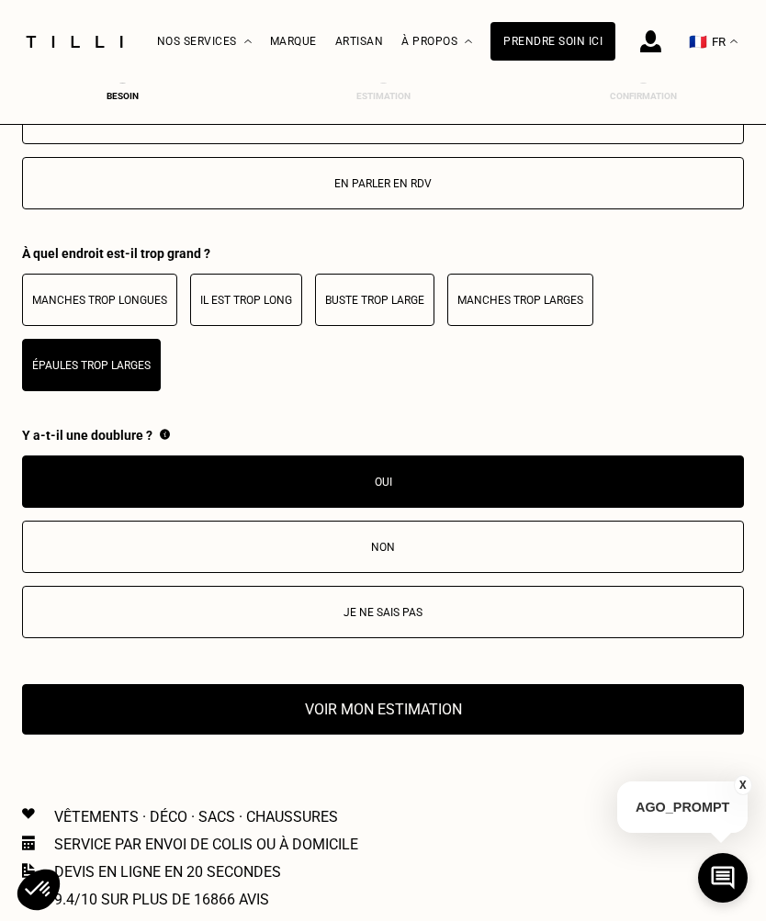
click at [639, 684] on button "Voir mon estimation" at bounding box center [383, 709] width 722 height 50
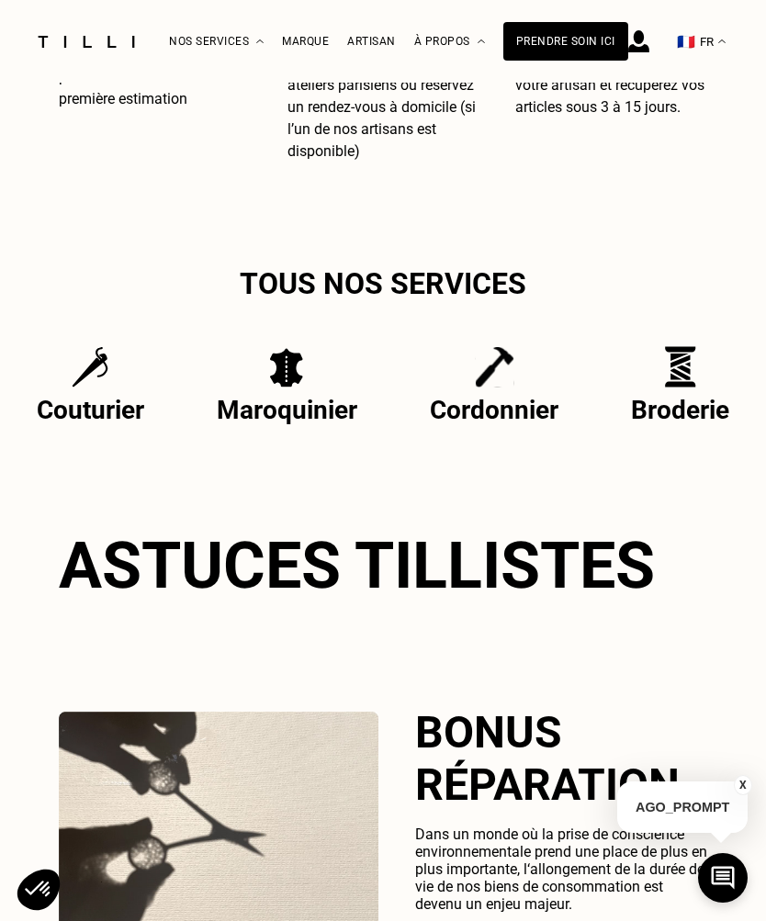
scroll to position [163, 0]
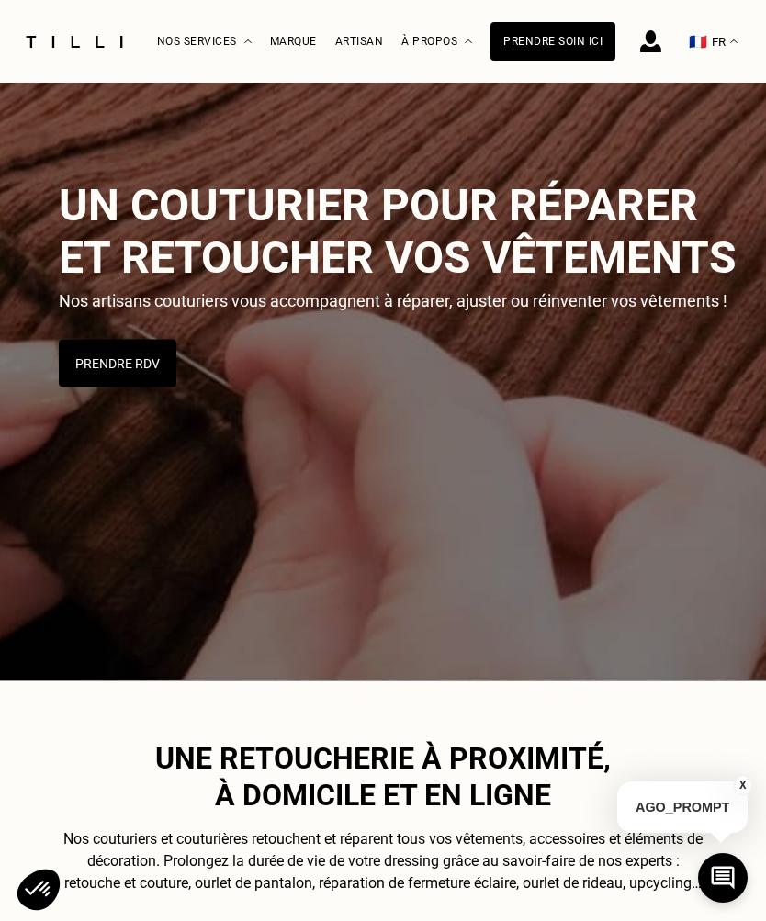
select select "FR"
